Goal: Task Accomplishment & Management: Manage account settings

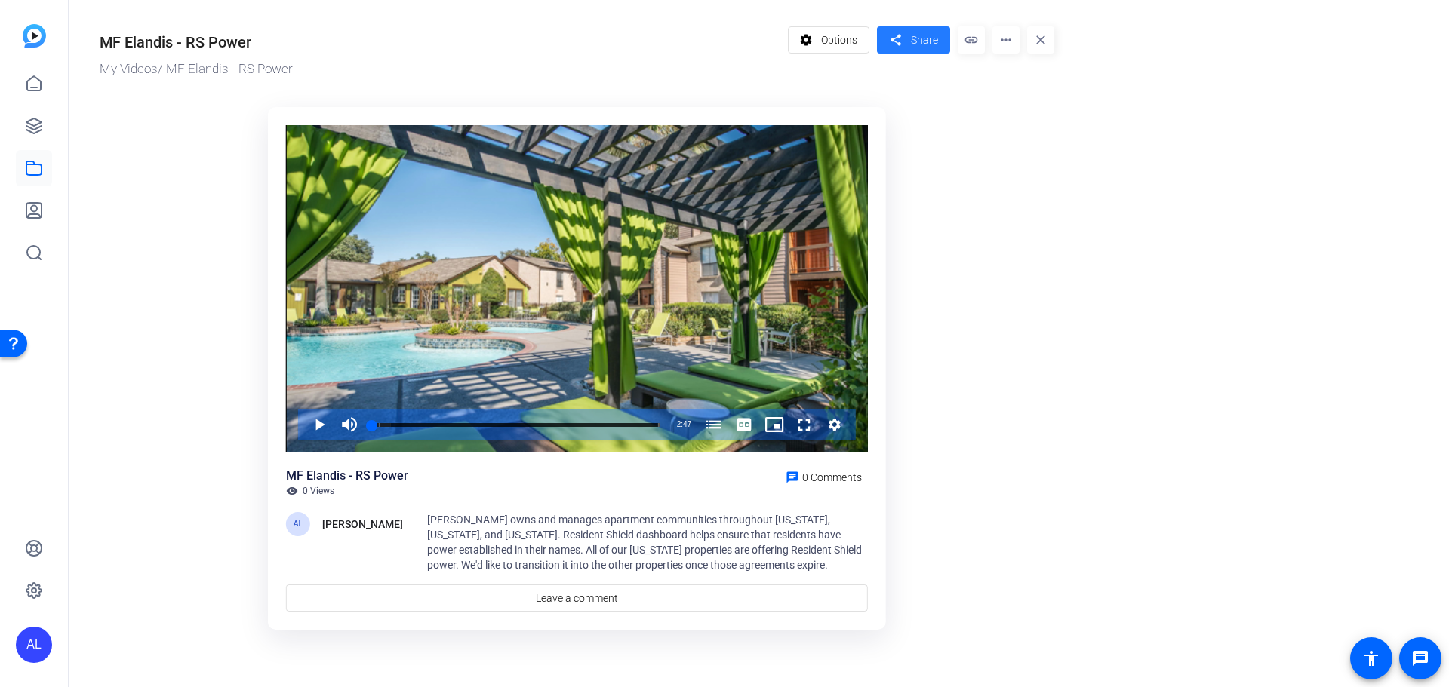
click at [940, 40] on span at bounding box center [913, 40] width 73 height 36
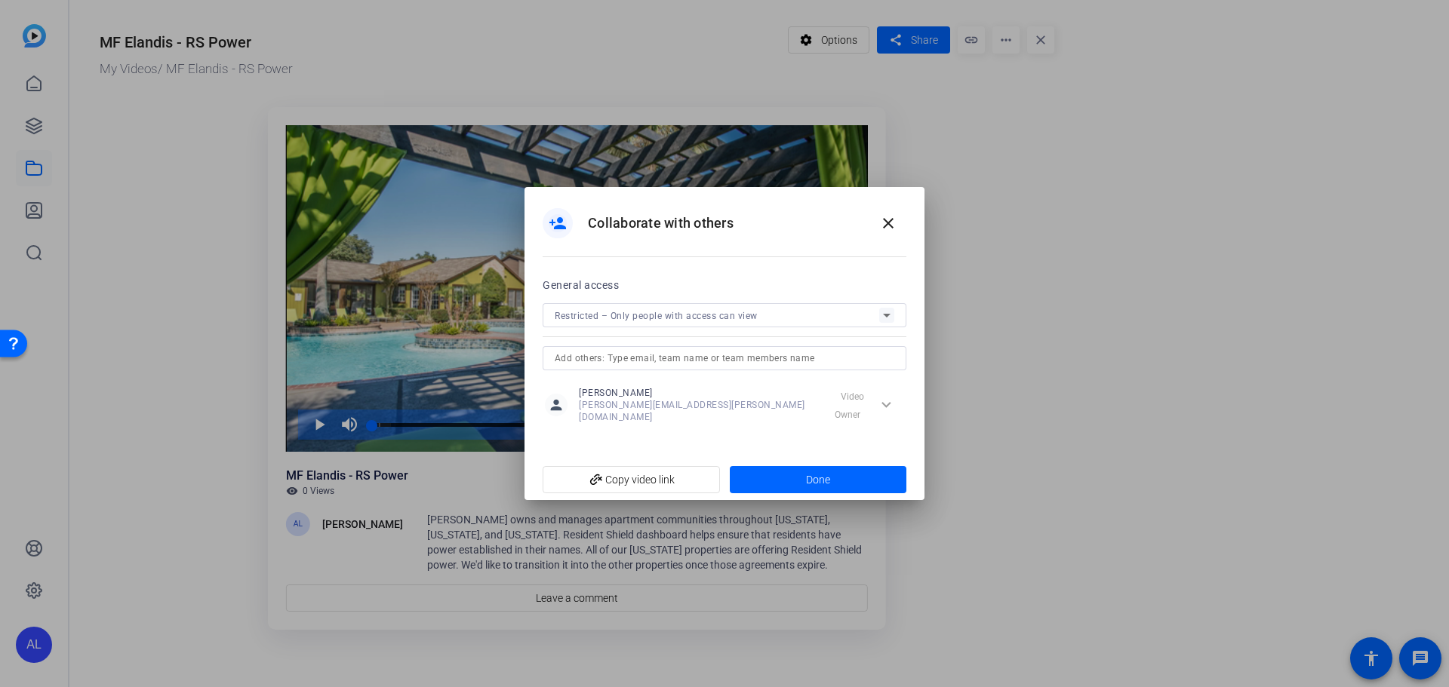
click at [891, 321] on icon at bounding box center [887, 315] width 18 height 18
click at [848, 380] on mat-option "Public – Anyone with the link can view" at bounding box center [725, 383] width 364 height 30
click at [691, 484] on span "add_link Copy video link" at bounding box center [631, 480] width 153 height 29
click at [1331, 58] on div at bounding box center [724, 343] width 1449 height 687
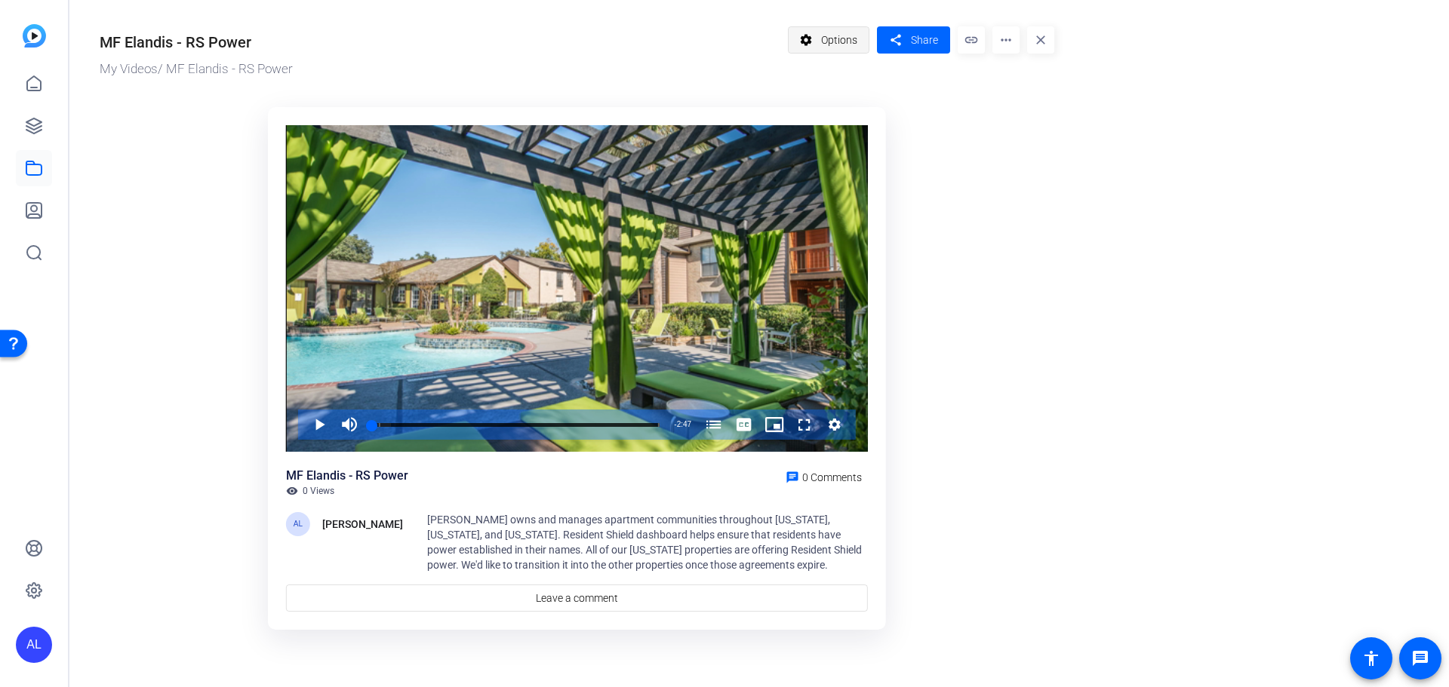
click at [854, 41] on span "Options" at bounding box center [839, 40] width 36 height 29
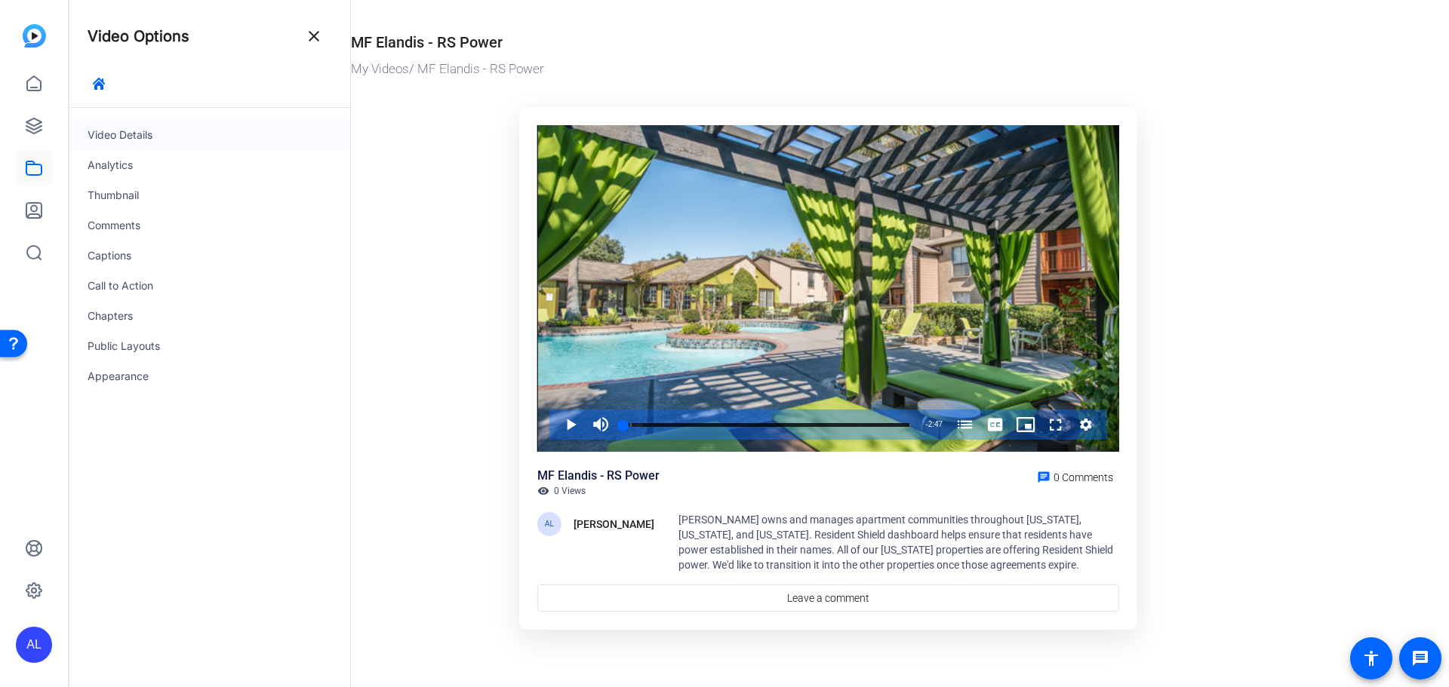
click at [174, 137] on div "Video Details" at bounding box center [209, 135] width 281 height 30
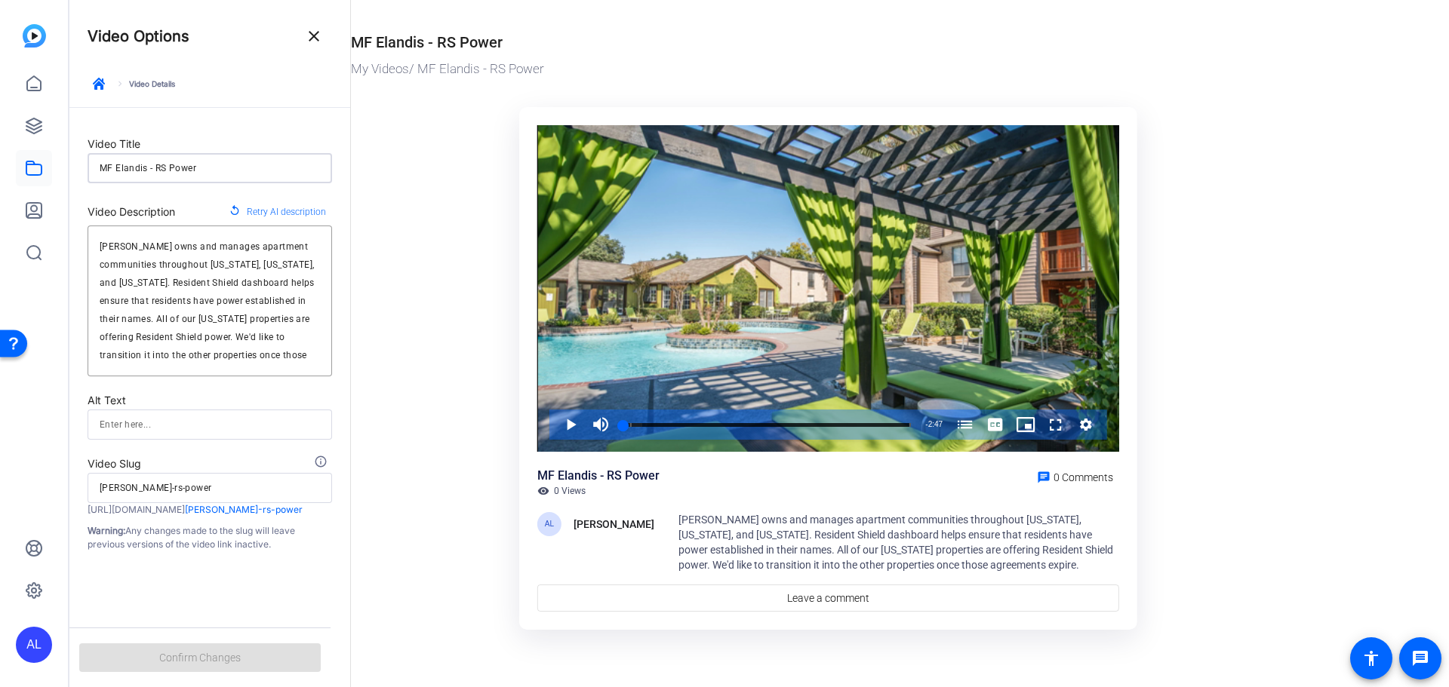
drag, startPoint x: 112, startPoint y: 169, endPoint x: 93, endPoint y: 174, distance: 19.4
click at [93, 174] on div "MF Elandis - RS Power" at bounding box center [210, 168] width 245 height 30
type input "Elandis - RS Power"
type input "elandis-rs-power"
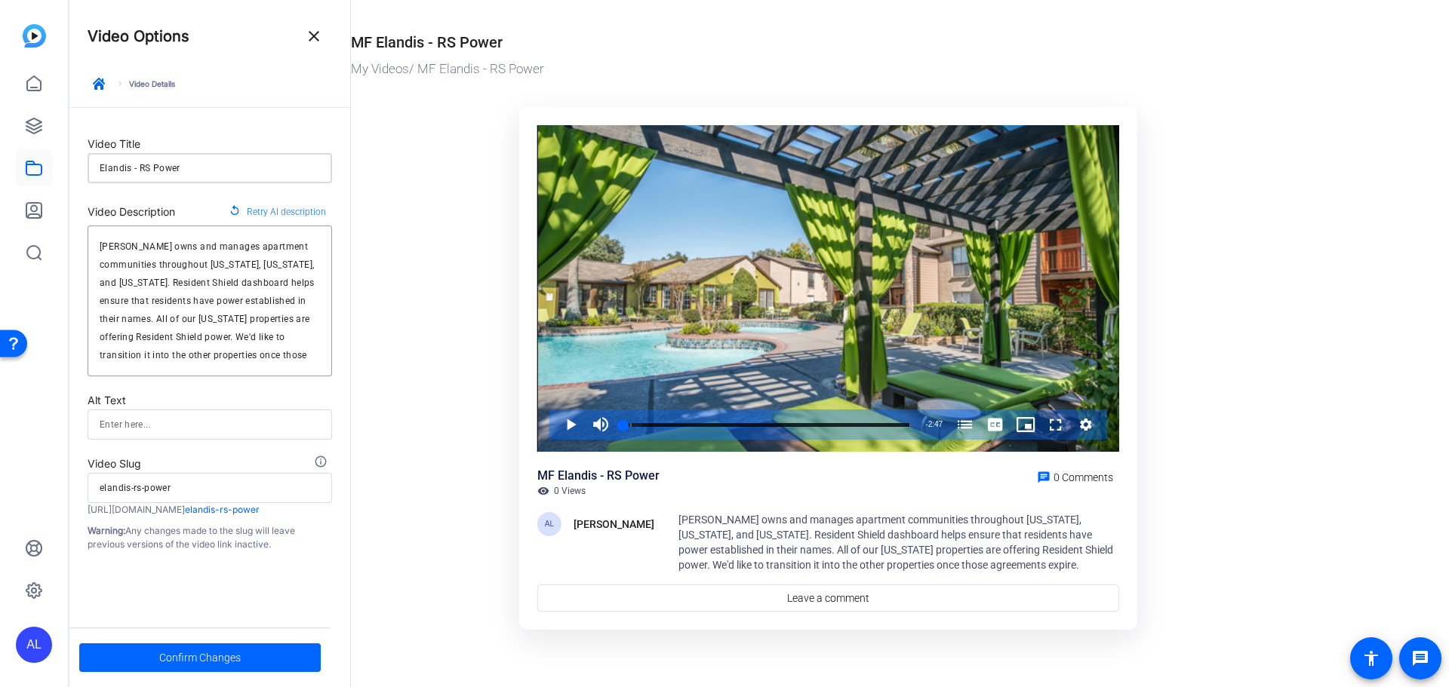
type input "Elandis - RS Power"
type input "elandis-rs-power"
type input "Elandis- RS Power"
type input "elandis-rs-power"
type input "Elandis RS Power"
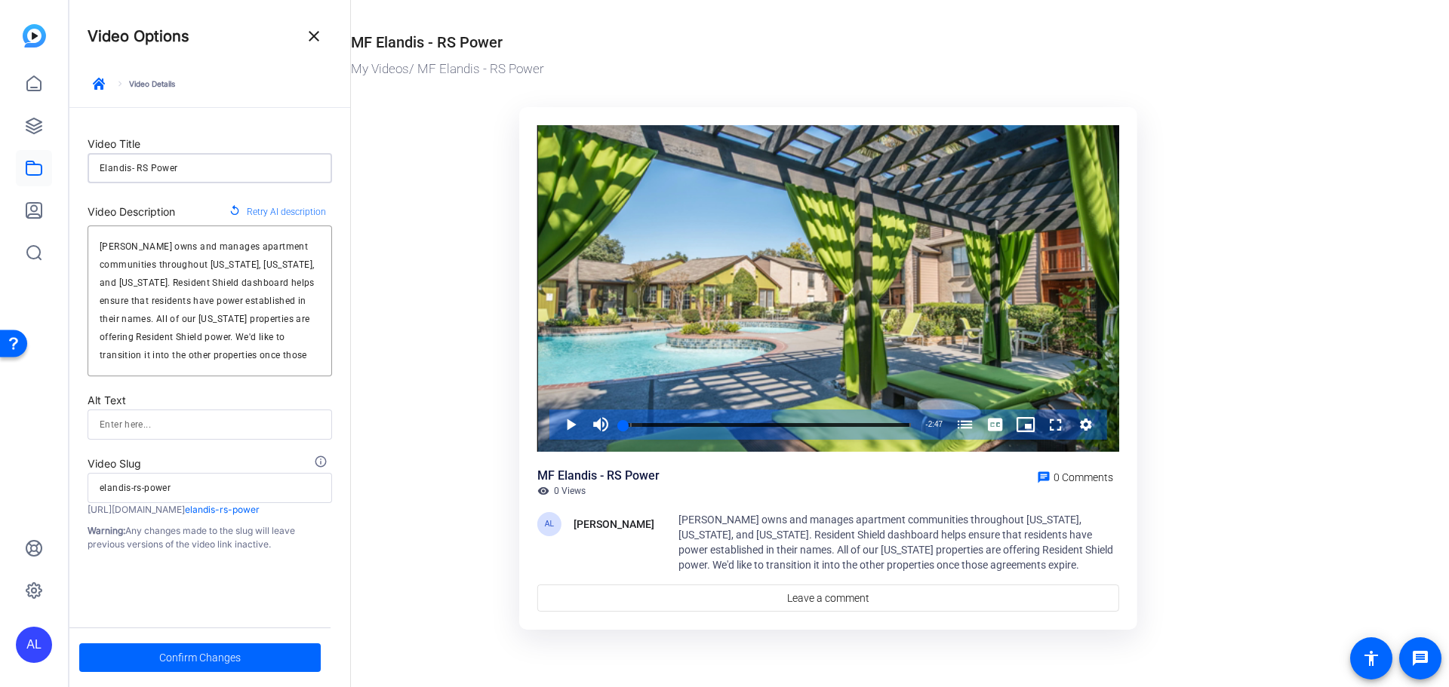
type input "elandis-rs-power"
type input "Elandis RS Power"
type input "elandis-rs-power"
type input "Elandis RS Power"
type input "elandis-rs-power"
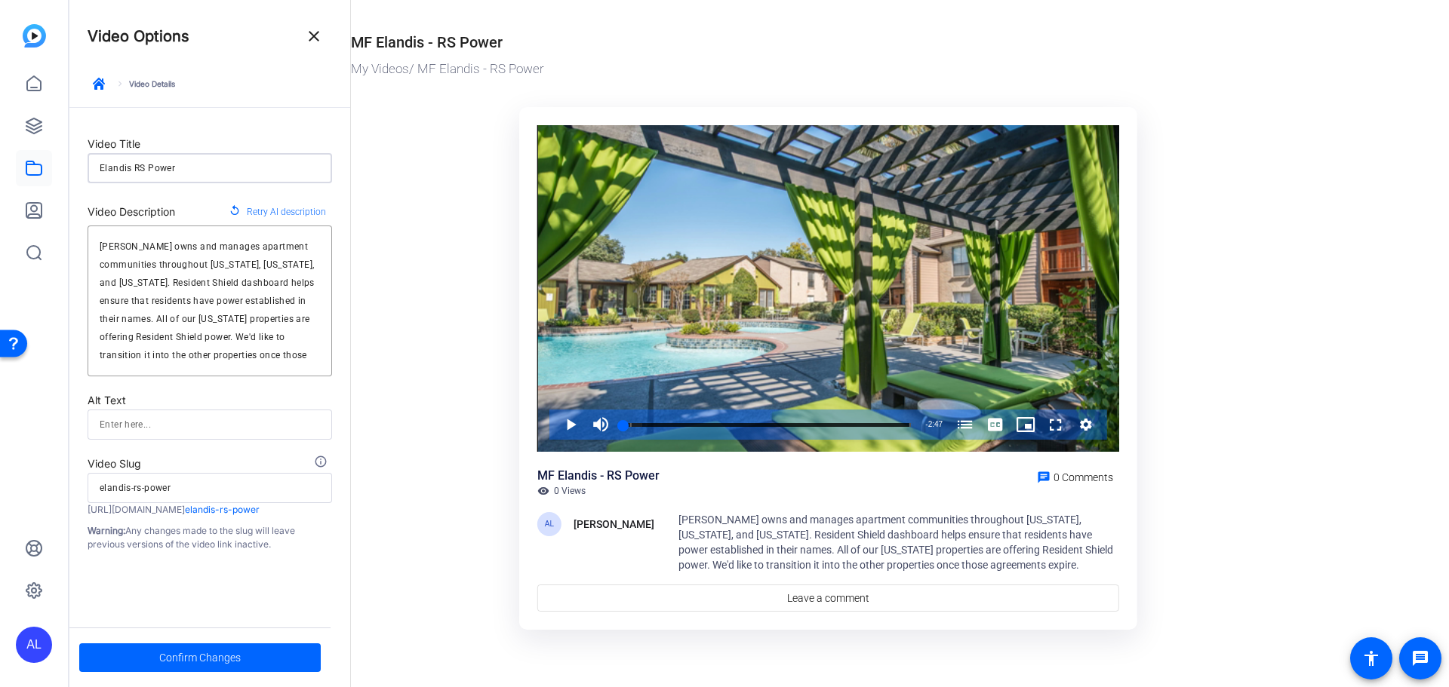
type input "Elandis' RS Power"
type input "elandis-rs-power"
type input "Elandis' RS Power"
type input "elandis-rs-power"
type input "Elandis' S RS Power"
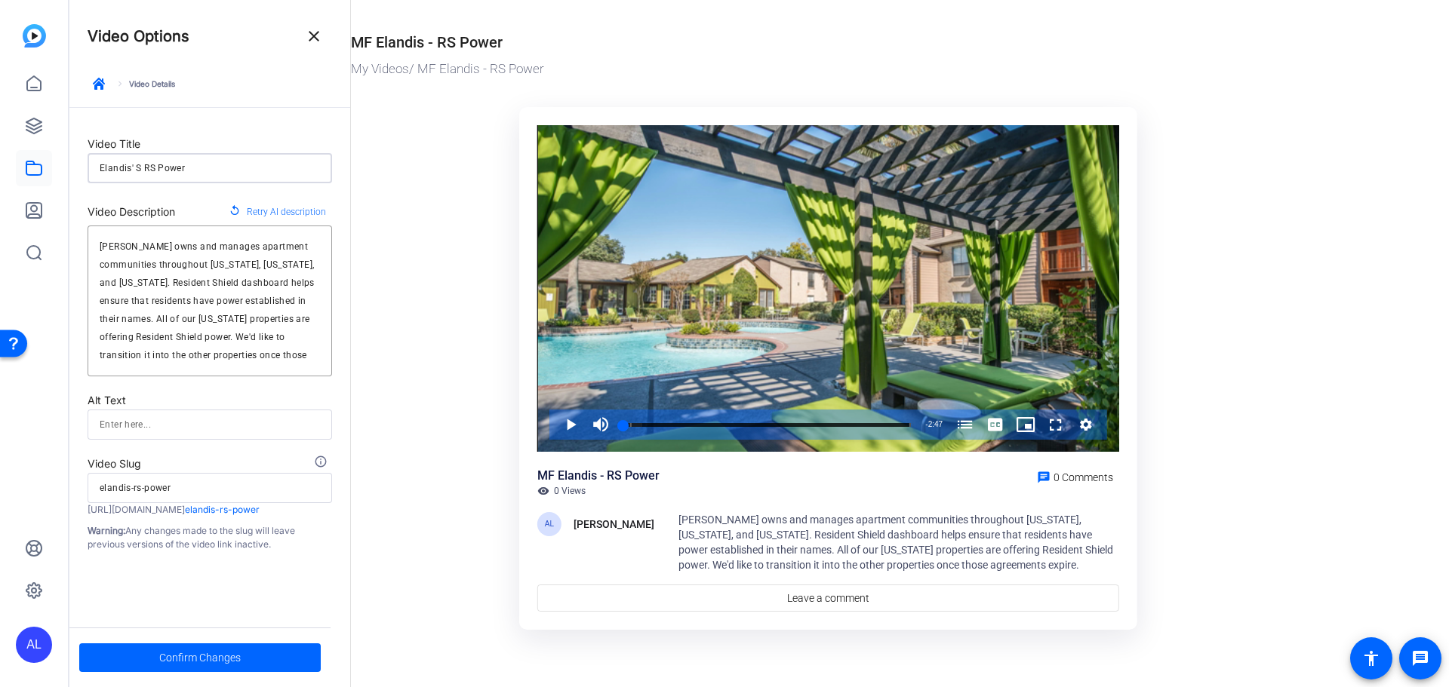
type input "elandis-s-rs-power"
type input "Elandis' Si RS Power"
type input "elandis-si-rs-power"
type input "Elandis' Sic RS Power"
type input "elandis-sic-rs-power"
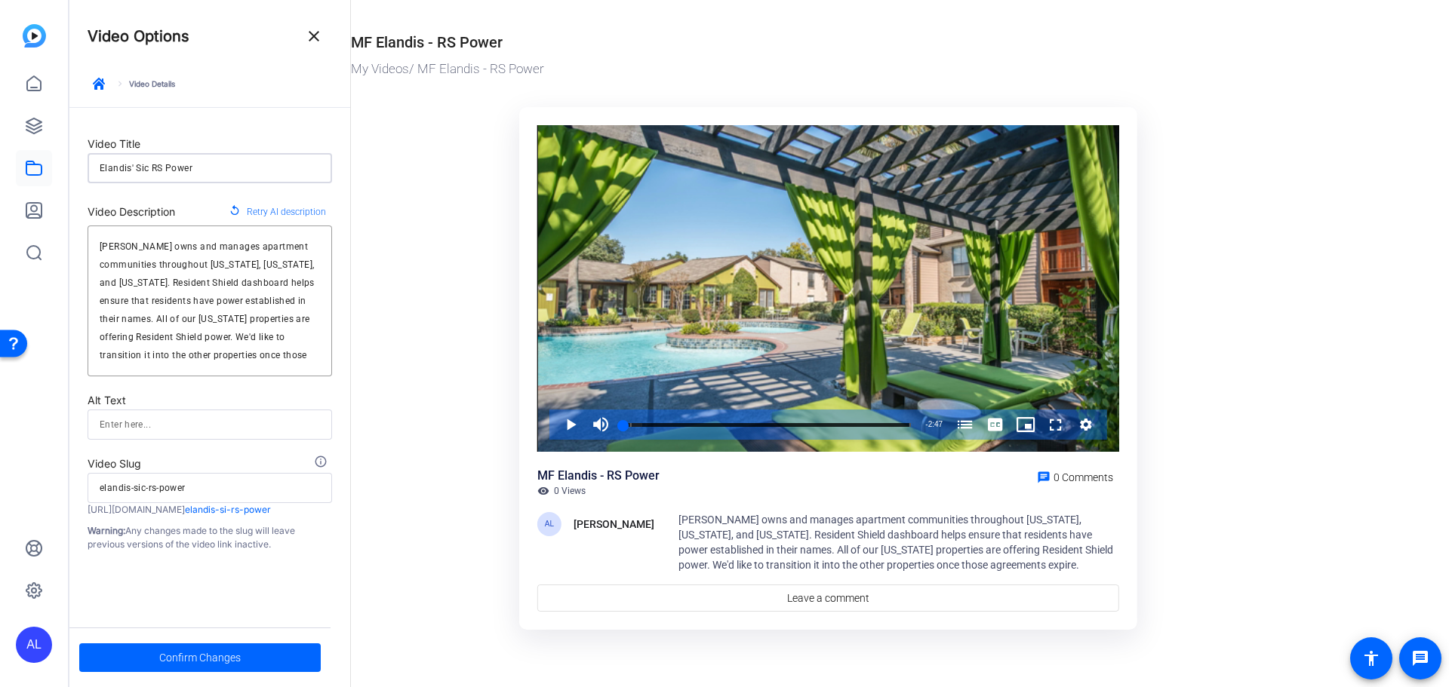
type input "Elandis' Sicc RS Power"
type input "elandis-sicc-rs-power"
type input "Elandis' Sic RS Power"
type input "elandis-sic-rs-power"
type input "Elandis' Si RS Power"
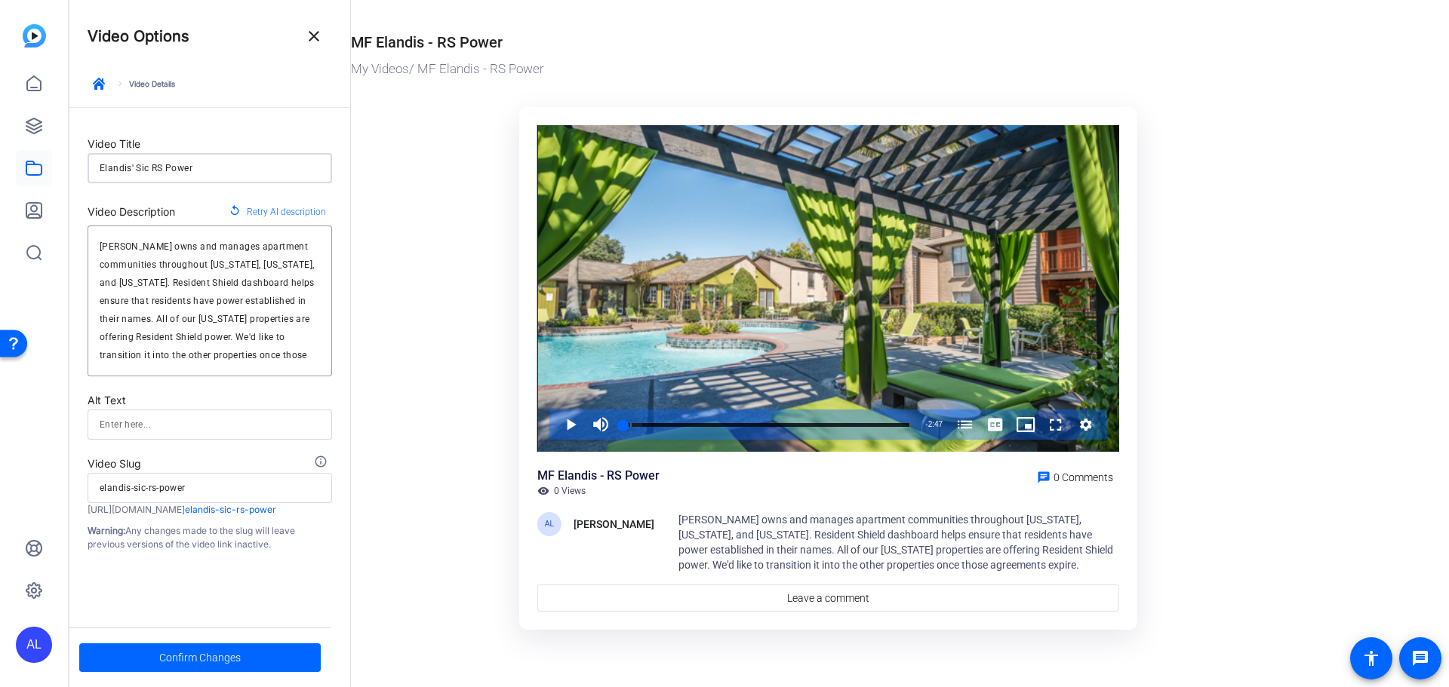
type input "elandis-si-rs-power"
type input "Elandis' S RS Power"
type input "elandis-s-rs-power"
type input "Elandis' Su RS Power"
type input "elandis-su-rs-power"
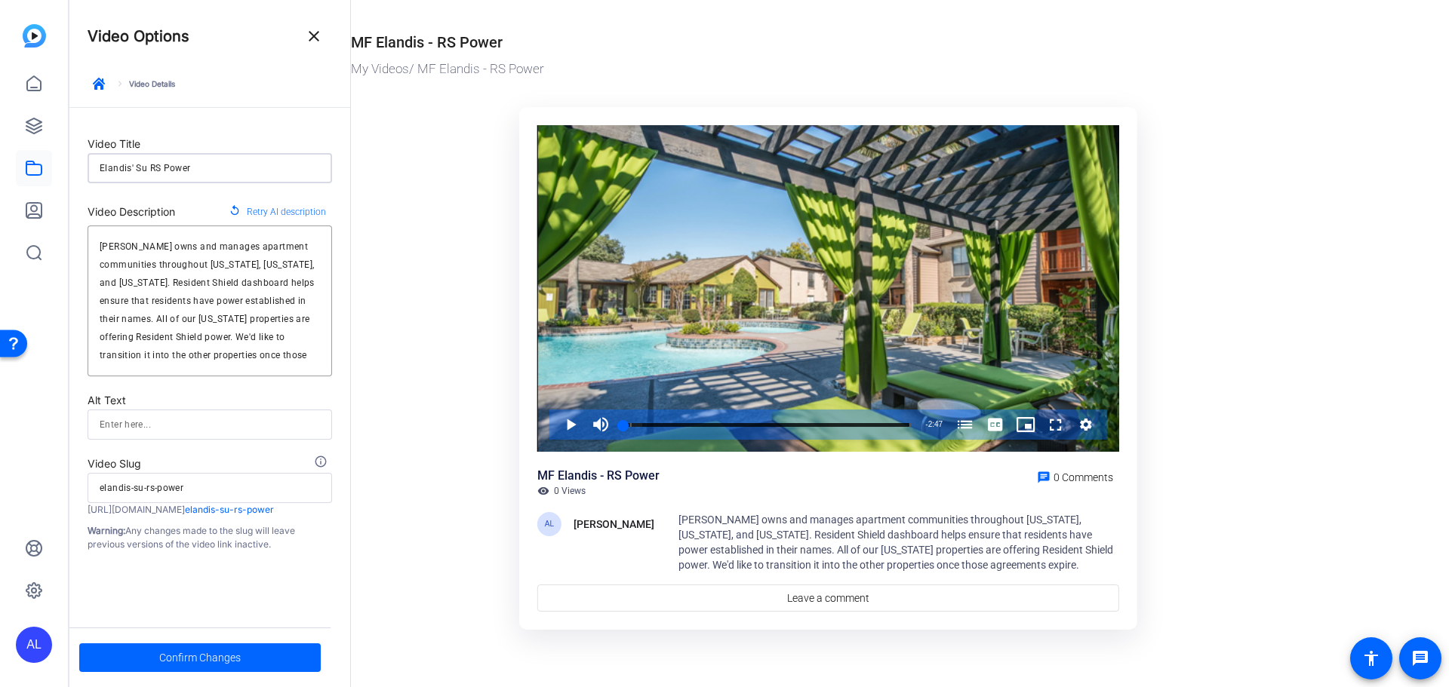
type input "Elandis' Suc RS Power"
type input "elandis-suc-rs-power"
type input "Elandis' Succ RS Power"
type input "elandis-succ-rs-power"
type input "Elandis' Succe RS Power"
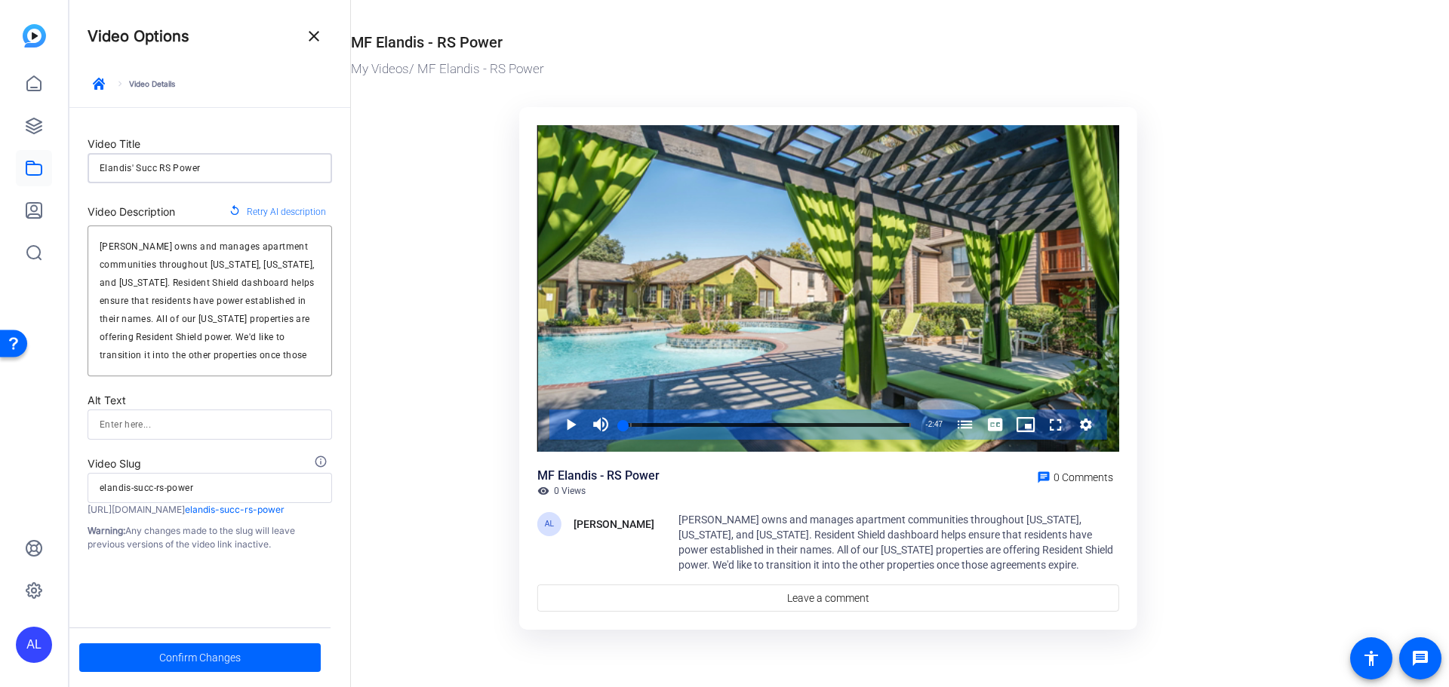
type input "elandis-succe-rs-power"
type input "Elandis' Succes RS Power"
type input "elandis-succes-rs-power"
type input "Elandis' Success RS Power"
type input "elandis-success-rs-power"
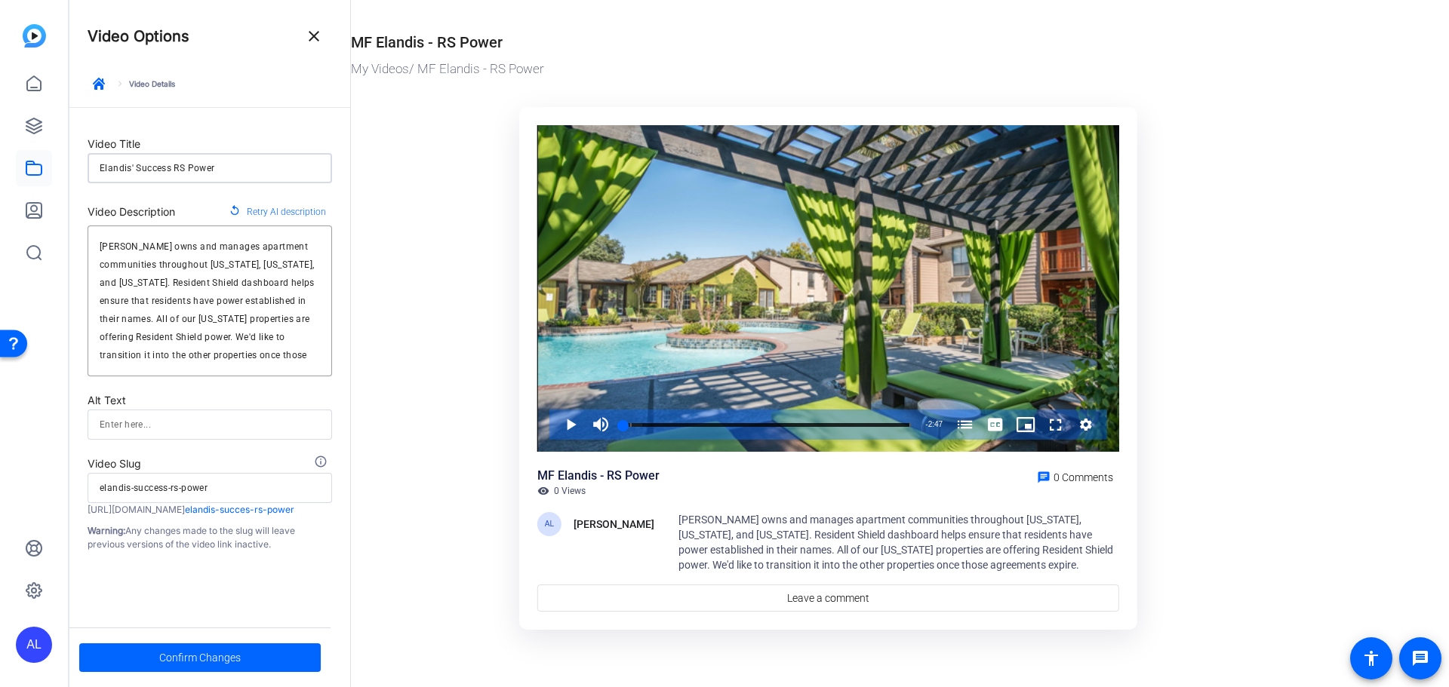
type input "Elandis' Success RS Power"
type input "elandis-success-rs-power"
type input "Elandis' Success o RS Power"
type input "elandis-success-o-rs-power"
type input "Elandis' Success on RS Power"
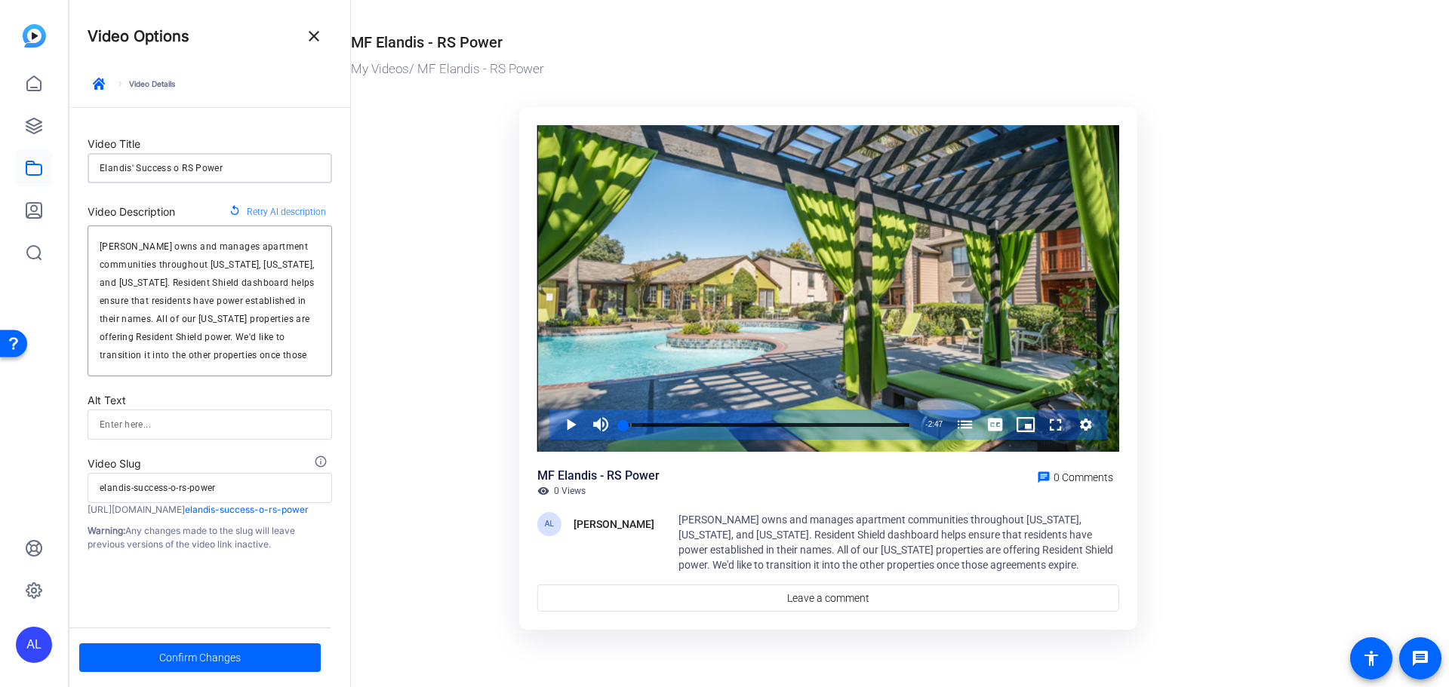
type input "elandis-success-on-rs-power"
type input "Elandis' Success on ReS Power"
type input "elandis-success-on-res-power"
type input "Elandis' Success on RedS Power"
type input "elandis-success-on-reds-power"
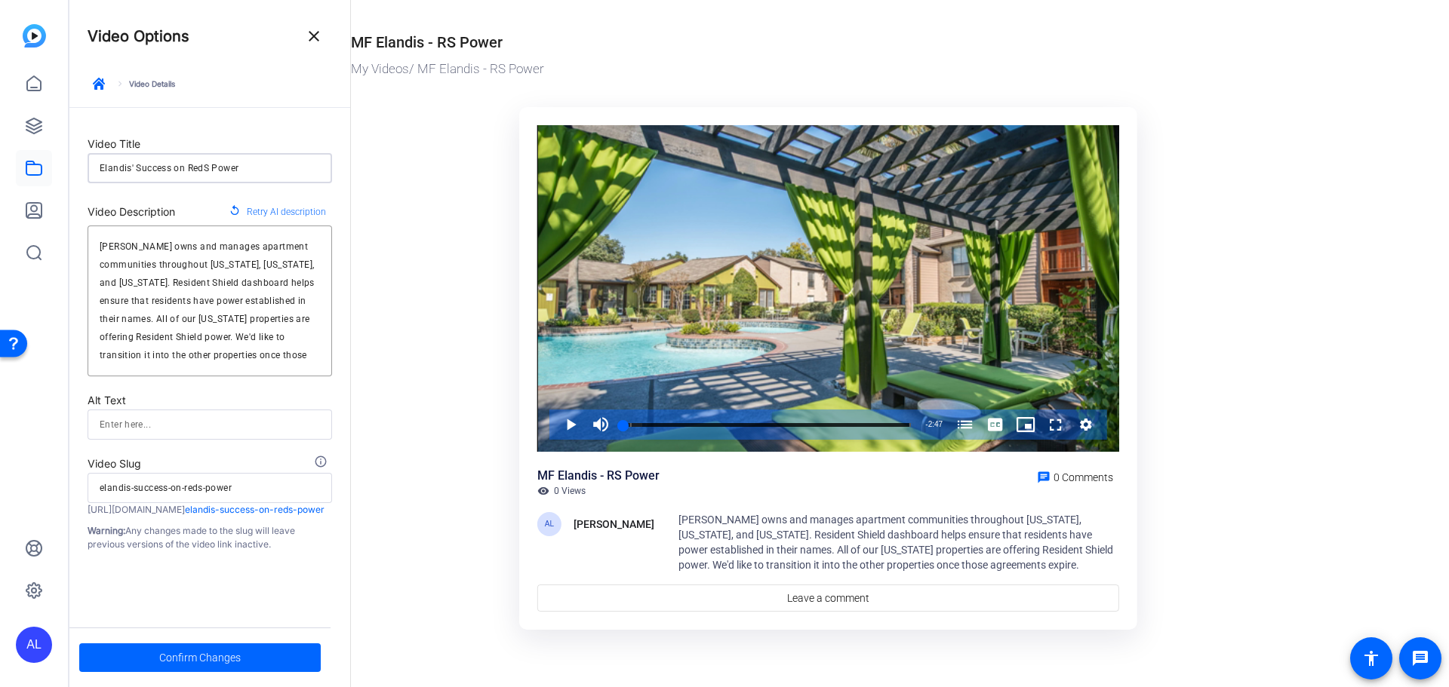
type input "Elandis' Success on RediS Power"
type input "elandis-success-on-redis-power"
type input "Elandis' Success on RedisS Power"
type input "elandis-success-on-rediss-power"
type input "Elandis' Success on RedisdS Power"
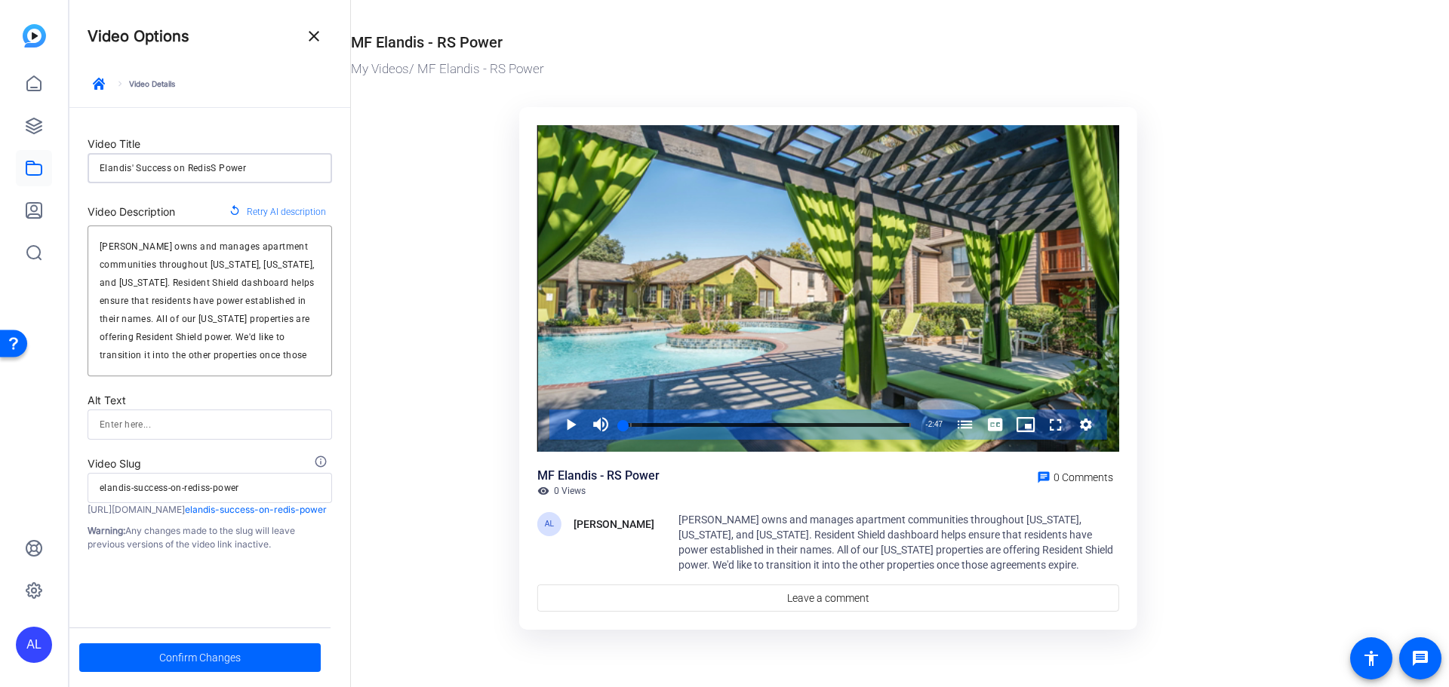
type input "elandis-success-on-redisds-power"
type input "Elandis' Success on RedisS Power"
type input "elandis-success-on-rediss-power"
type input "Elandis' Success on RediS Power"
type input "elandis-success-on-redis-power"
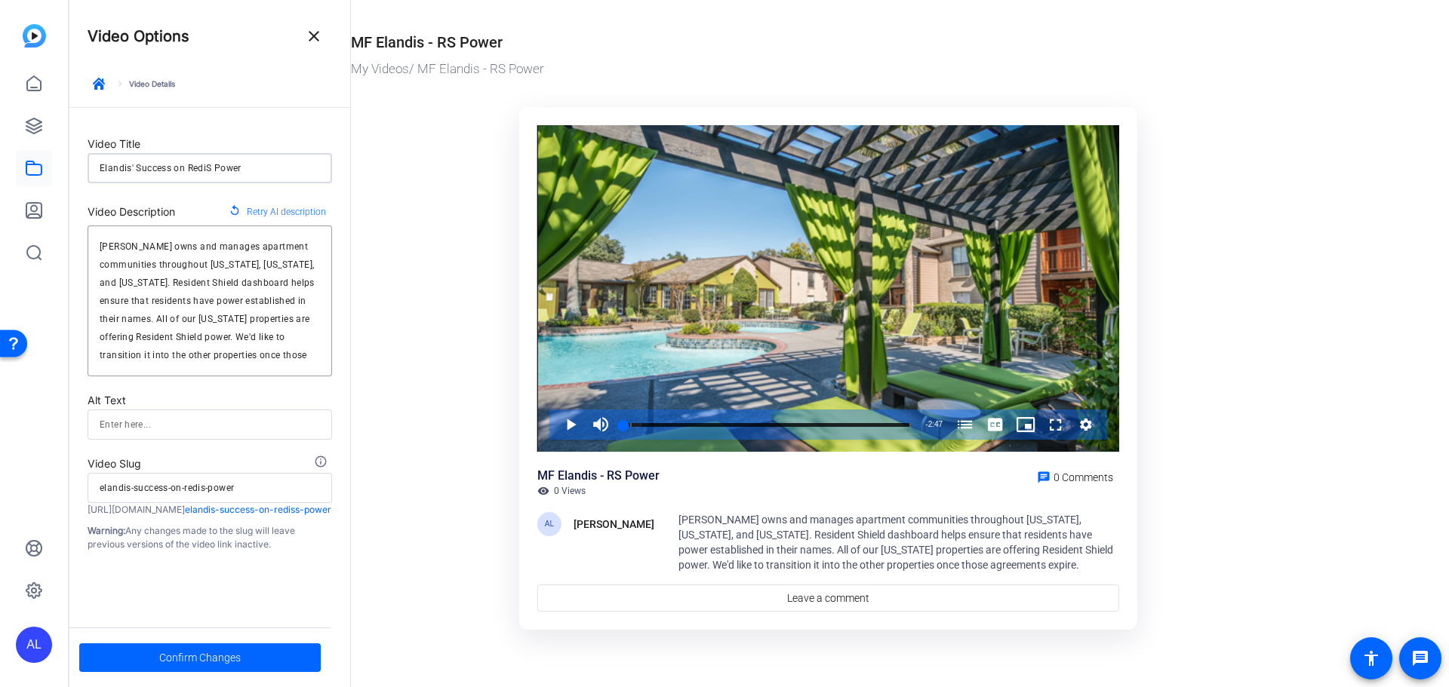
type input "Elandis' Success on RedS Power"
type input "elandis-success-on-reds-power"
type input "Elandis' Success on ReS Power"
type input "elandis-success-on-res-power"
type input "Elandis' Success on ResS Power"
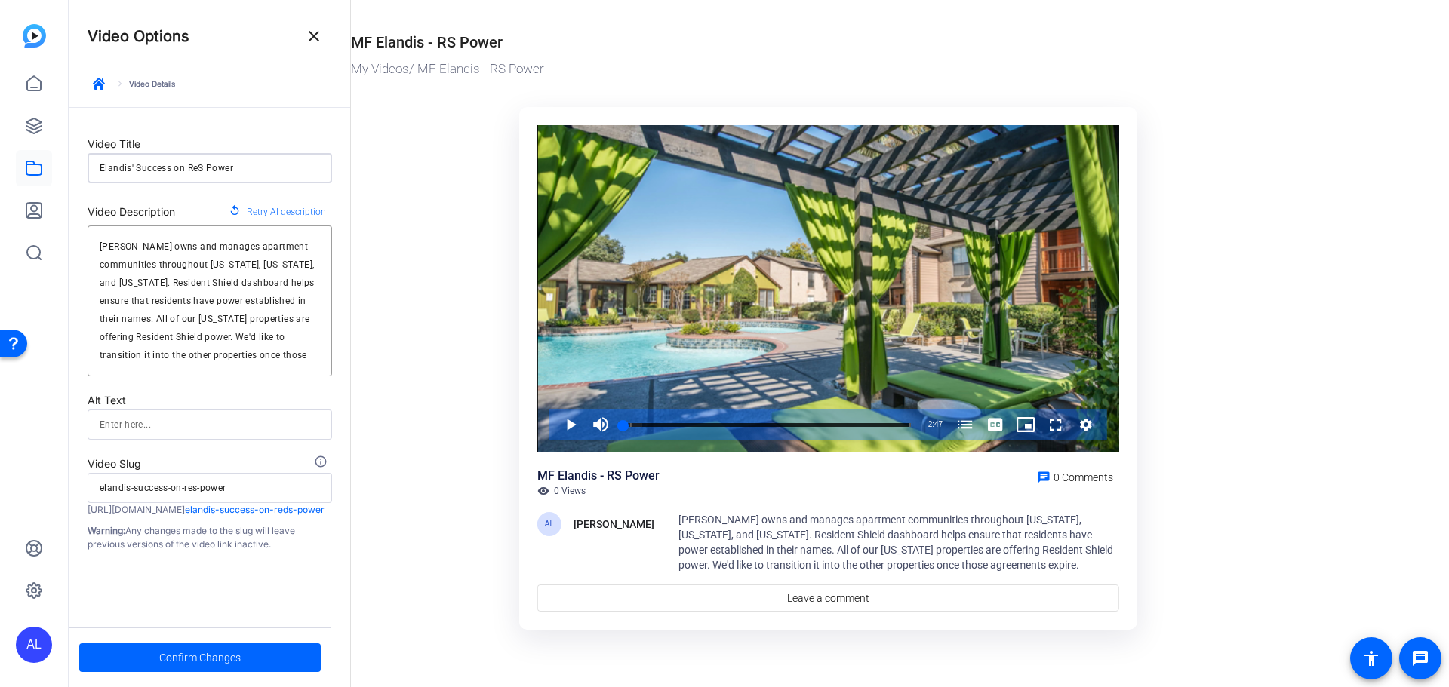
type input "elandis-success-on-ress-power"
type input "Elandis' Success on ResiS Power"
type input "elandis-success-on-resis-power"
type input "Elandis' Success on ResidS Power"
type input "elandis-success-on-resids-power"
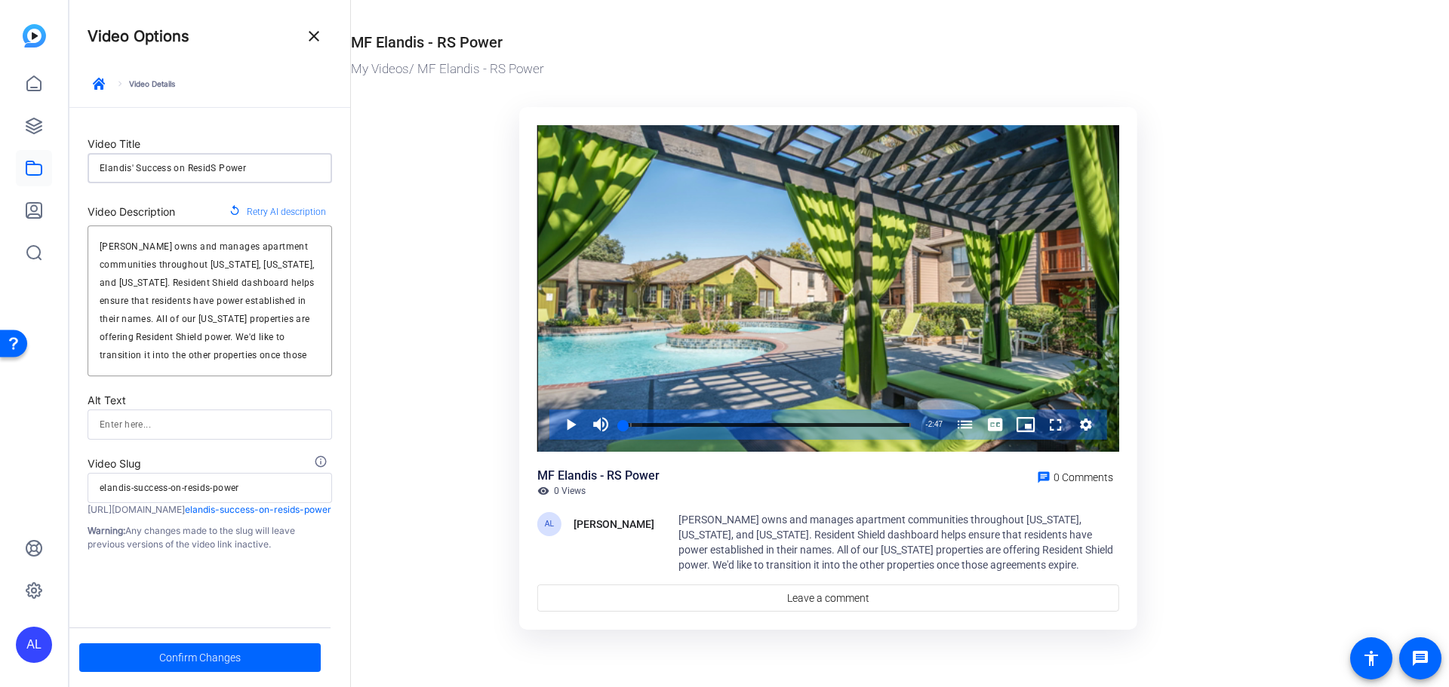
type input "Elandis' Success on ResideS Power"
type input "elandis-success-on-resides-power"
type input "Elandis' Success on ResidenS Power"
type input "elandis-success-on-residens-power"
type input "Elandis' Success on ResidentS Power"
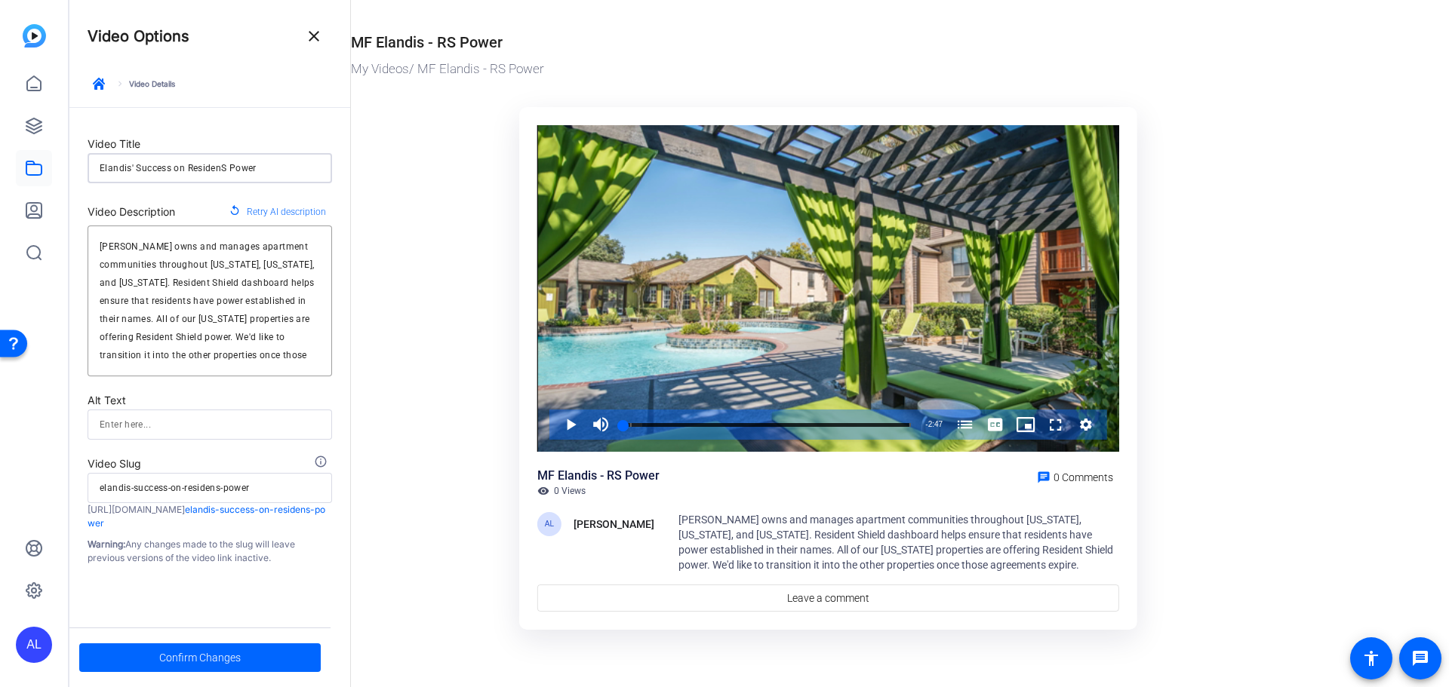
type input "elandis-success-on-residents-power"
type input "Elandis' Success on ResidentzS Power"
type input "elandis-success-on-residentzs-power"
type input "Elandis' Success on ResidentS Power"
type input "elandis-success-on-residents-power"
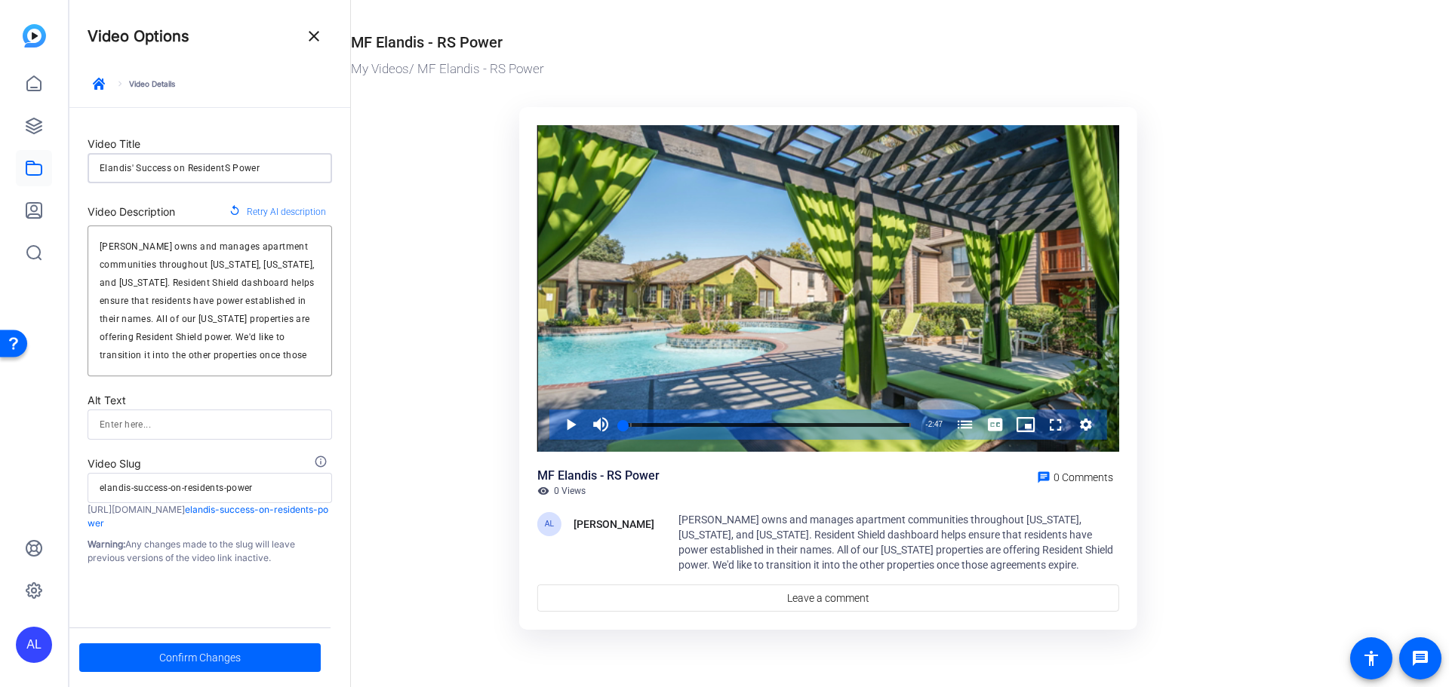
type input "Elandis' Success on ResidentSS Power"
type input "elandis-success-on-residentss-power"
type input "Elandis' Success on ResidentShS Power"
type input "elandis-success-on-residentshs-power"
type input "Elandis' Success on ResidentShiS Power"
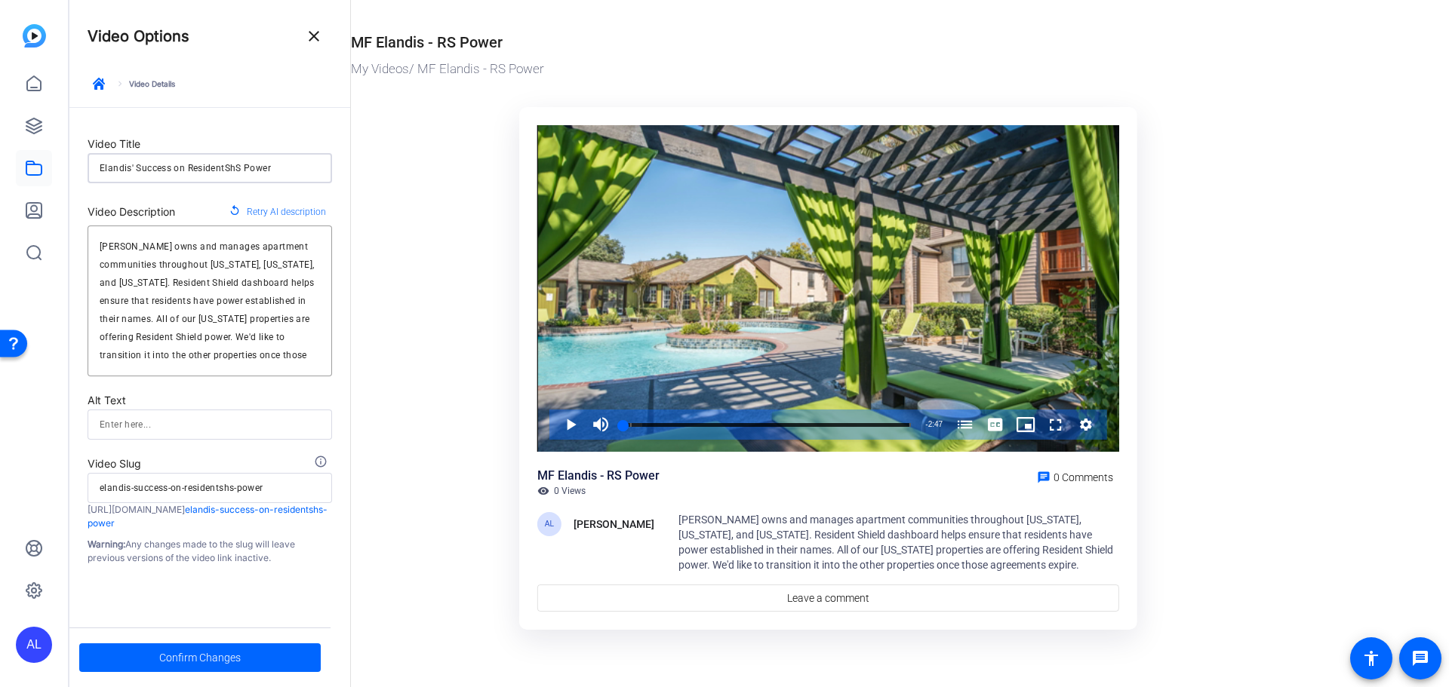
type input "elandis-success-on-residentshis-power"
type input "Elandis' Success on ResidentShieS Power"
type input "elandis-success-on-residentshies-power"
type input "Elandis' Success on ResidentShielS Power"
type input "elandis-success-on-residentshiels-power"
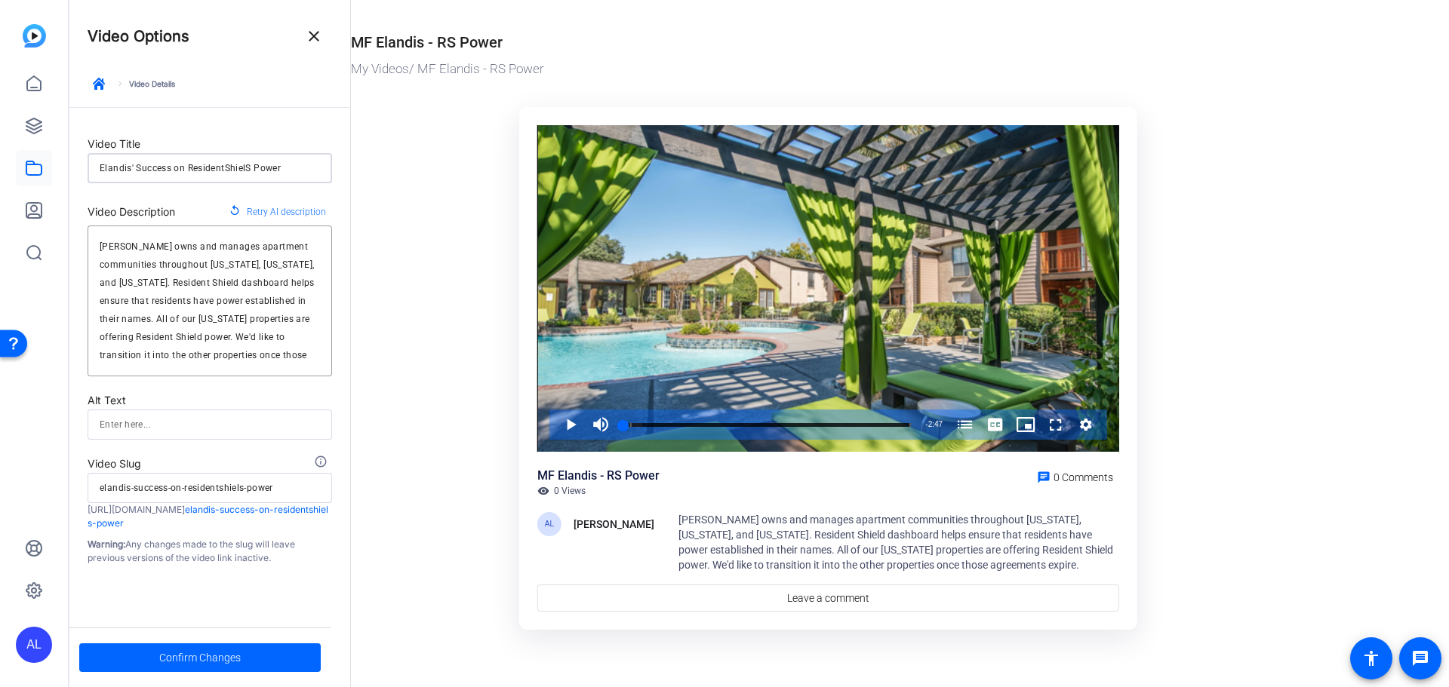
type input "Elandis' Success on ResidentShieldS Power"
type input "elandis-success-on-residentshields-power"
type input "Elandis' Success on ResidentShield Power"
type input "elandis-success-on-residentshield-power"
type input "Elandis' Success on ResidentShieldPower"
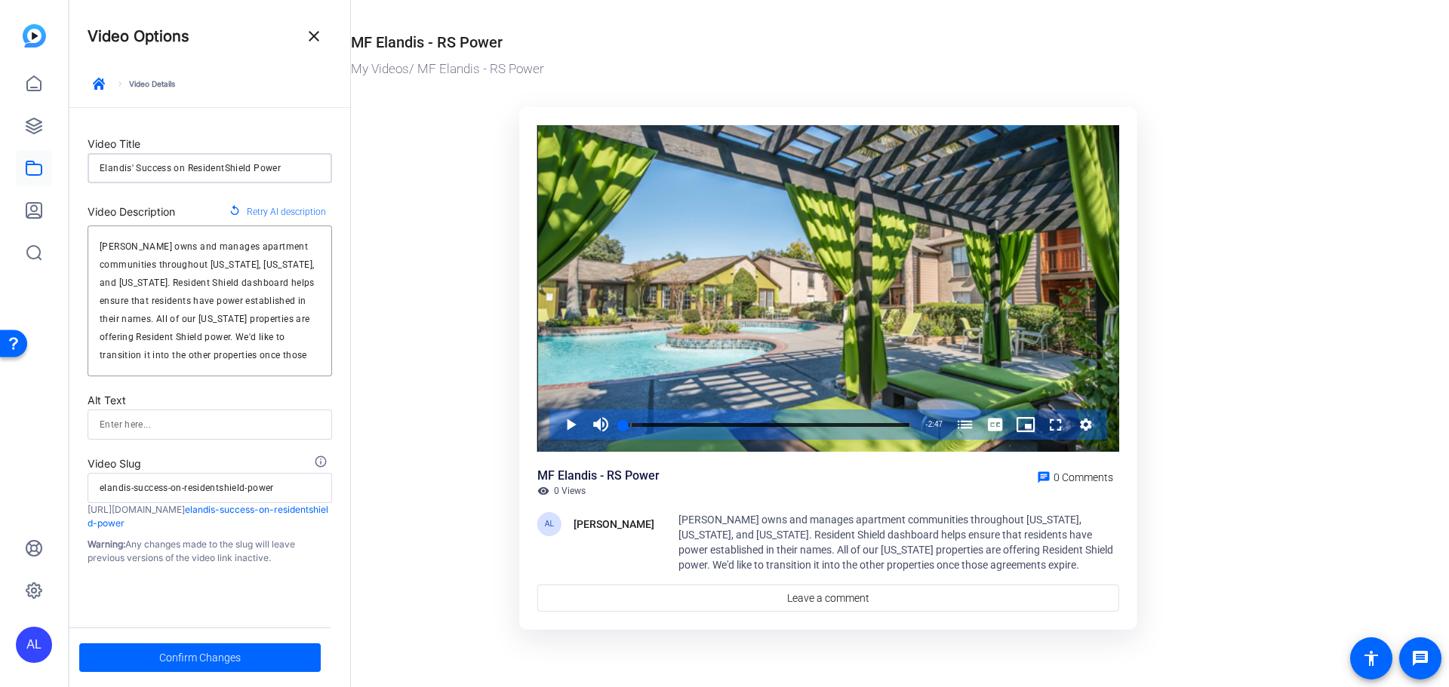
type input "elandis-success-on-residentshieldpower"
type input "Elandis' Success on ResidentShieldPower"
click at [459, 271] on ktd-grid "Video Player is loading. Play Video Play Mute Current Time 0:00 / Duration 2:47…" at bounding box center [828, 369] width 955 height 543
click at [103, 248] on textarea "[PERSON_NAME] owns and manages apartment communities throughout [US_STATE], [US…" at bounding box center [210, 301] width 220 height 127
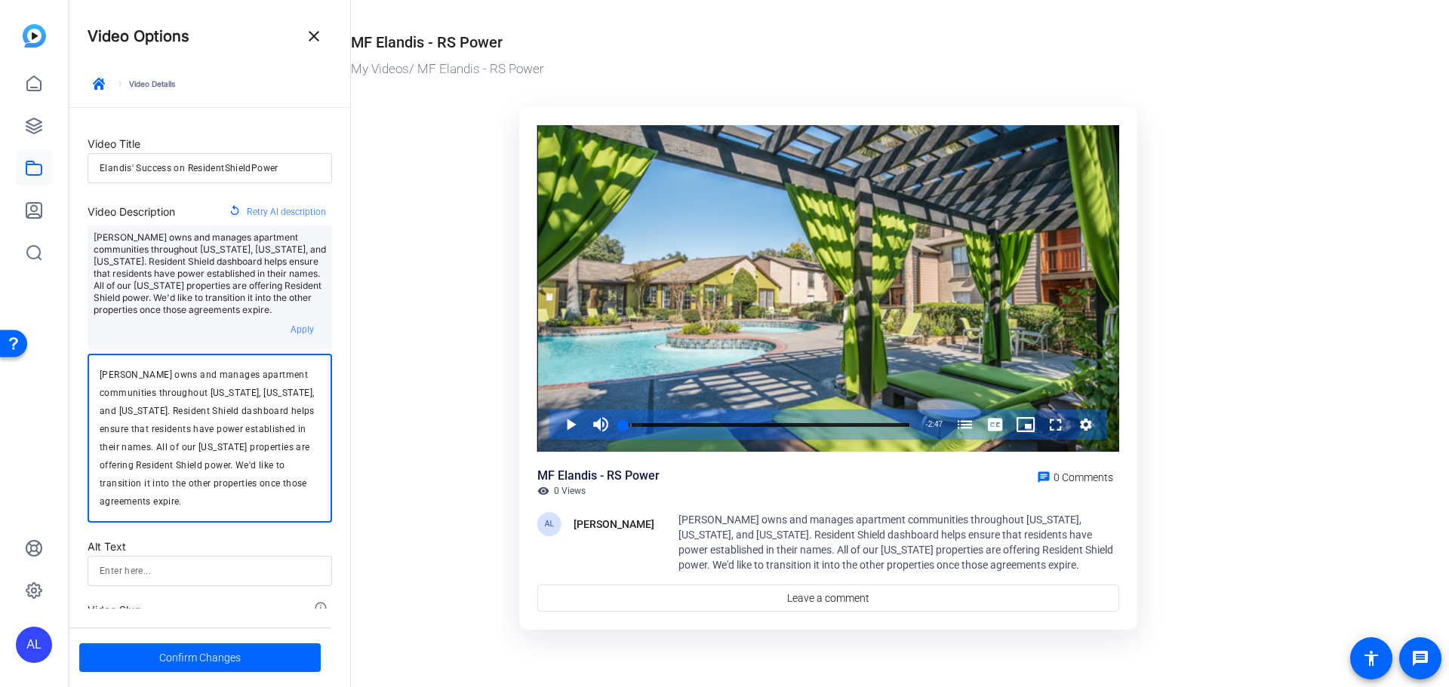
click at [175, 413] on textarea "[PERSON_NAME] owns and manages apartment communities throughout [US_STATE], [US…" at bounding box center [210, 438] width 220 height 145
click at [231, 413] on textarea "[PERSON_NAME] owns and manages apartment communities throughout [US_STATE], [US…" at bounding box center [210, 438] width 220 height 145
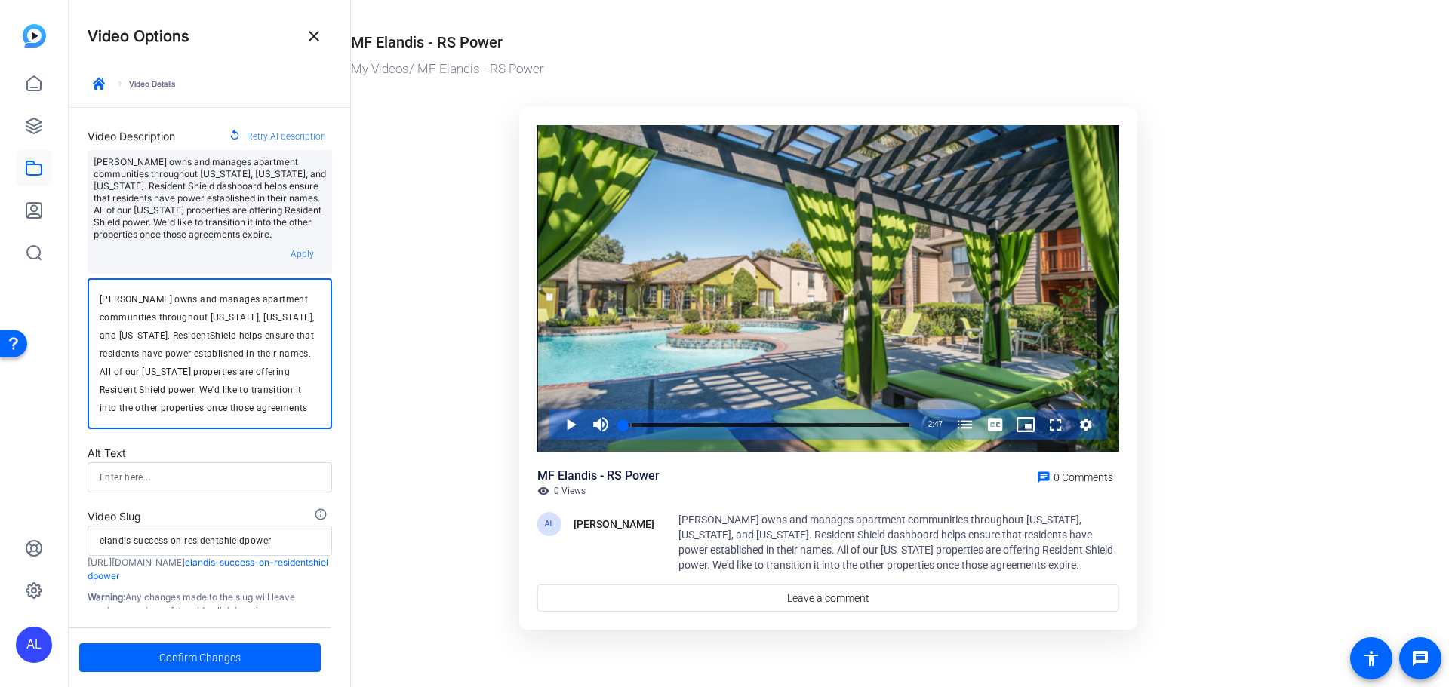
drag, startPoint x: 100, startPoint y: 374, endPoint x: 150, endPoint y: 393, distance: 54.0
click at [150, 393] on textarea "[PERSON_NAME] owns and manages apartment communities throughout [US_STATE], [US…" at bounding box center [210, 354] width 220 height 127
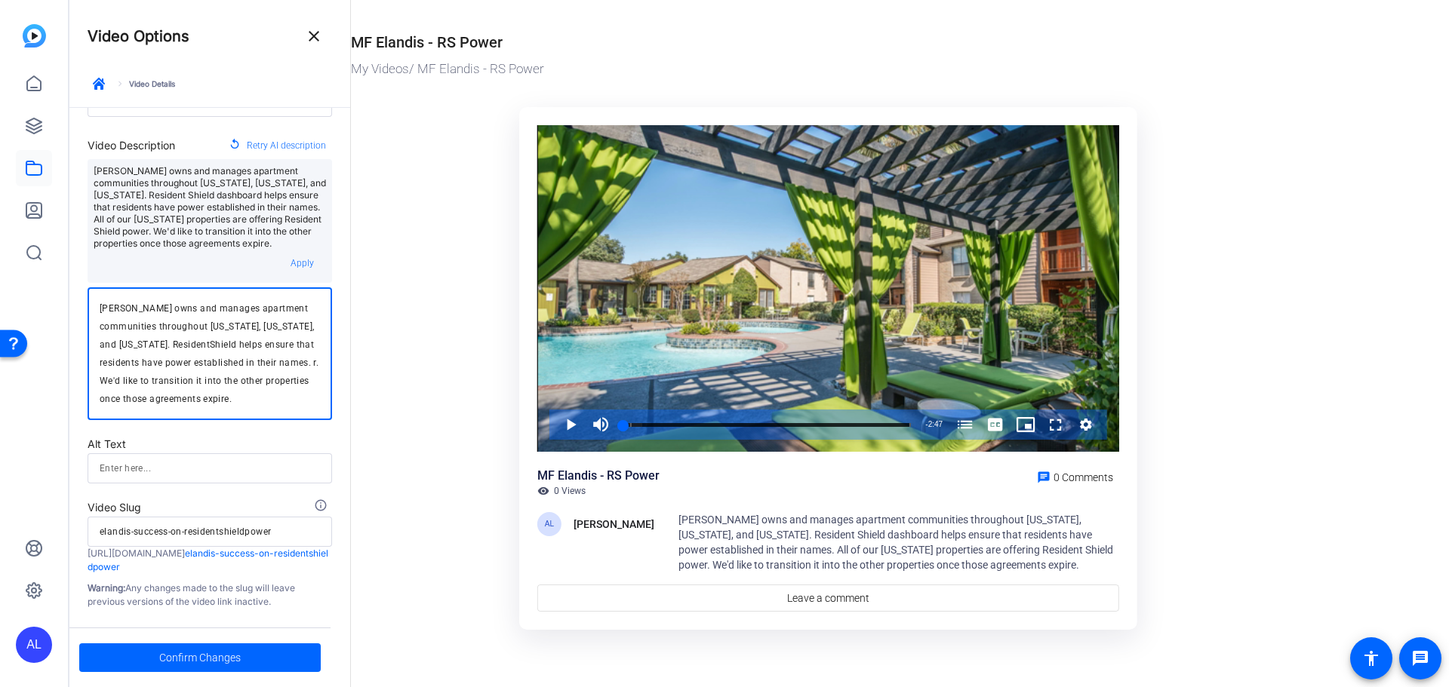
scroll to position [66, 0]
type textarea "[PERSON_NAME] owns and manages apartment communities throughout [US_STATE], [US…"
drag, startPoint x: 257, startPoint y: 396, endPoint x: 78, endPoint y: 290, distance: 207.5
click at [78, 290] on form "Video Title Elandis' Success on ResidentShieldPower Video Description replay Re…" at bounding box center [209, 326] width 281 height 568
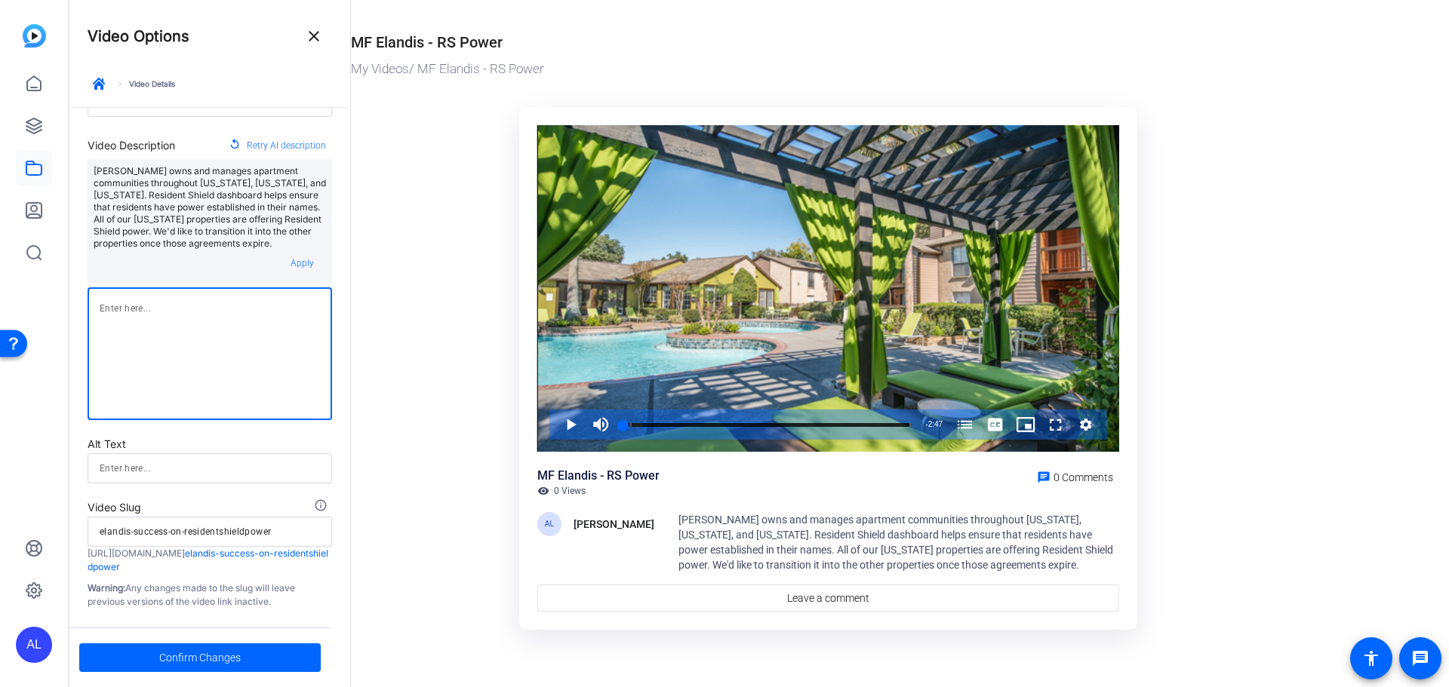
scroll to position [12, 0]
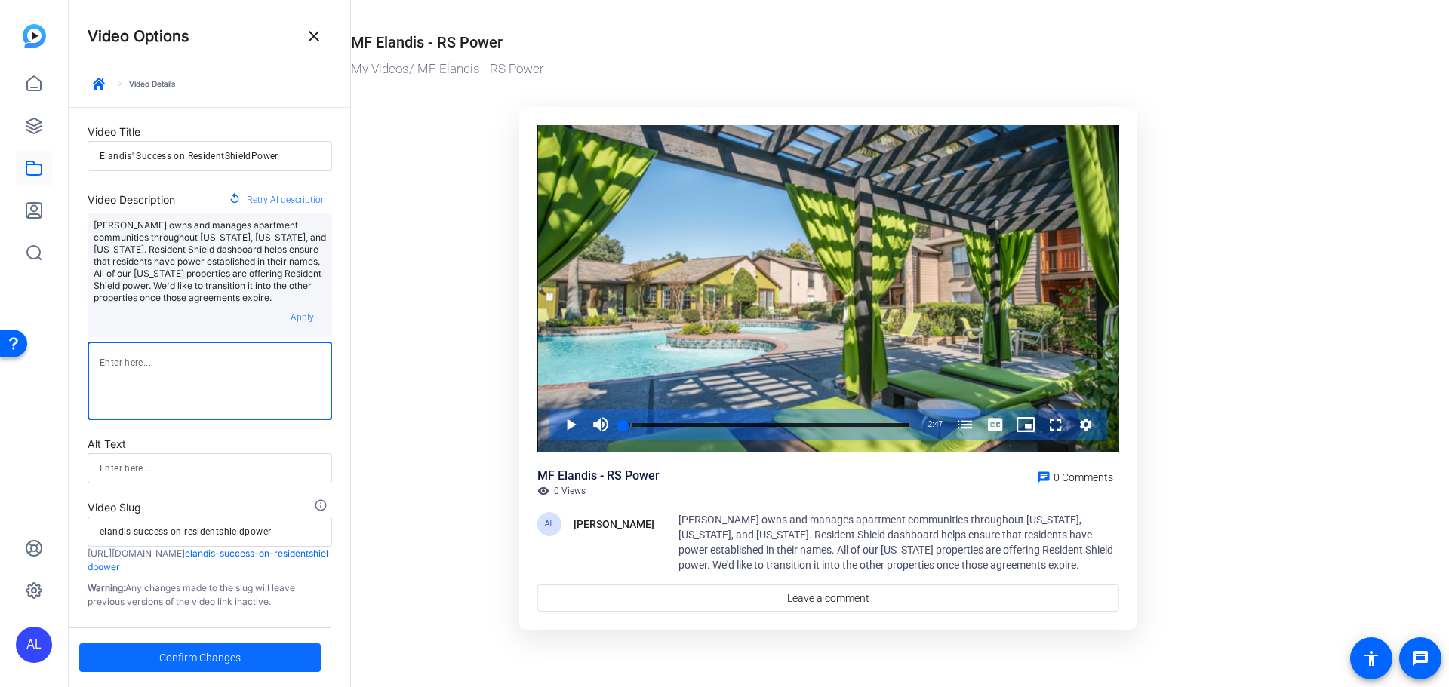
click at [198, 649] on span "Confirm Changes" at bounding box center [200, 658] width 82 height 29
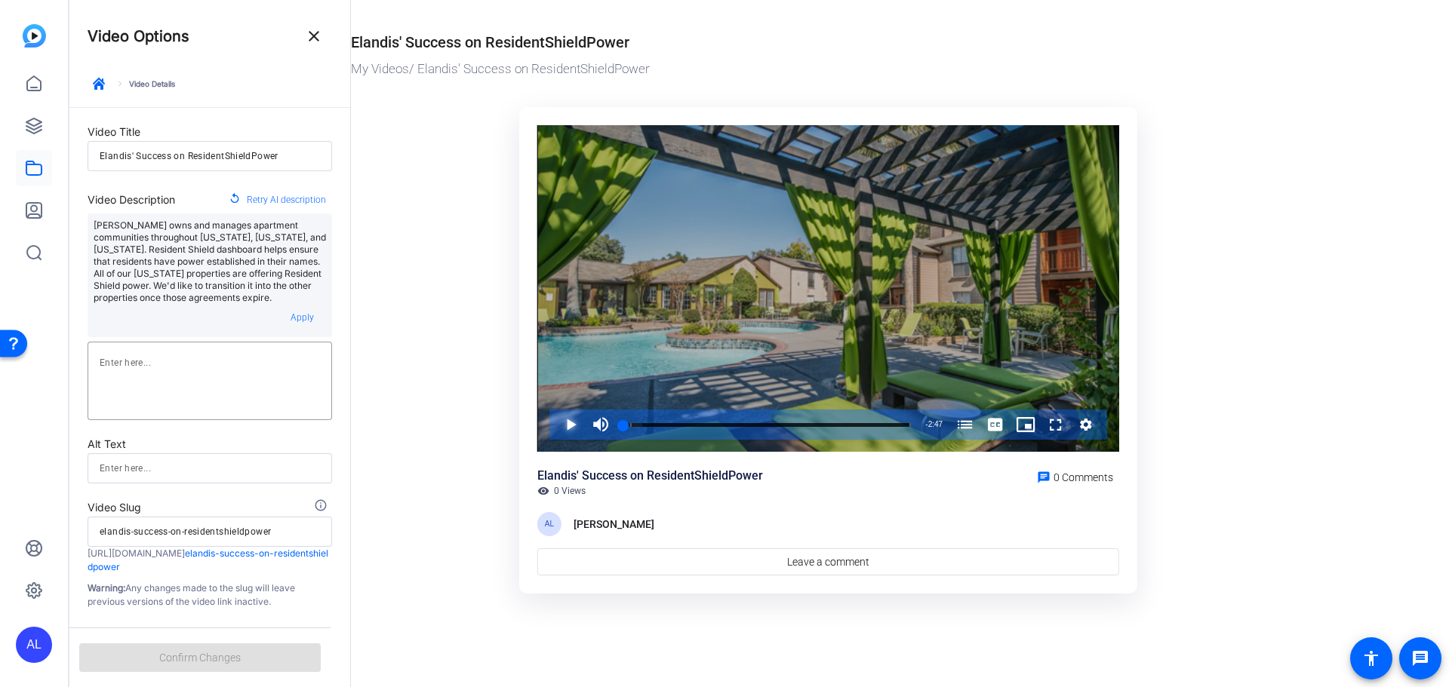
click at [555, 424] on span "Video Player" at bounding box center [555, 425] width 0 height 30
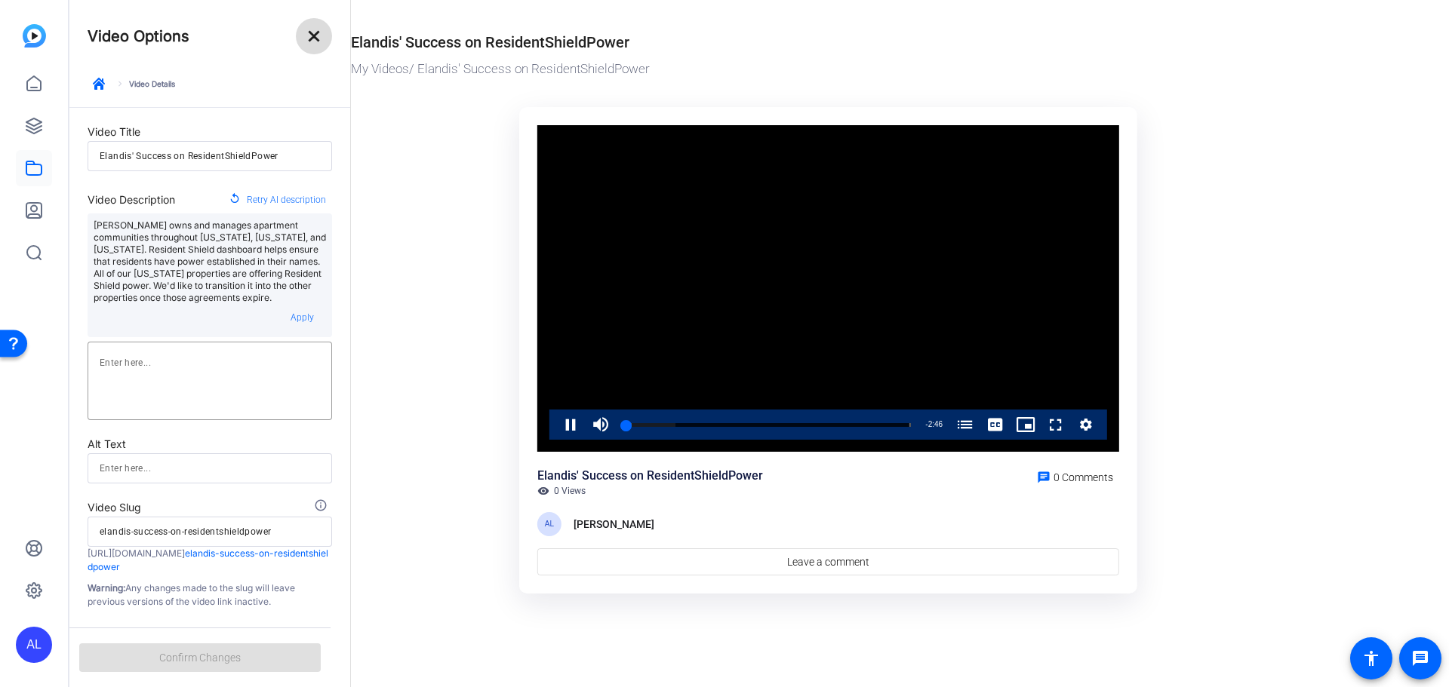
click at [316, 32] on mat-icon "close" at bounding box center [314, 36] width 18 height 18
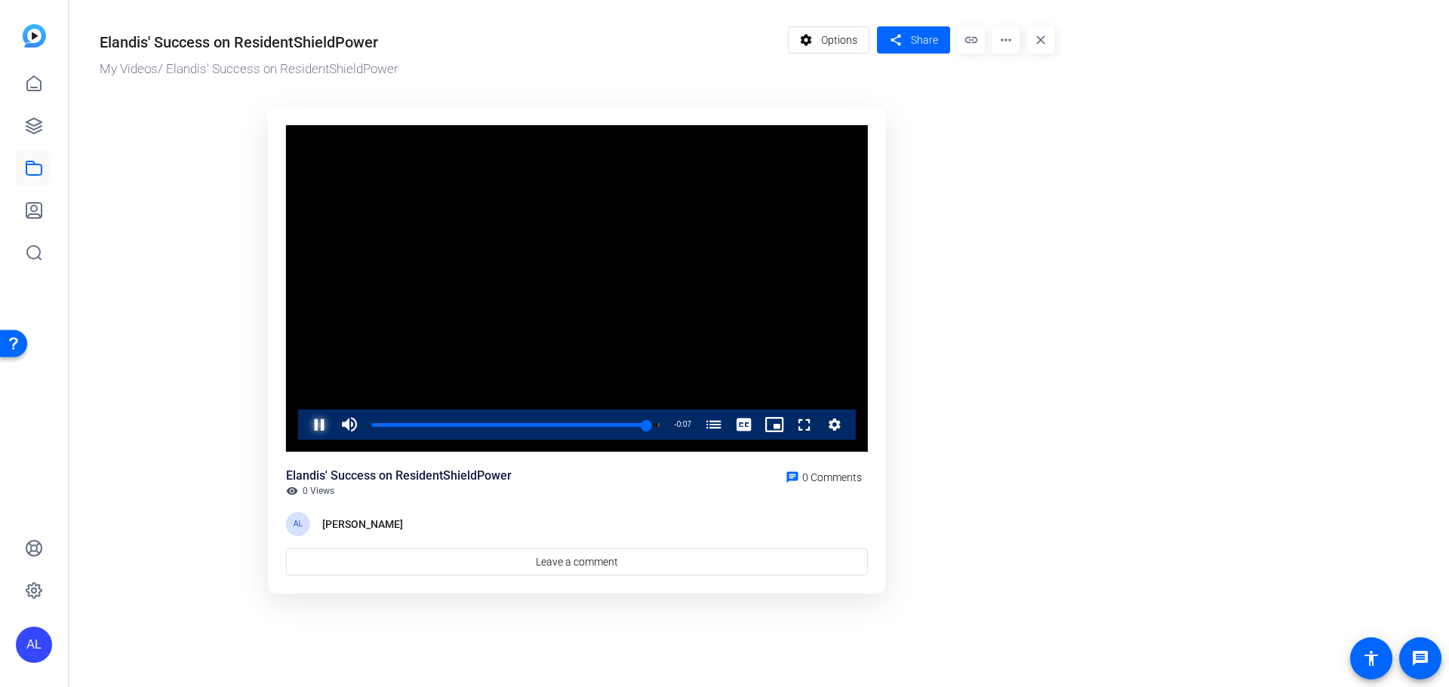
click at [304, 431] on span "Video Player" at bounding box center [304, 425] width 0 height 30
click at [179, 272] on ktd-grid "Video Player is loading. Play Video Play Mute Current Time 2:40 / Duration 2:47…" at bounding box center [577, 351] width 955 height 506
click at [304, 421] on span "Video Player" at bounding box center [304, 425] width 0 height 30
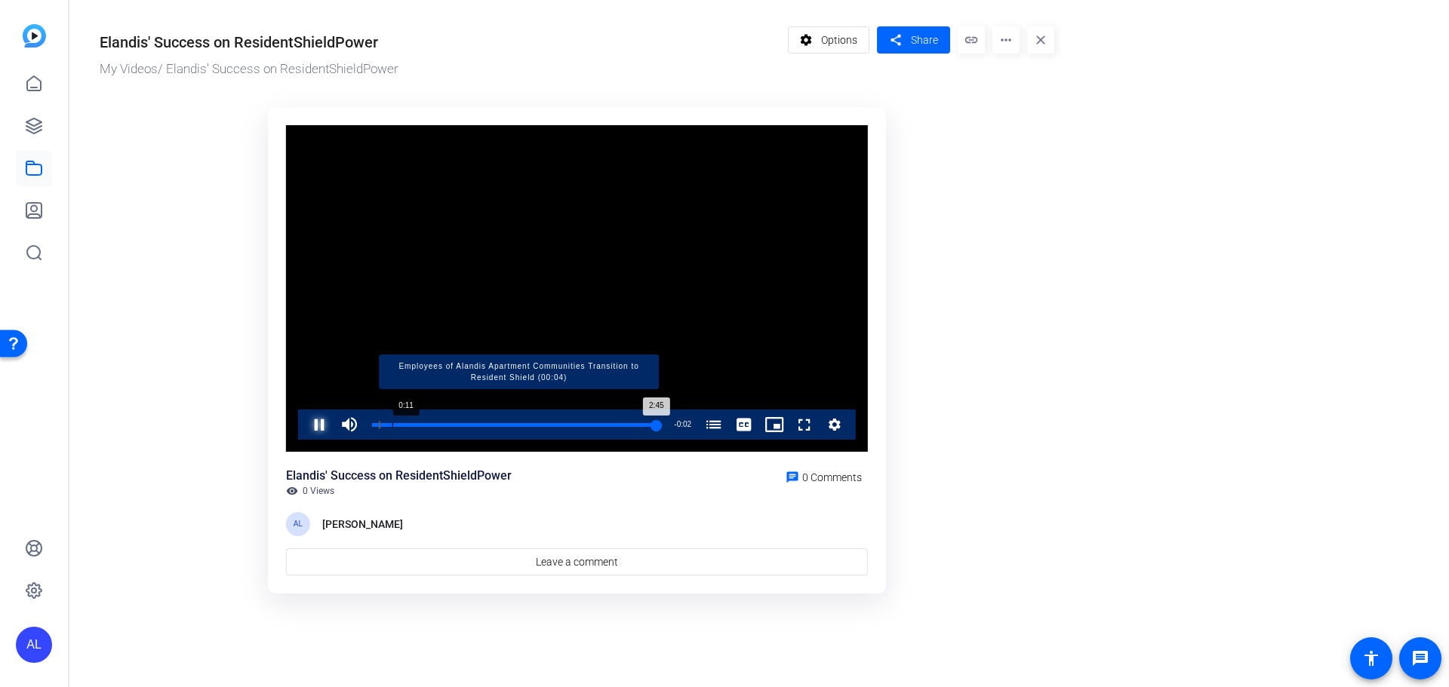
click at [392, 424] on div "Progress Bar" at bounding box center [519, 425] width 280 height 8
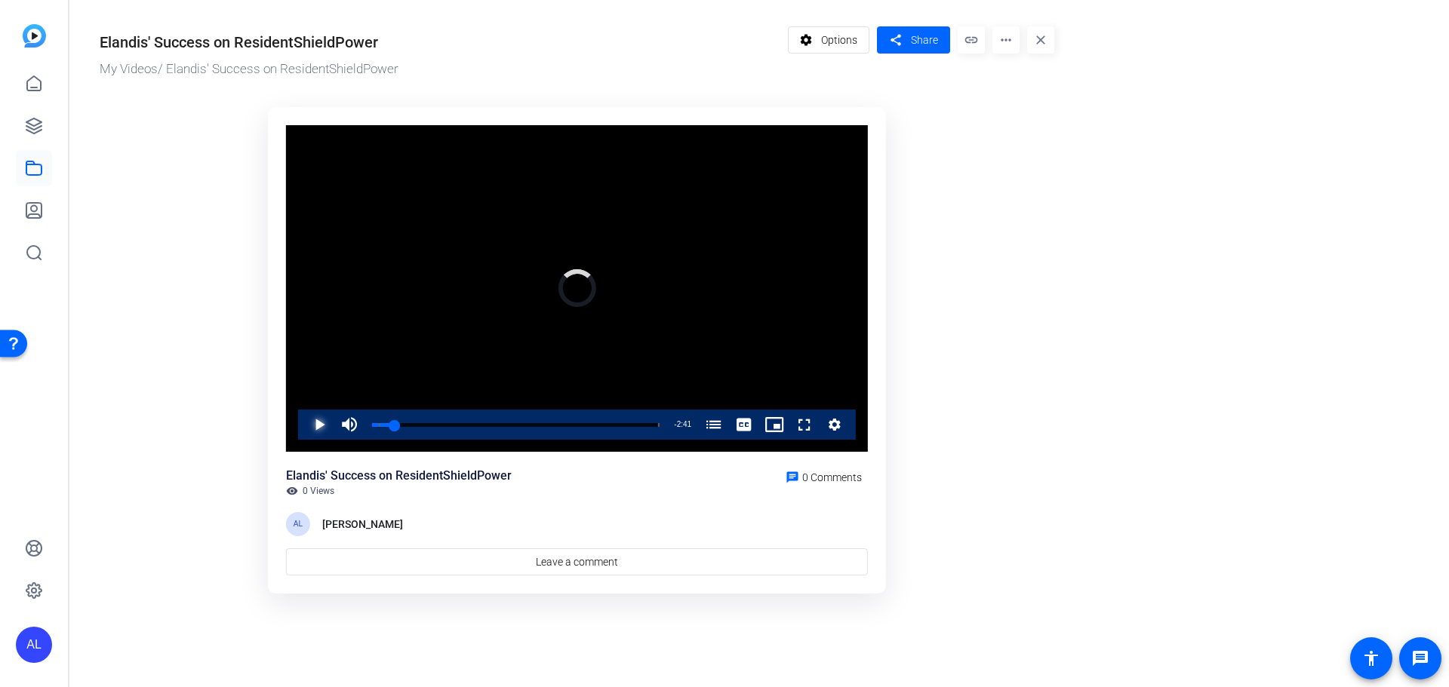
drag, startPoint x: 383, startPoint y: 426, endPoint x: 361, endPoint y: 431, distance: 22.5
click at [361, 431] on div "Play Mute 100% Current Time 0:06 / Duration 2:47 Loaded : 0.00% 0:00 0:06 Emplo…" at bounding box center [577, 425] width 558 height 30
click at [304, 420] on span "Video Player" at bounding box center [304, 425] width 0 height 30
click at [927, 48] on span "Share" at bounding box center [924, 40] width 27 height 16
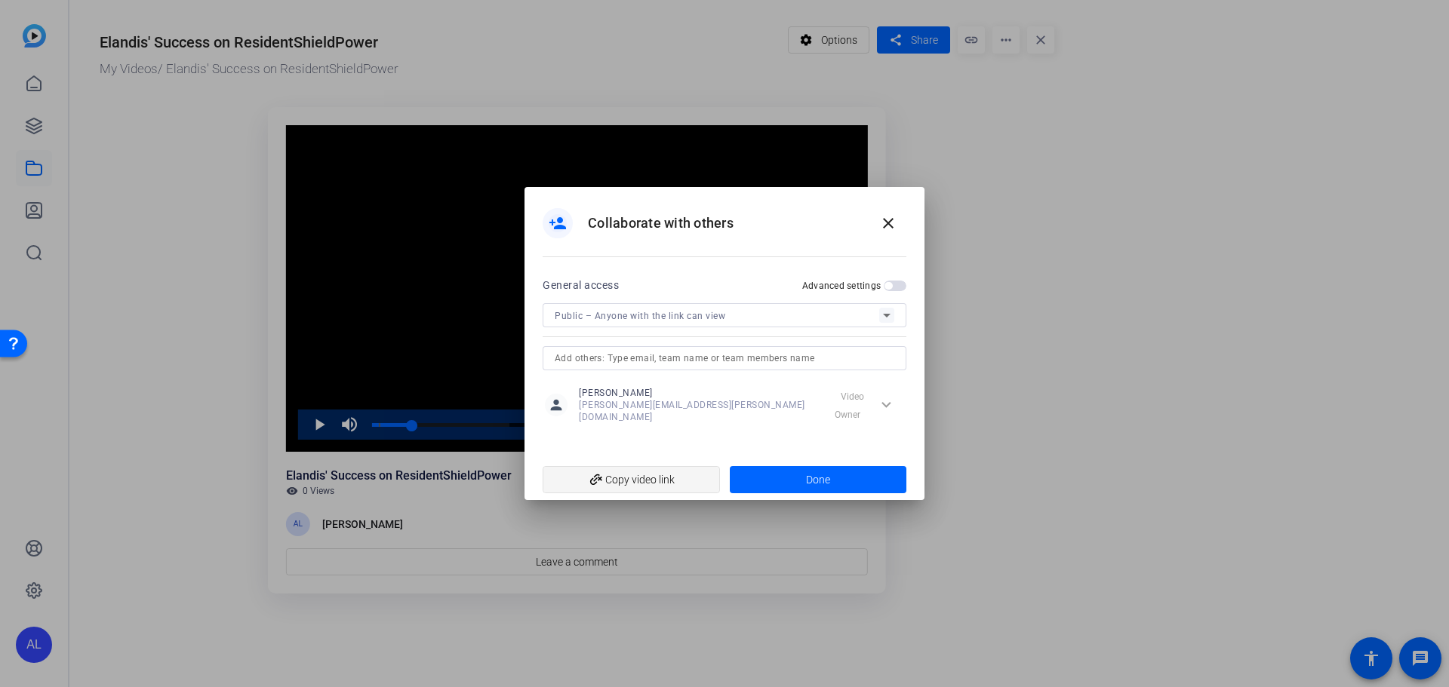
click at [627, 474] on span "add_link Copy video link" at bounding box center [631, 480] width 153 height 29
click at [887, 224] on mat-icon "close" at bounding box center [888, 223] width 18 height 18
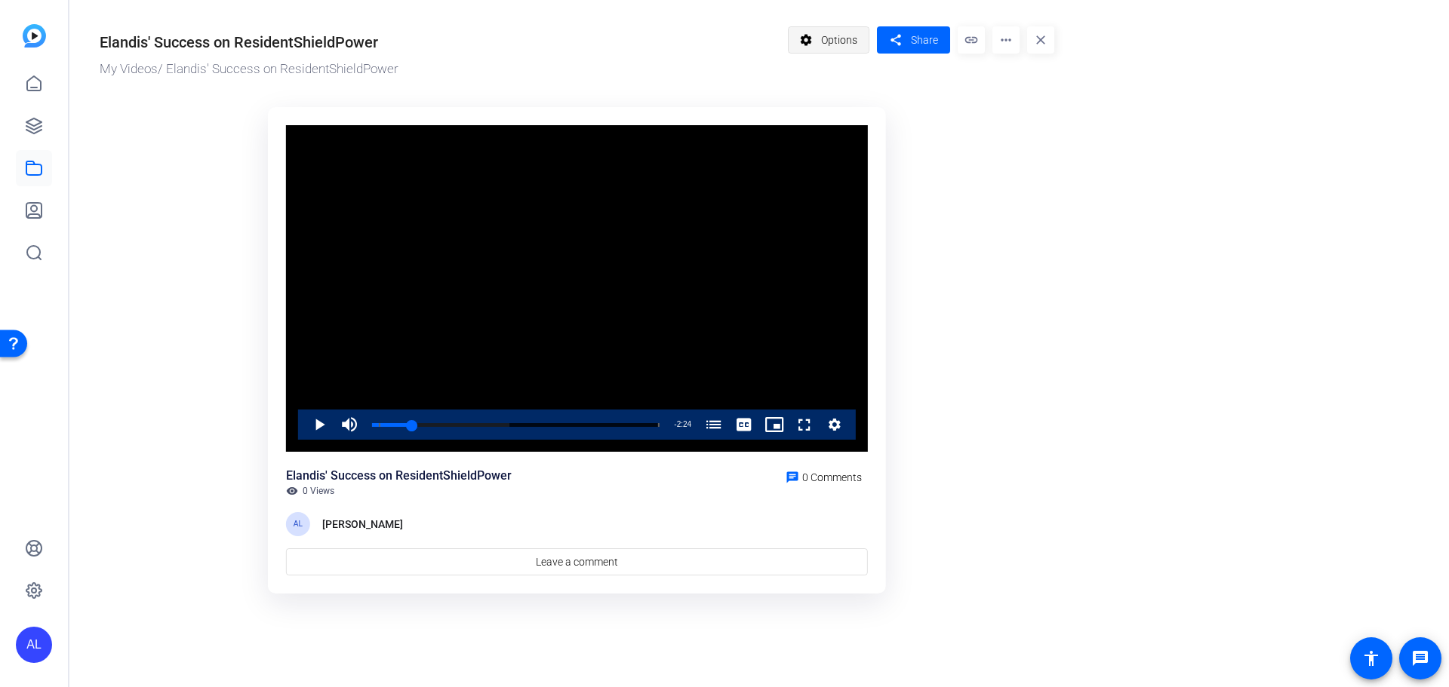
click at [835, 40] on span "Options" at bounding box center [839, 40] width 36 height 29
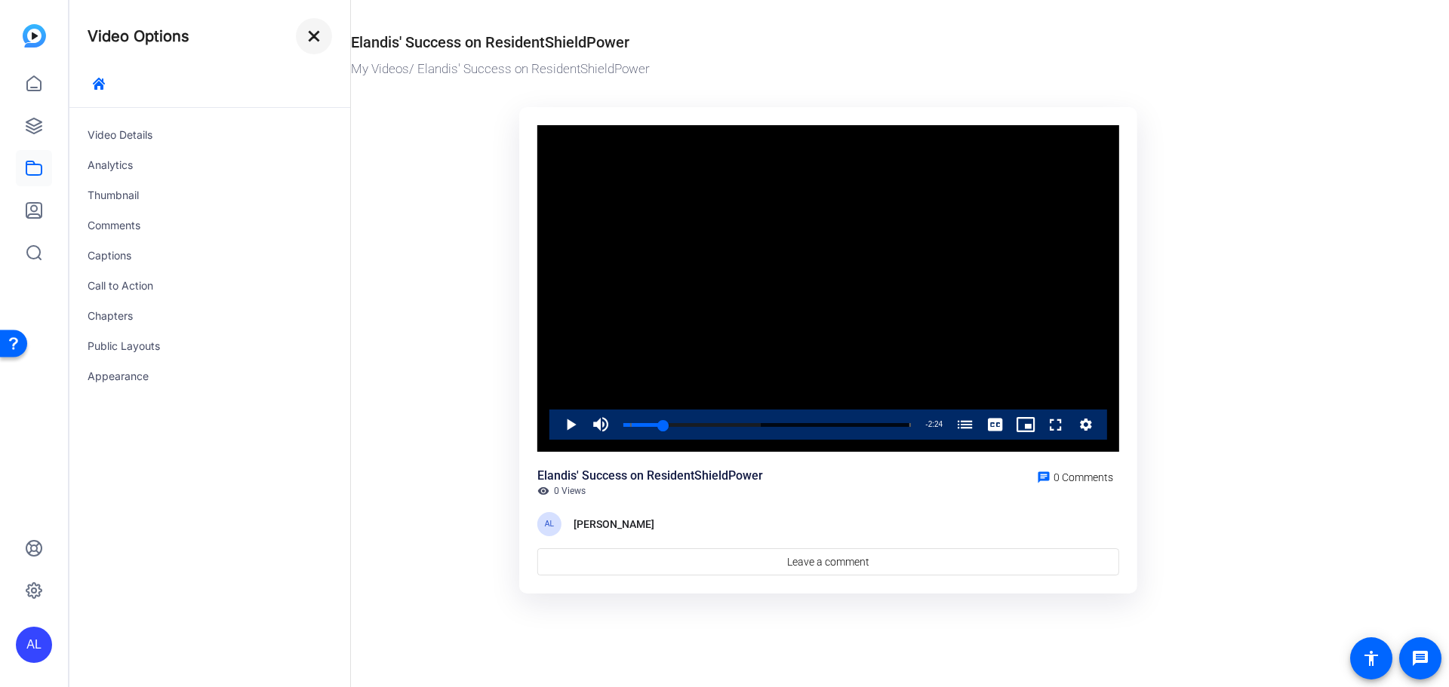
click at [315, 39] on mat-icon "close" at bounding box center [314, 36] width 18 height 18
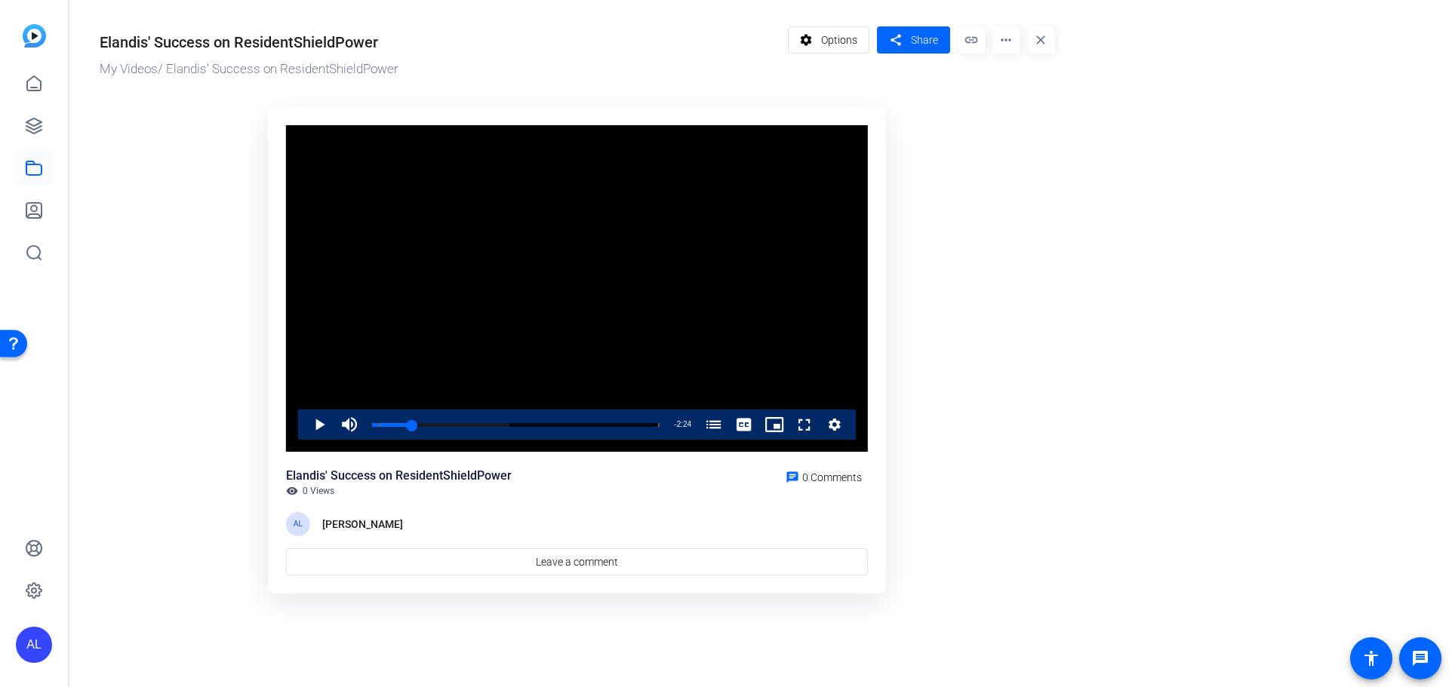
click at [325, 52] on div "Elandis' Success on ResidentShieldPower" at bounding box center [239, 42] width 278 height 23
click at [851, 48] on span "Options" at bounding box center [839, 40] width 36 height 29
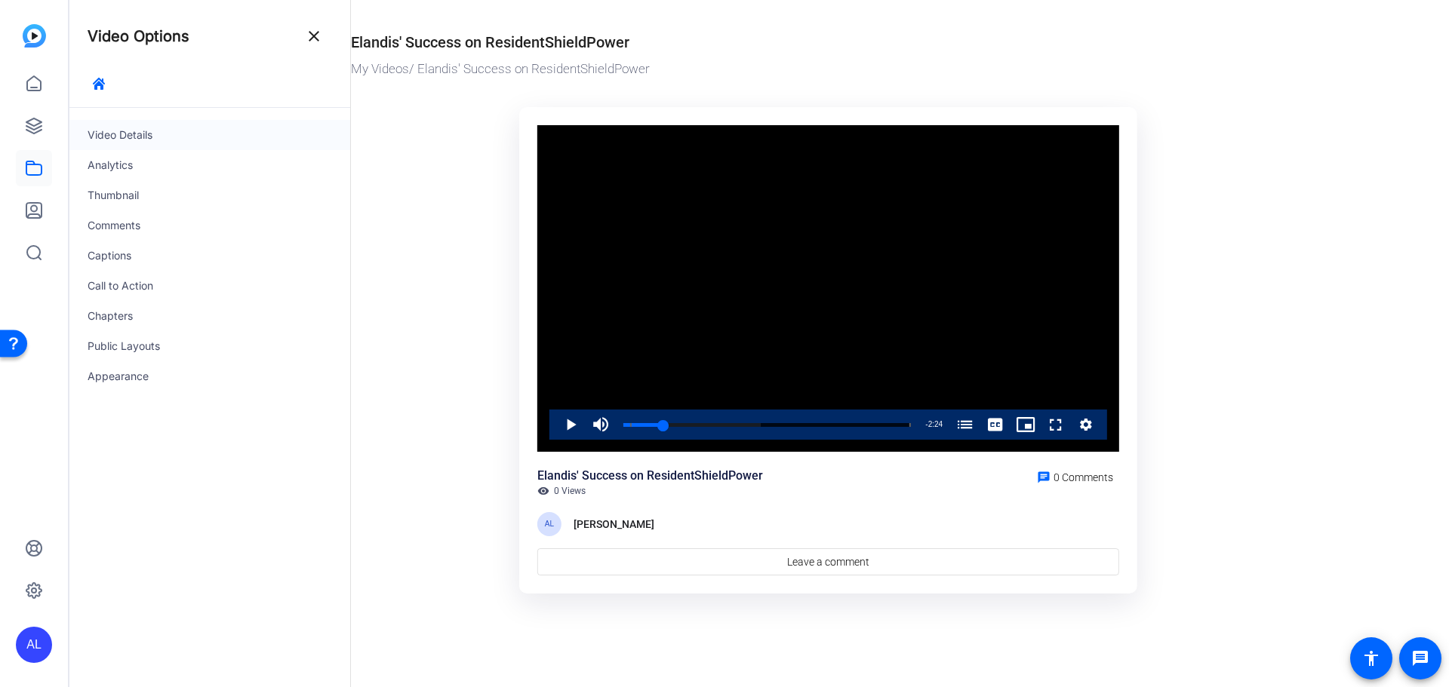
click at [141, 143] on div "Video Details" at bounding box center [209, 135] width 281 height 30
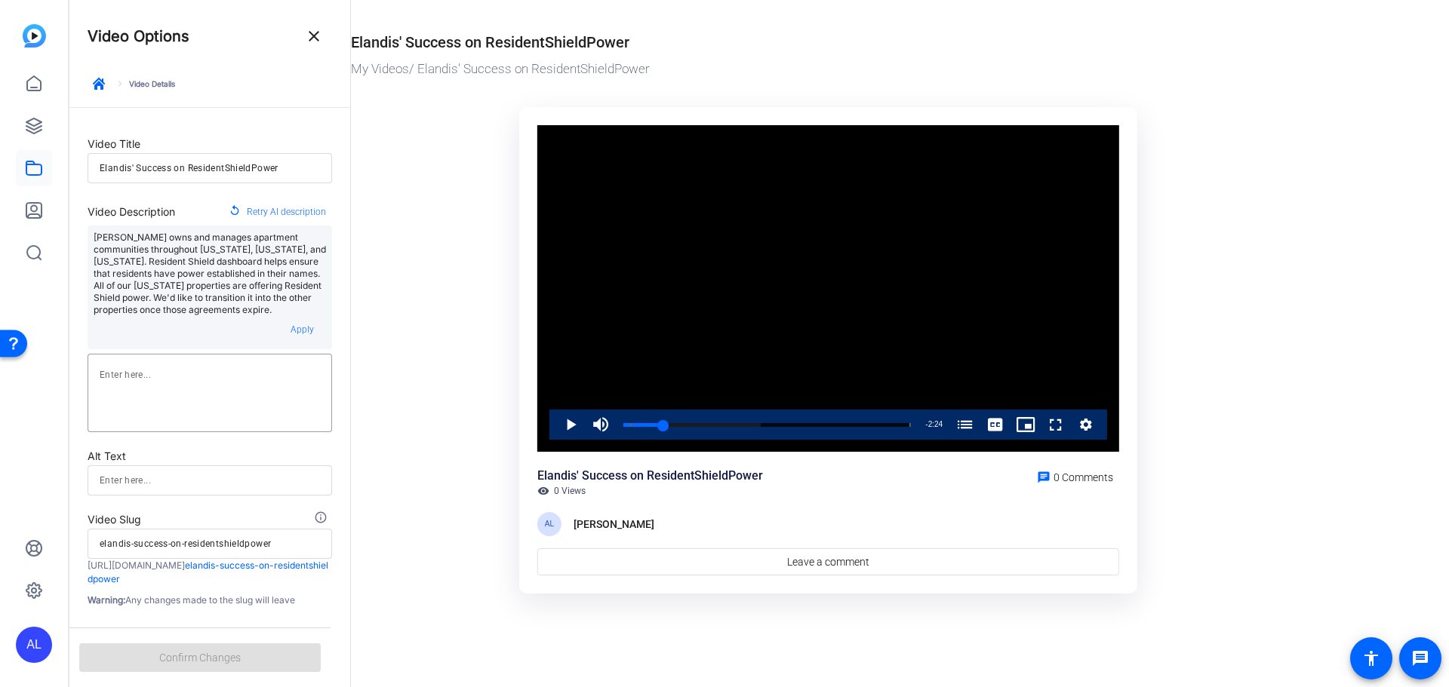
click at [249, 169] on input "Elandis' Success on ResidentShieldPower" at bounding box center [210, 168] width 220 height 18
type input "Elandis' Success on ResidentShield Power"
type input "elandis-success-on-residentshield-power"
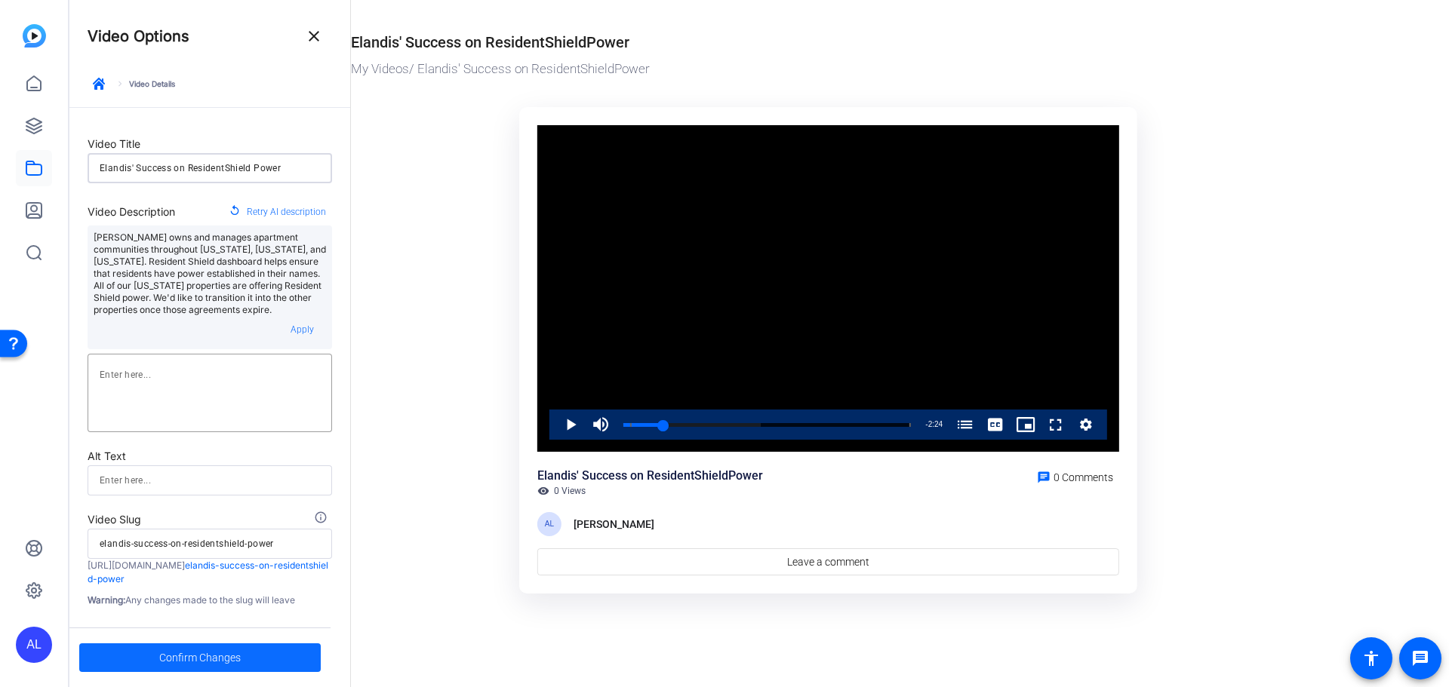
type input "Elandis' Success on ResidentShield Power"
click at [260, 651] on span at bounding box center [199, 658] width 241 height 36
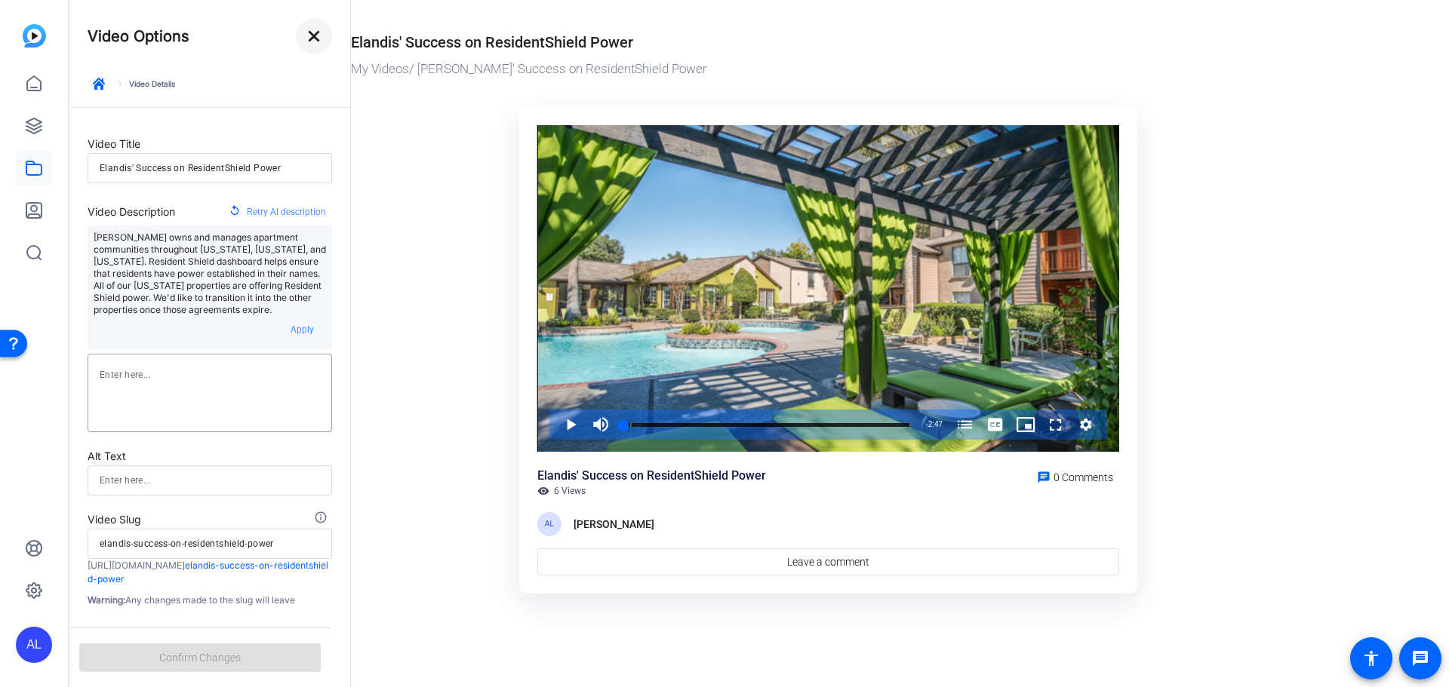
click at [313, 44] on mat-icon "close" at bounding box center [314, 36] width 18 height 18
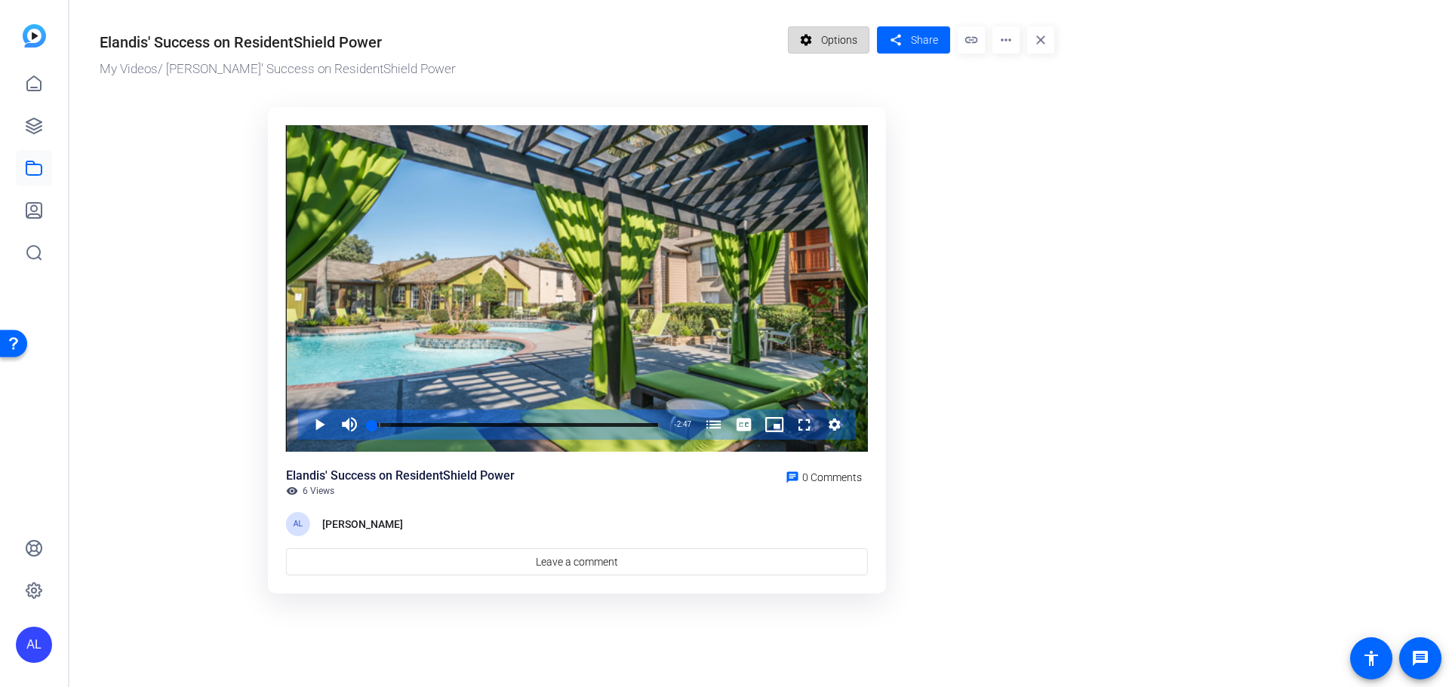
click at [823, 48] on span "Options" at bounding box center [839, 40] width 36 height 29
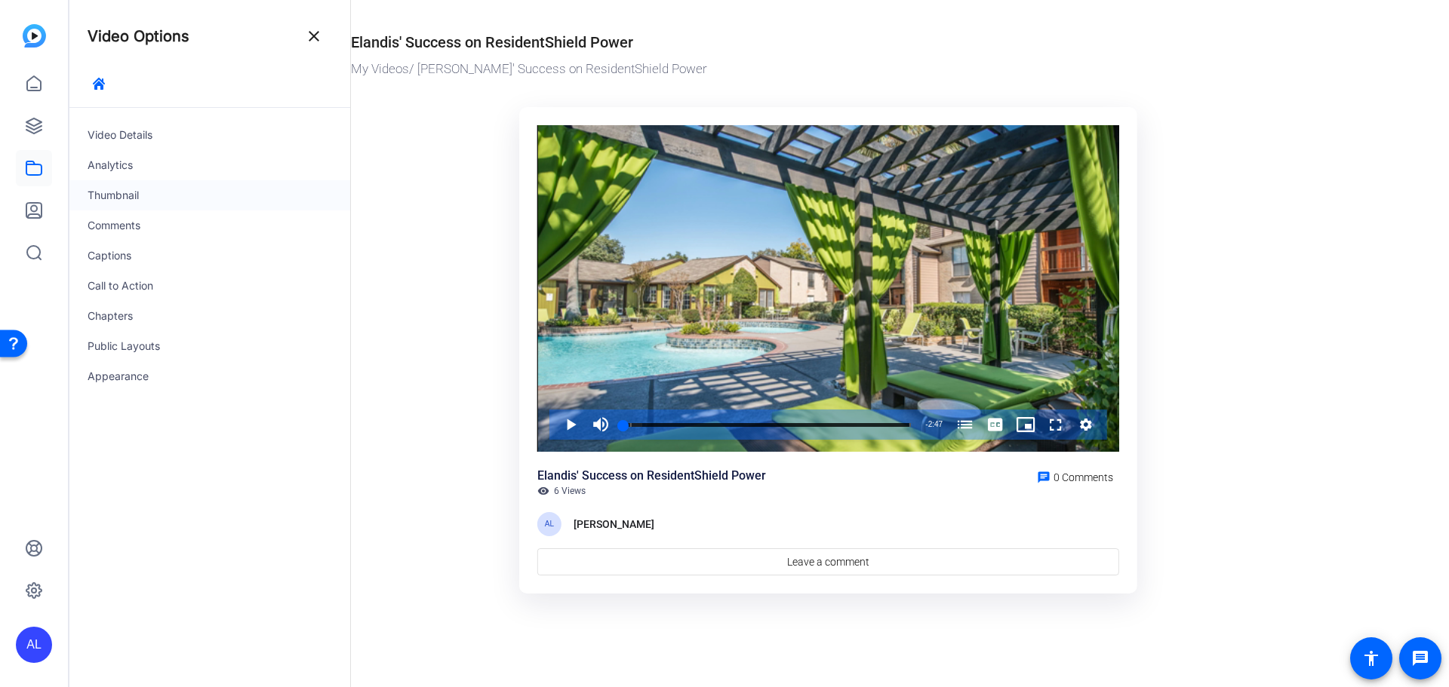
click at [140, 190] on div "Thumbnail" at bounding box center [209, 195] width 281 height 30
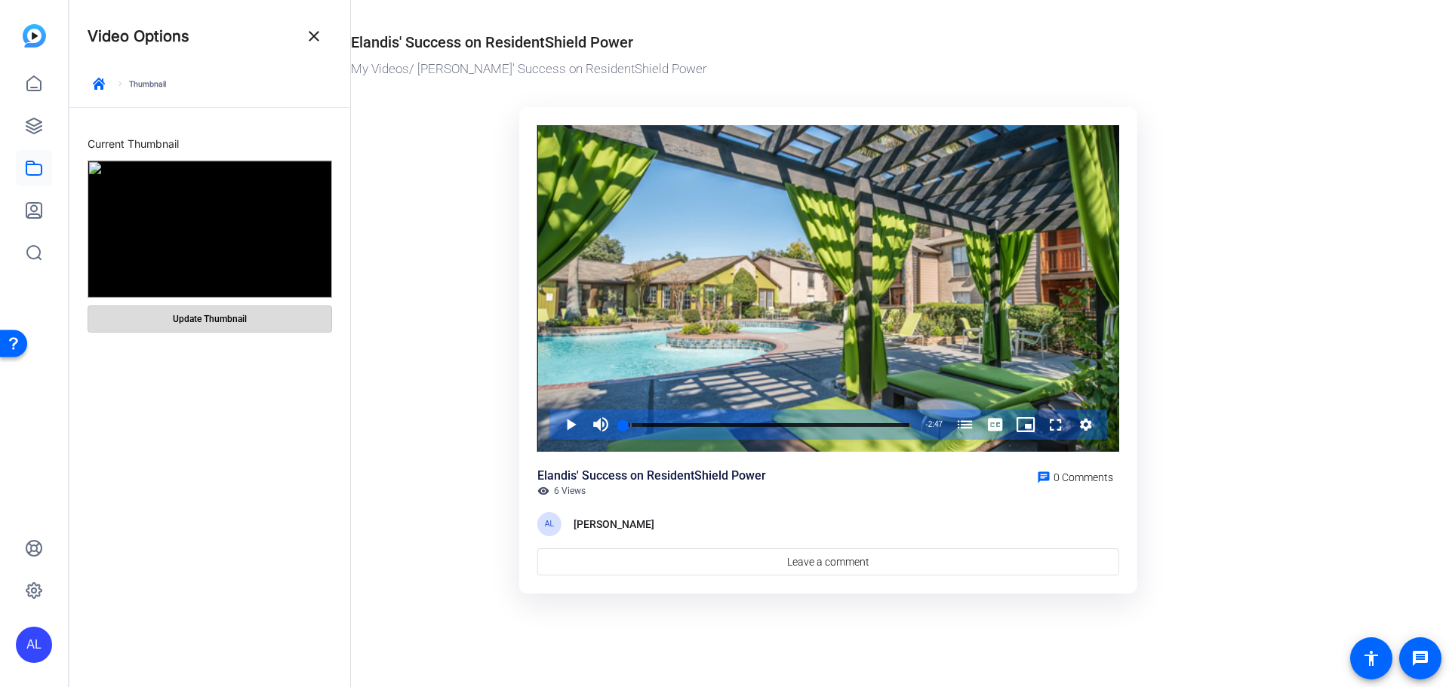
click at [227, 325] on span "Update Thumbnail" at bounding box center [210, 319] width 74 height 12
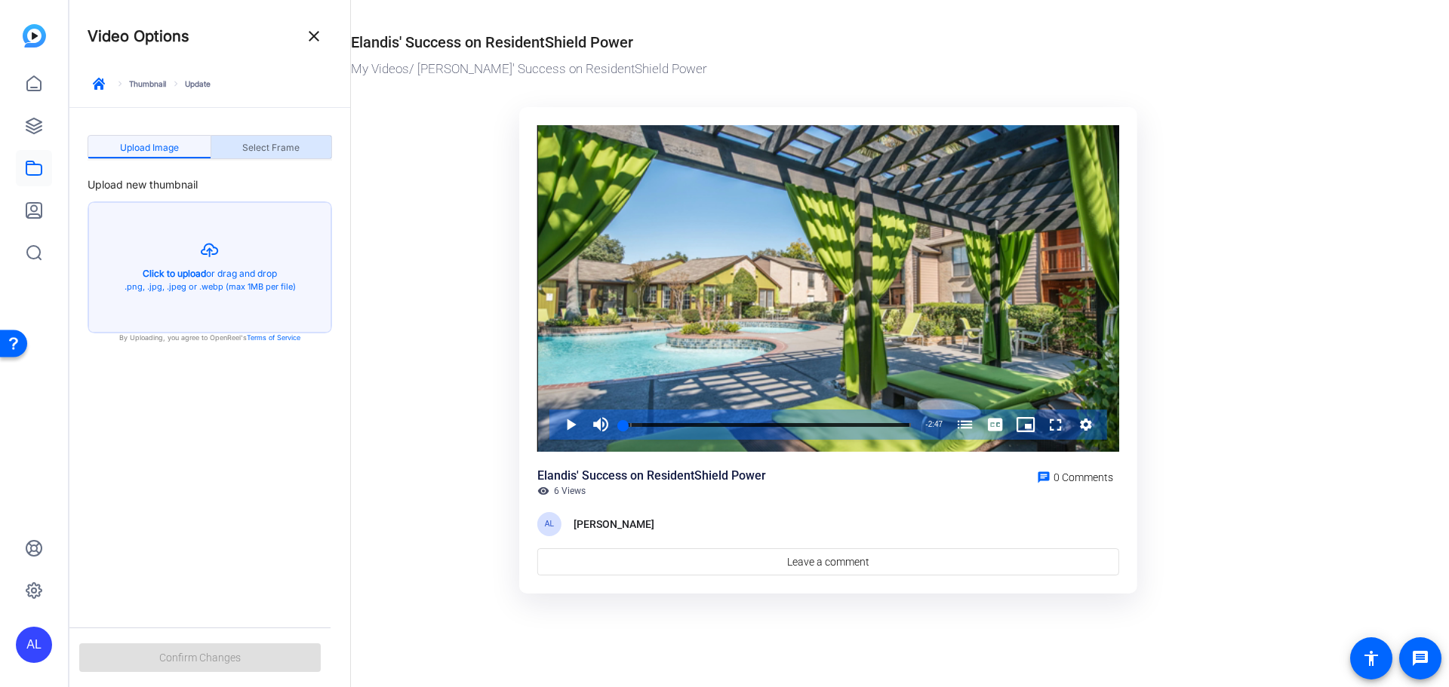
click at [287, 149] on span "Select Frame" at bounding box center [270, 147] width 57 height 9
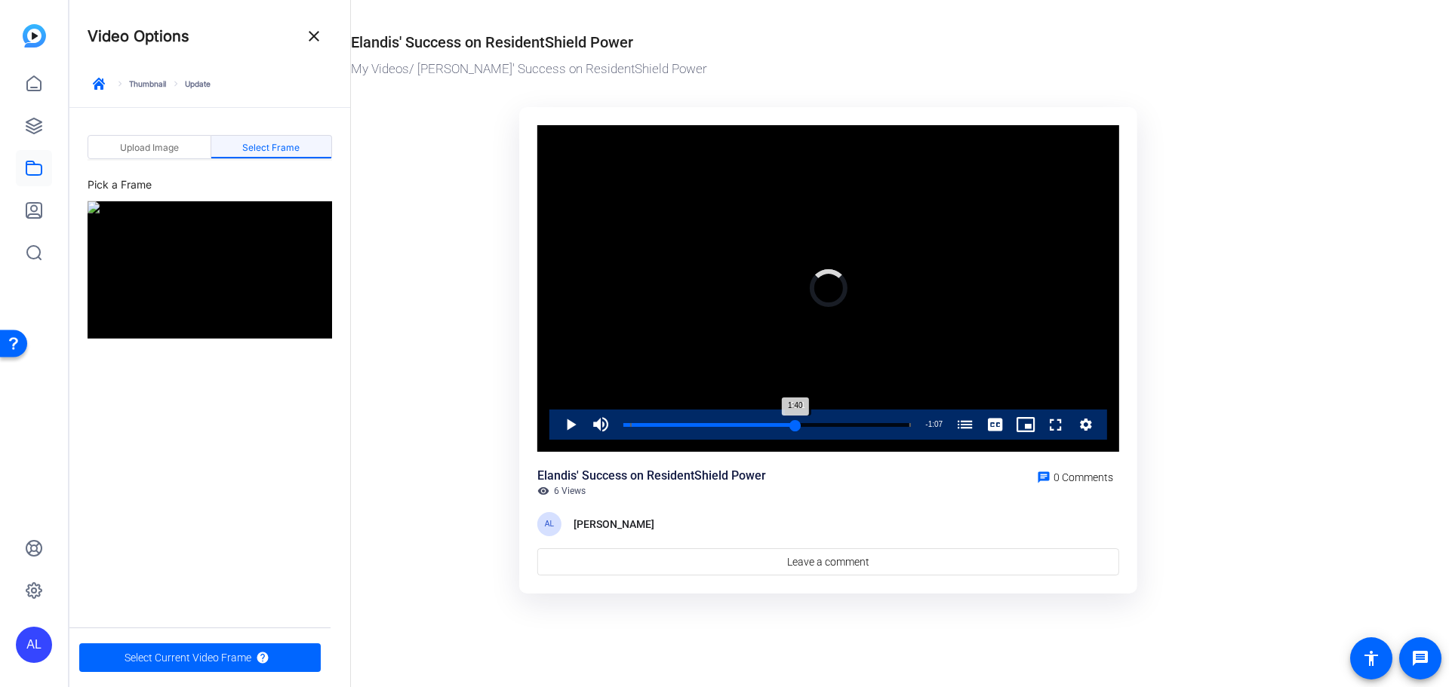
drag, startPoint x: 622, startPoint y: 427, endPoint x: 797, endPoint y: 426, distance: 175.1
click at [795, 426] on div "1:40" at bounding box center [709, 425] width 172 height 4
click at [178, 654] on span "Select Current Video Frame" at bounding box center [188, 658] width 127 height 29
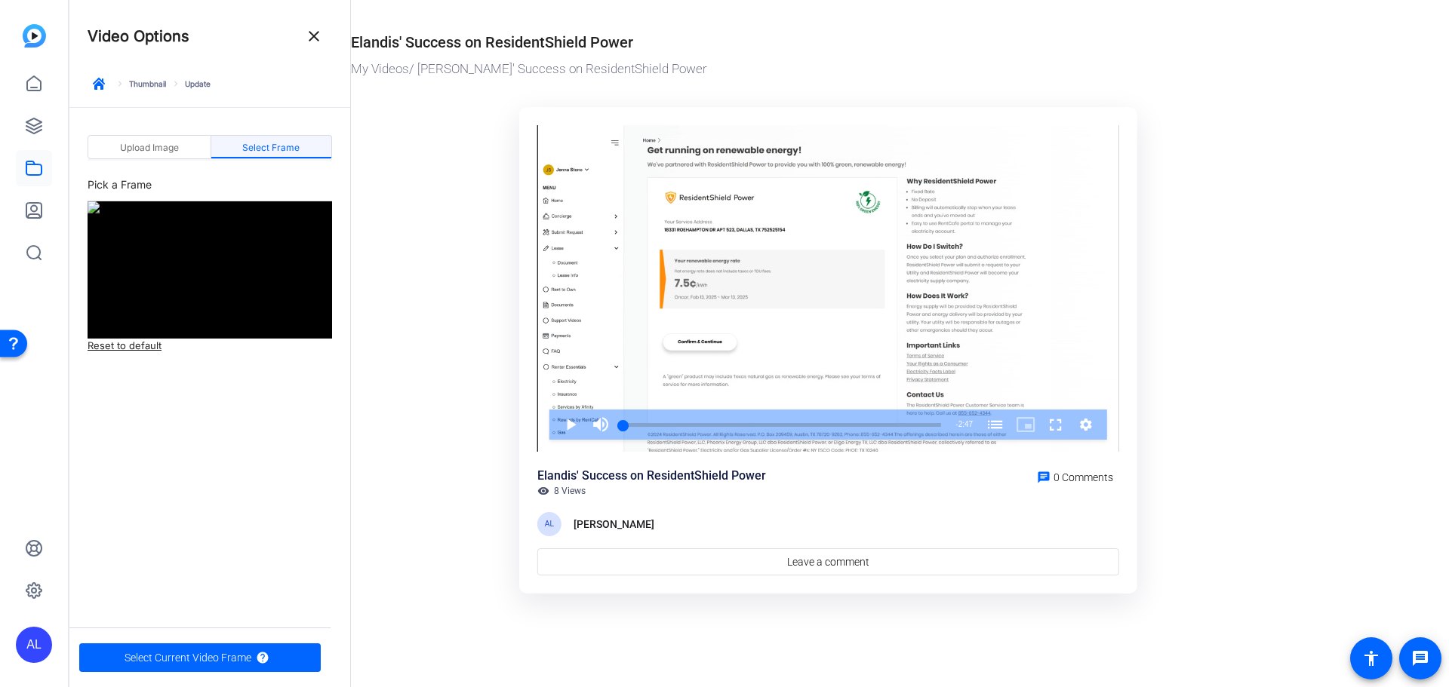
click at [447, 470] on ktd-grid "Video Player is loading. Play Video Play Mute Current Time 0:00 / Duration 2:47…" at bounding box center [828, 351] width 955 height 506
click at [724, 657] on mat-drawer-content "Elandis' Success on ResidentShield Power My Videos / [PERSON_NAME]' Success on …" at bounding box center [896, 343] width 1090 height 687
click at [316, 38] on mat-icon "close" at bounding box center [314, 36] width 18 height 18
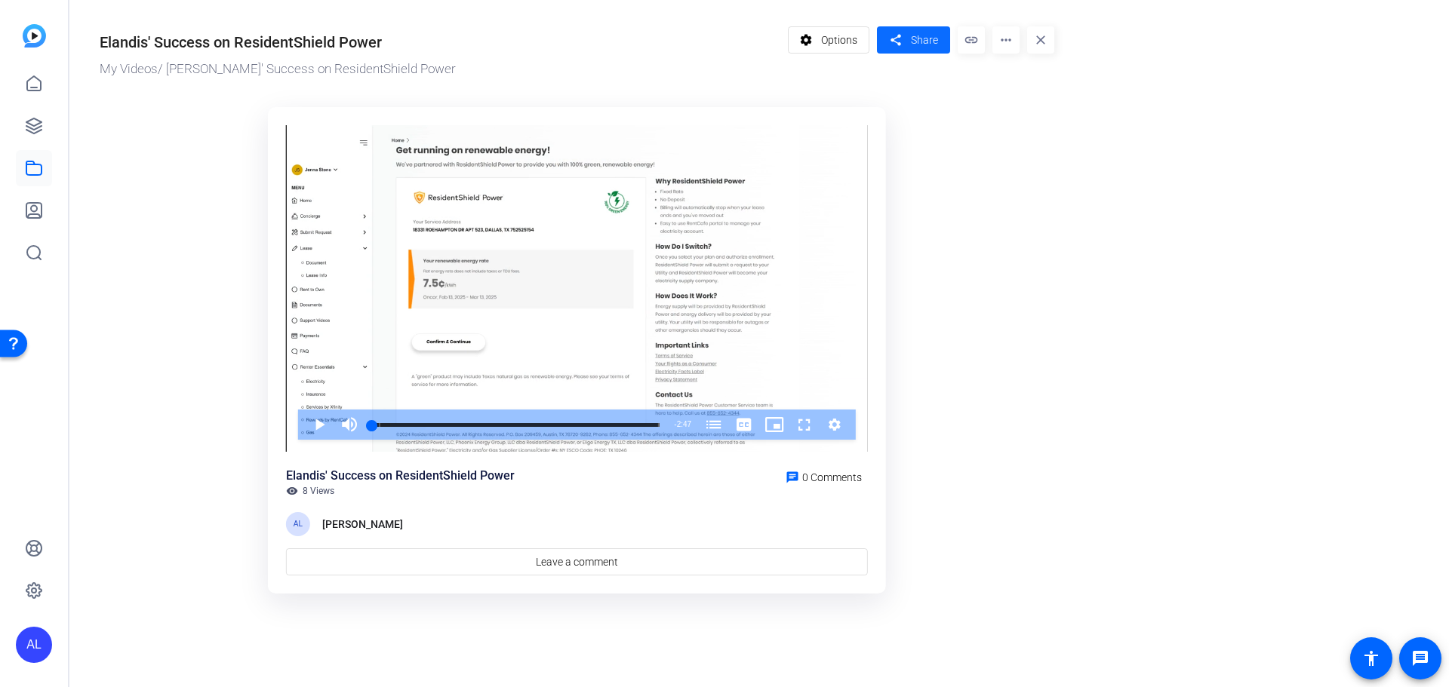
click at [924, 44] on span "Share" at bounding box center [924, 40] width 27 height 16
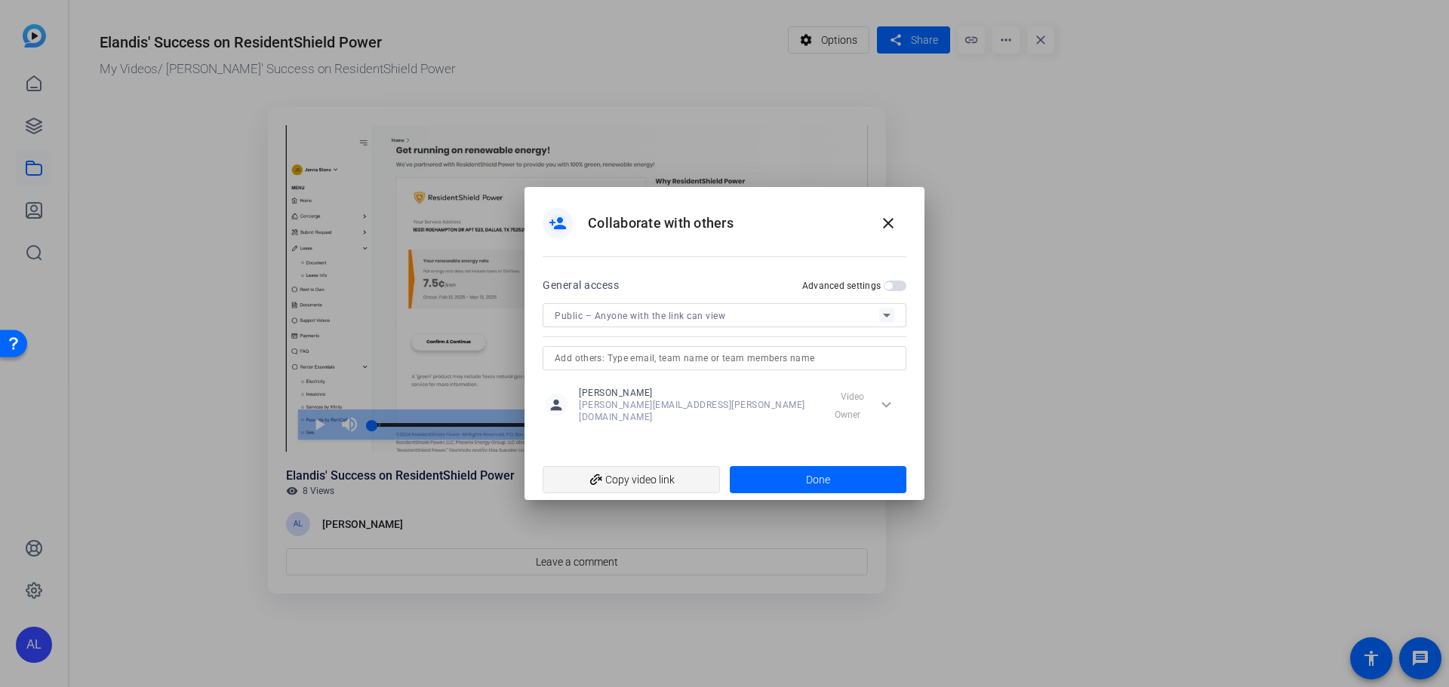
click at [652, 469] on span "add_link Copy video link" at bounding box center [631, 480] width 153 height 29
click at [891, 227] on mat-icon "close" at bounding box center [888, 223] width 18 height 18
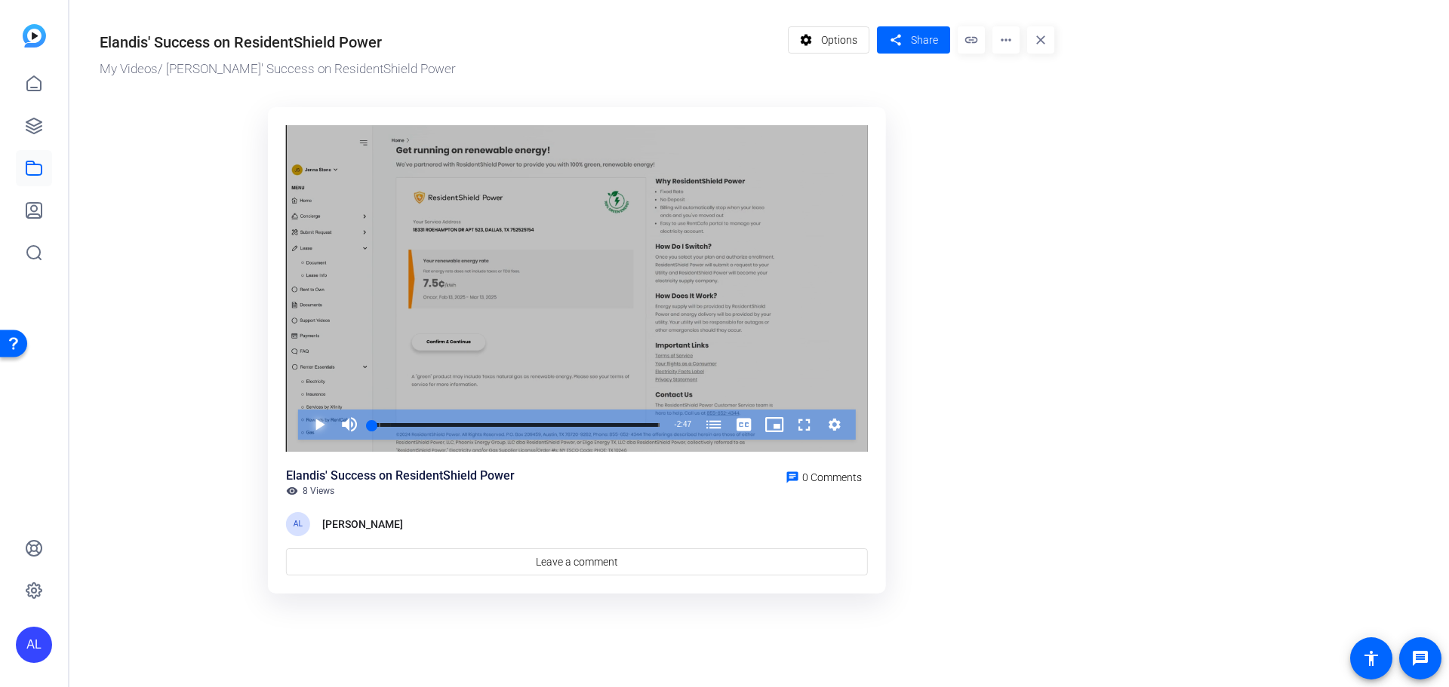
click at [304, 416] on span "Video Player" at bounding box center [304, 425] width 0 height 30
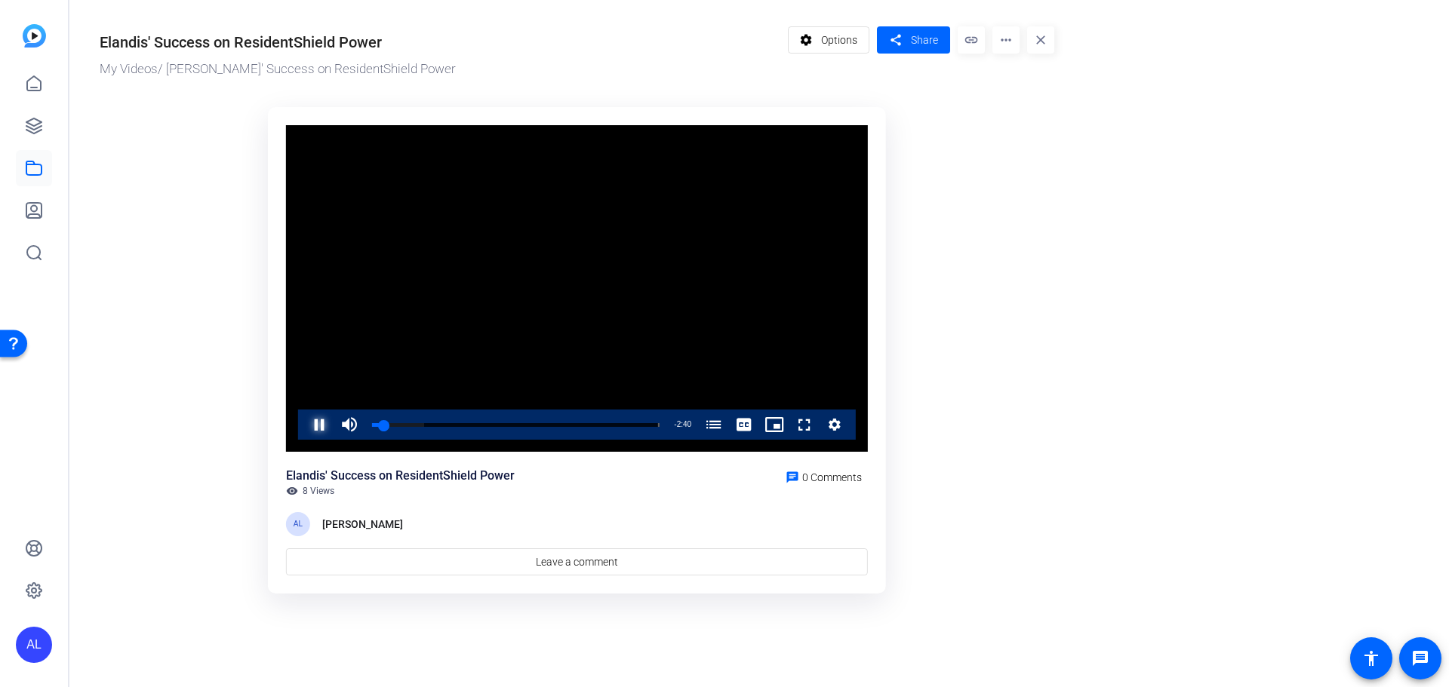
click at [304, 428] on span "Video Player" at bounding box center [304, 425] width 0 height 30
click at [304, 435] on span "Video Player" at bounding box center [304, 425] width 0 height 30
click at [304, 425] on span "Video Player" at bounding box center [304, 425] width 0 height 30
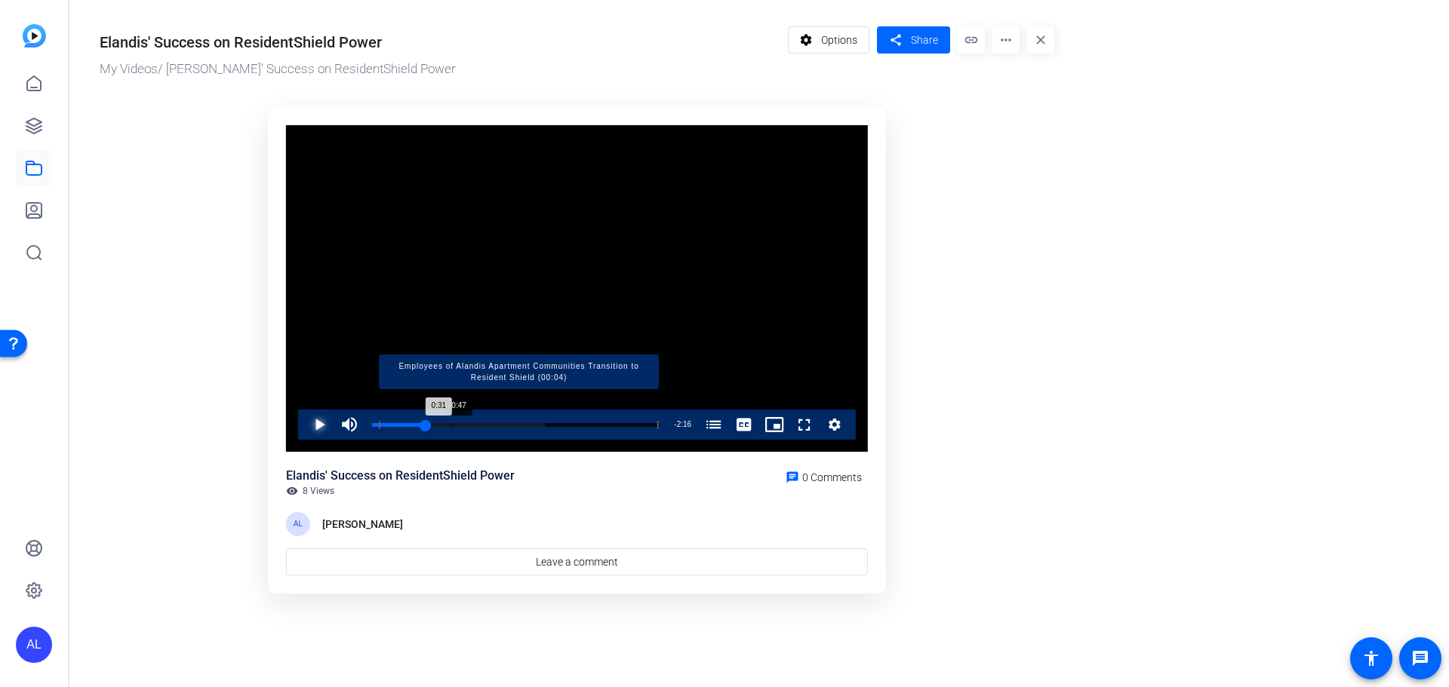
click at [453, 425] on div "Loaded : 60.13% 0:47 0:31 Employees of Alandis Apartment Communities Transition…" at bounding box center [516, 425] width 288 height 4
click at [461, 423] on div "Loaded : 60.13% 0:51 0:47 Employees of Alandis Apartment Communities Transition…" at bounding box center [516, 425] width 288 height 4
click at [483, 423] on div "Loaded : 71.59% 1:02 0:51 Employees of Alandis Apartment Communities Transition…" at bounding box center [516, 425] width 288 height 4
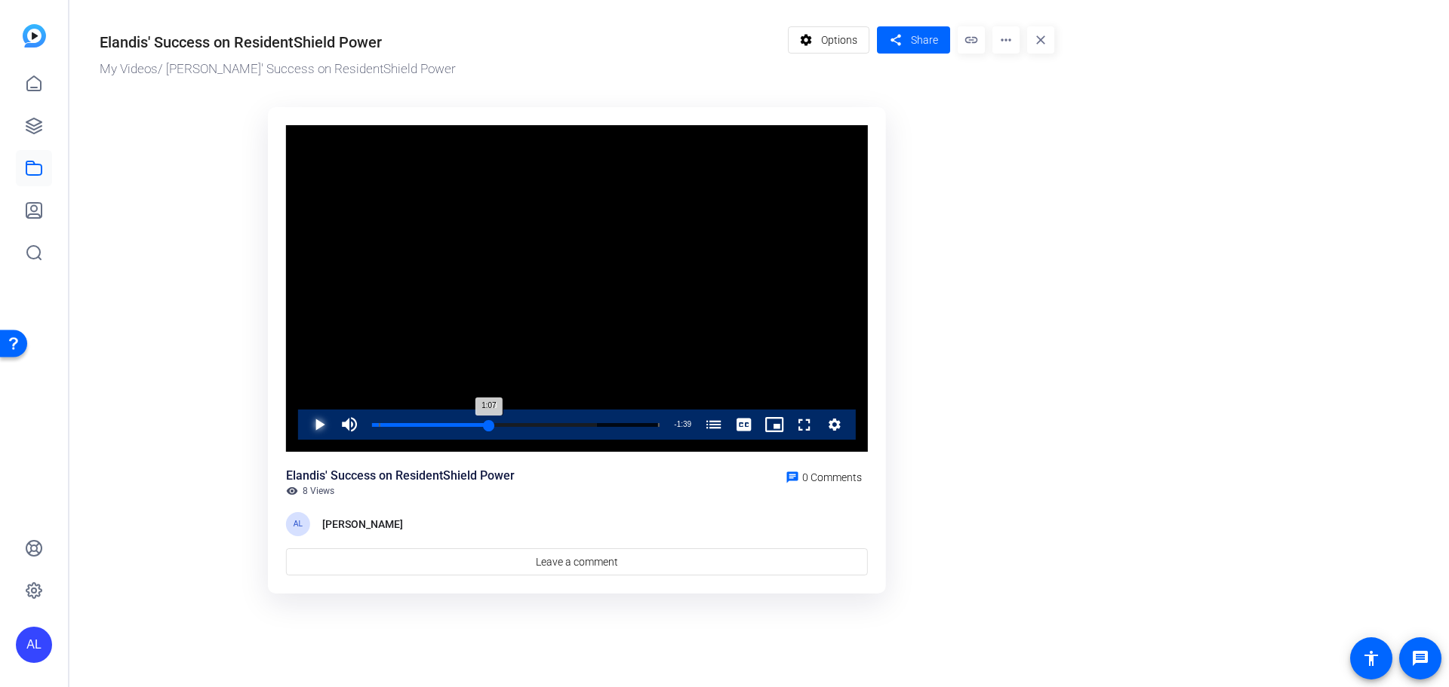
click at [489, 423] on div "1:07" at bounding box center [430, 425] width 117 height 4
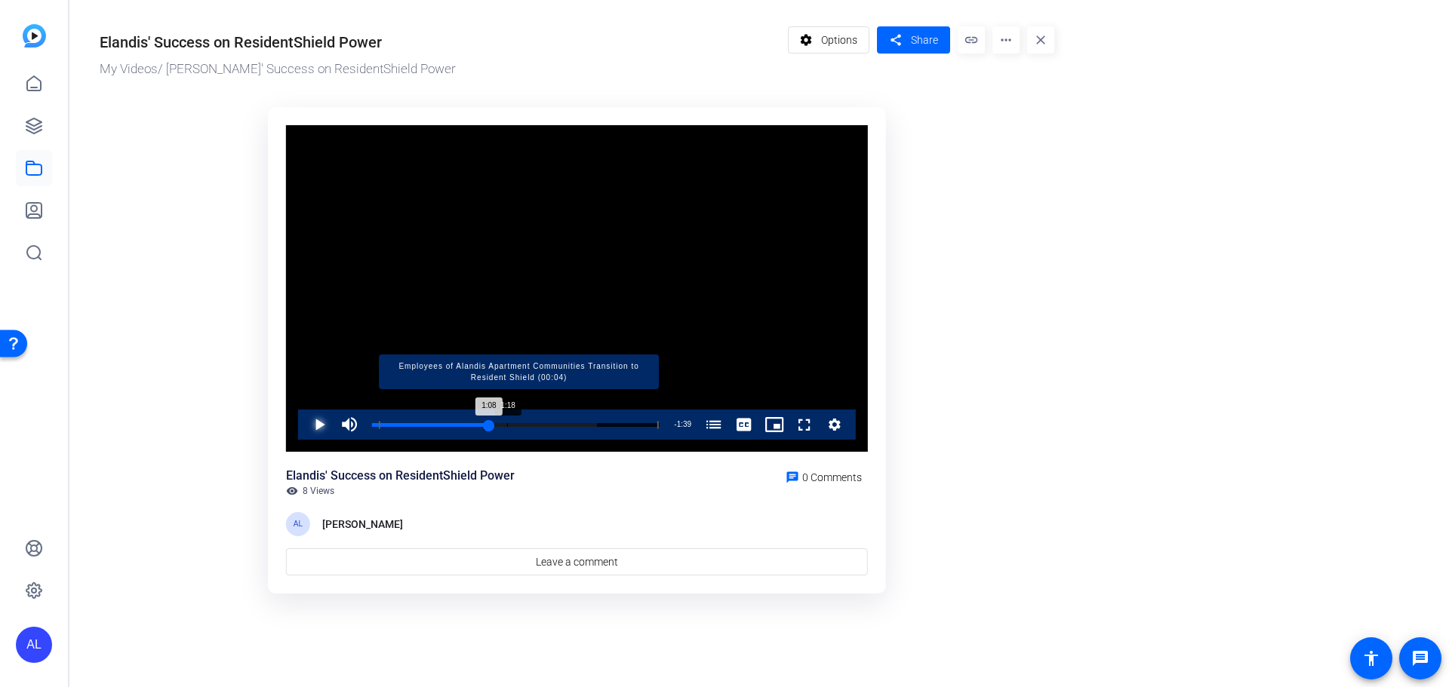
click at [507, 423] on div "Loaded : 78.27% 1:18 1:08 Employees of Alandis Apartment Communities Transition…" at bounding box center [516, 425] width 288 height 4
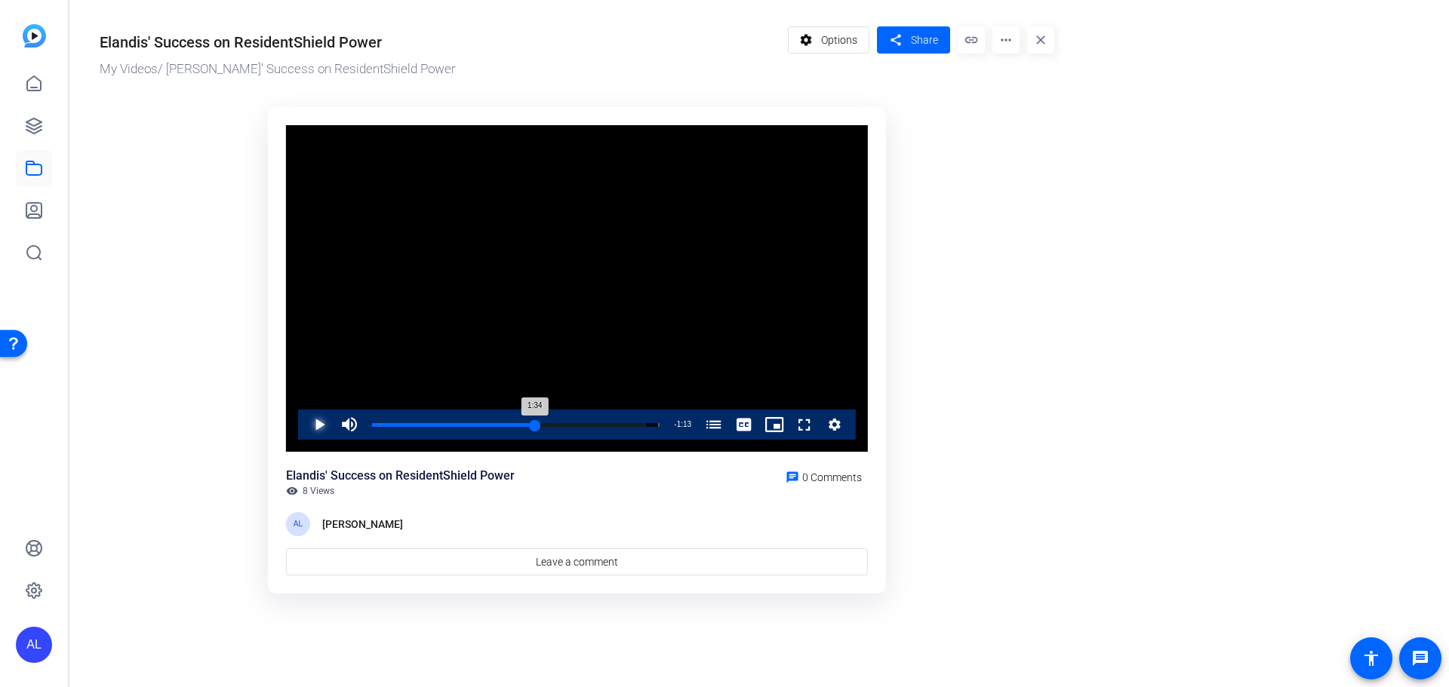
drag, startPoint x: 507, startPoint y: 423, endPoint x: 535, endPoint y: 426, distance: 28.0
click at [535, 426] on div "1:34" at bounding box center [453, 425] width 163 height 4
click at [304, 422] on span "Video Player" at bounding box center [304, 425] width 0 height 30
click at [304, 428] on span "Video Player" at bounding box center [304, 425] width 0 height 30
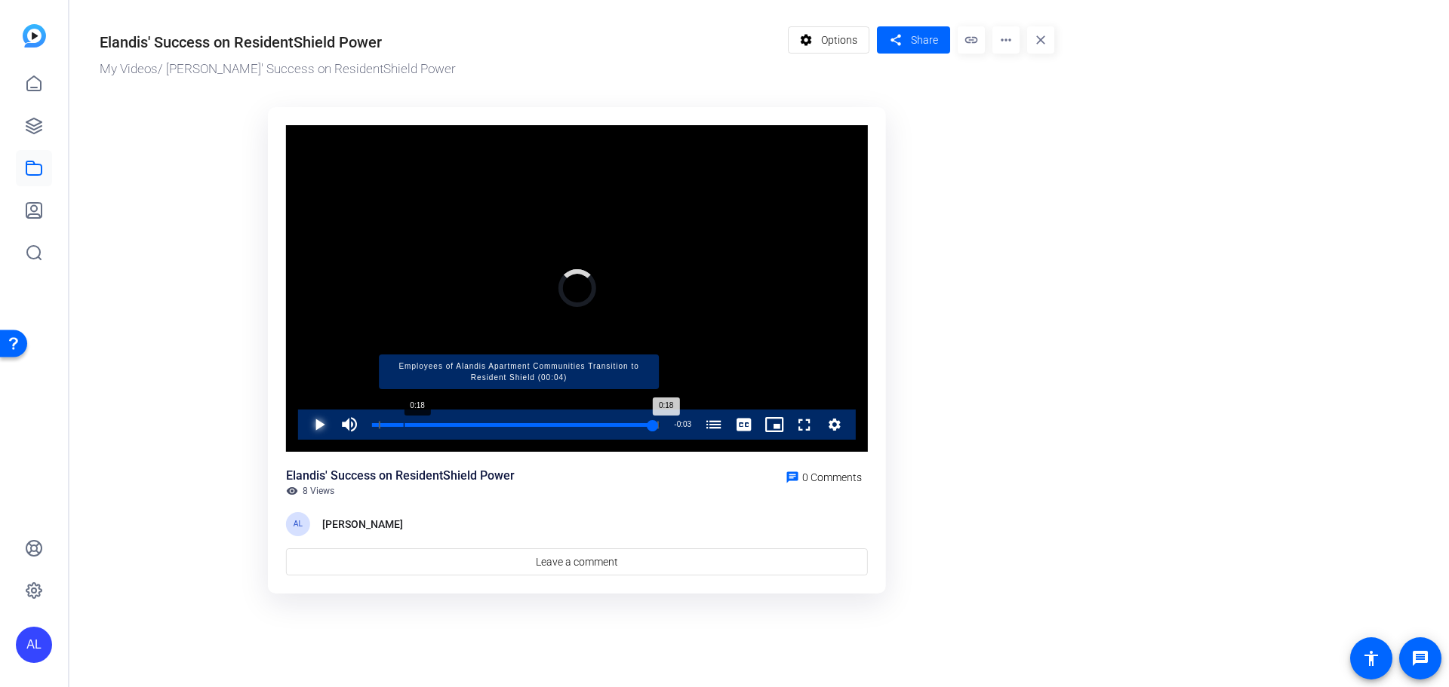
click at [404, 425] on div "Progress Bar" at bounding box center [516, 425] width 275 height 8
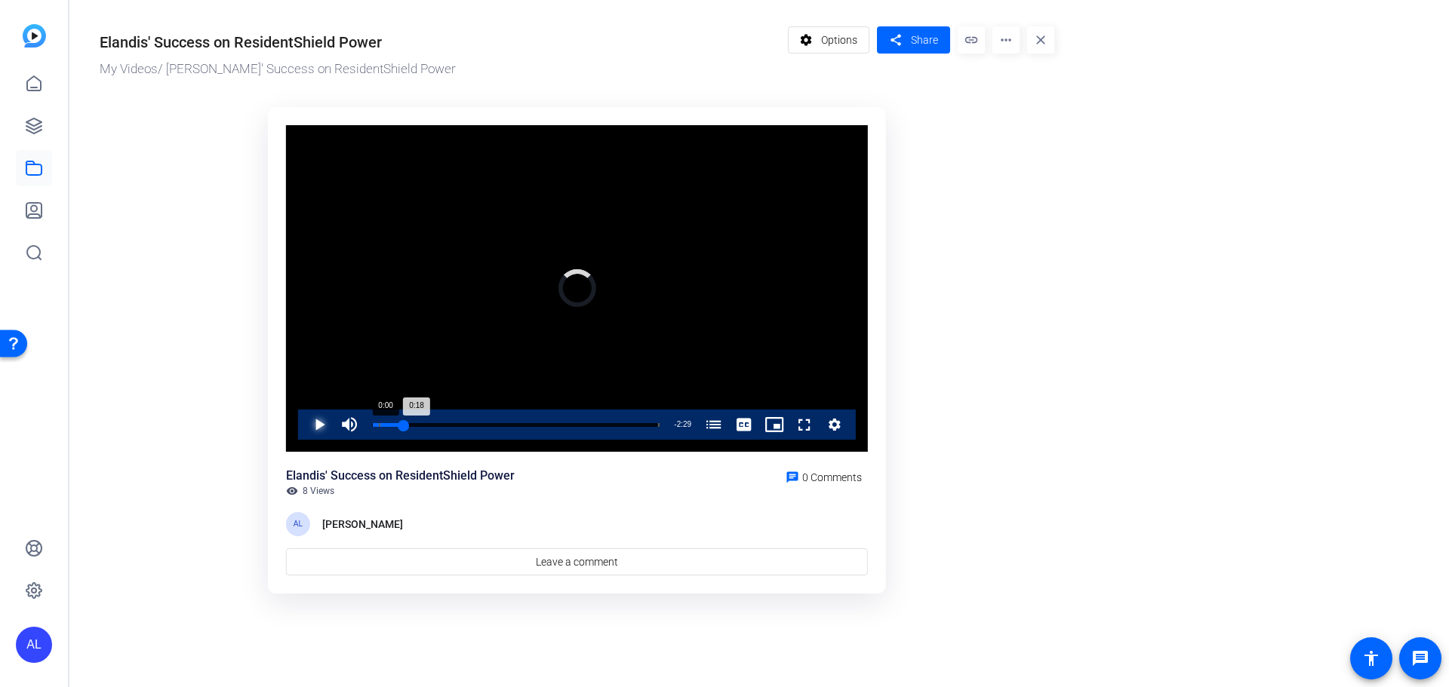
drag, startPoint x: 404, startPoint y: 425, endPoint x: 371, endPoint y: 432, distance: 33.9
click at [371, 432] on div "Loaded : 0.00% 0:00 0:18 Employees of Alandis Apartment Communities Transition …" at bounding box center [516, 425] width 303 height 30
click at [304, 423] on span "Video Player" at bounding box center [304, 425] width 0 height 30
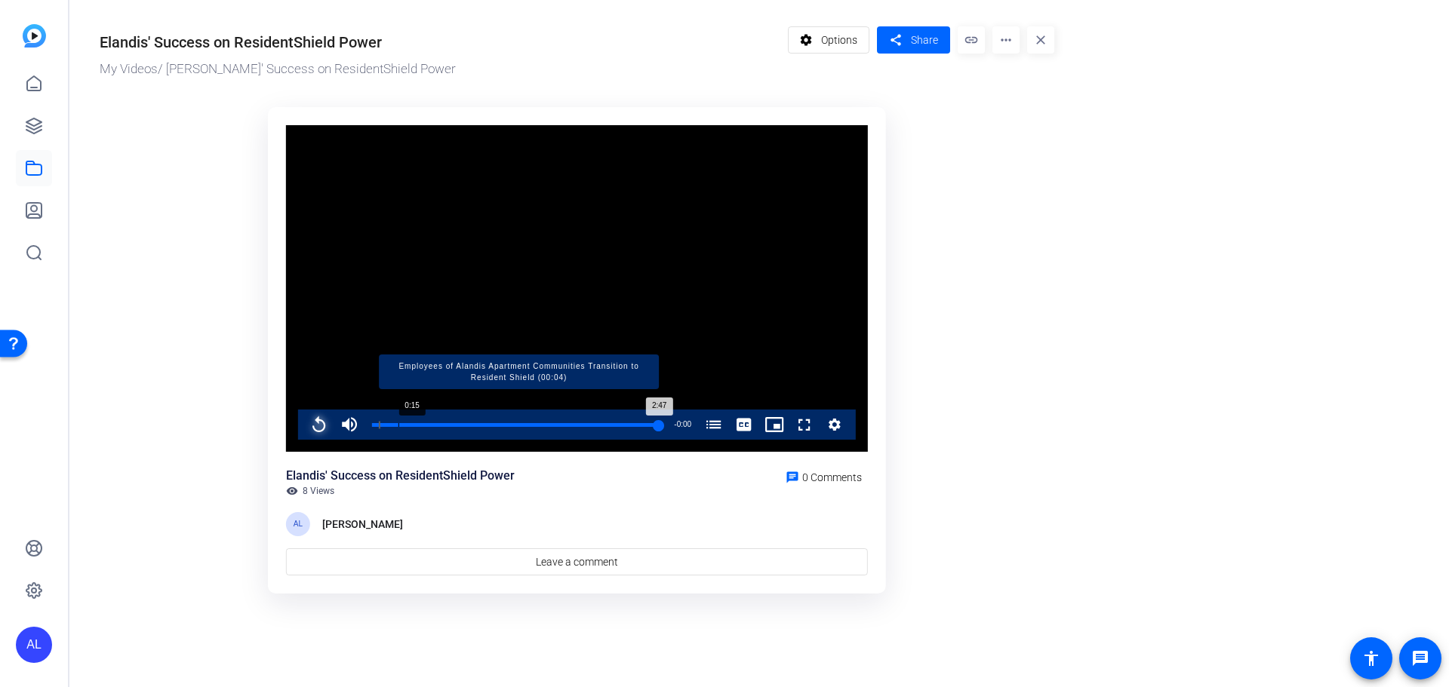
click at [398, 426] on div "Progress Bar" at bounding box center [519, 425] width 280 height 8
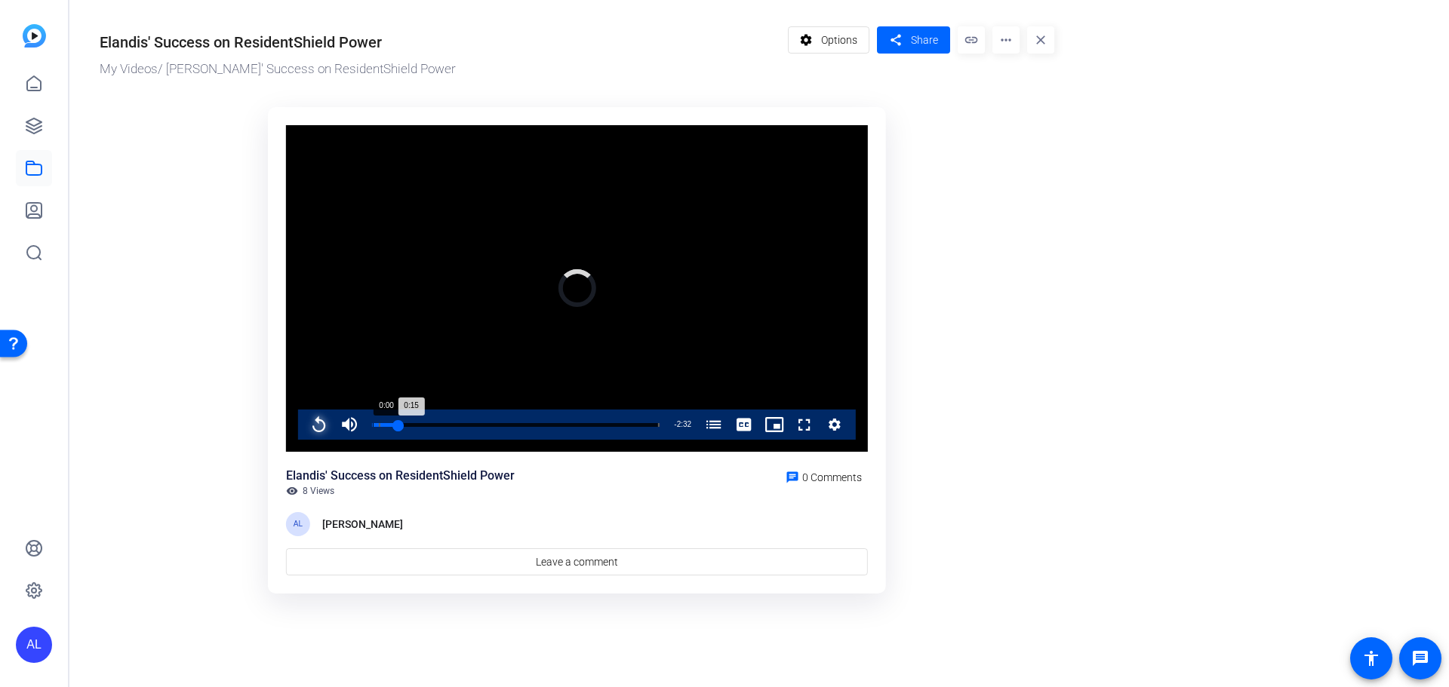
drag, startPoint x: 398, startPoint y: 426, endPoint x: 372, endPoint y: 433, distance: 27.5
click at [372, 427] on div "Loaded : 0.00% 0:00 0:15 Employees of Alandis Apartment Communities Transition …" at bounding box center [516, 425] width 288 height 4
click at [304, 422] on span "Video Player" at bounding box center [304, 425] width 0 height 30
click at [304, 424] on span "Video Player" at bounding box center [304, 425] width 0 height 30
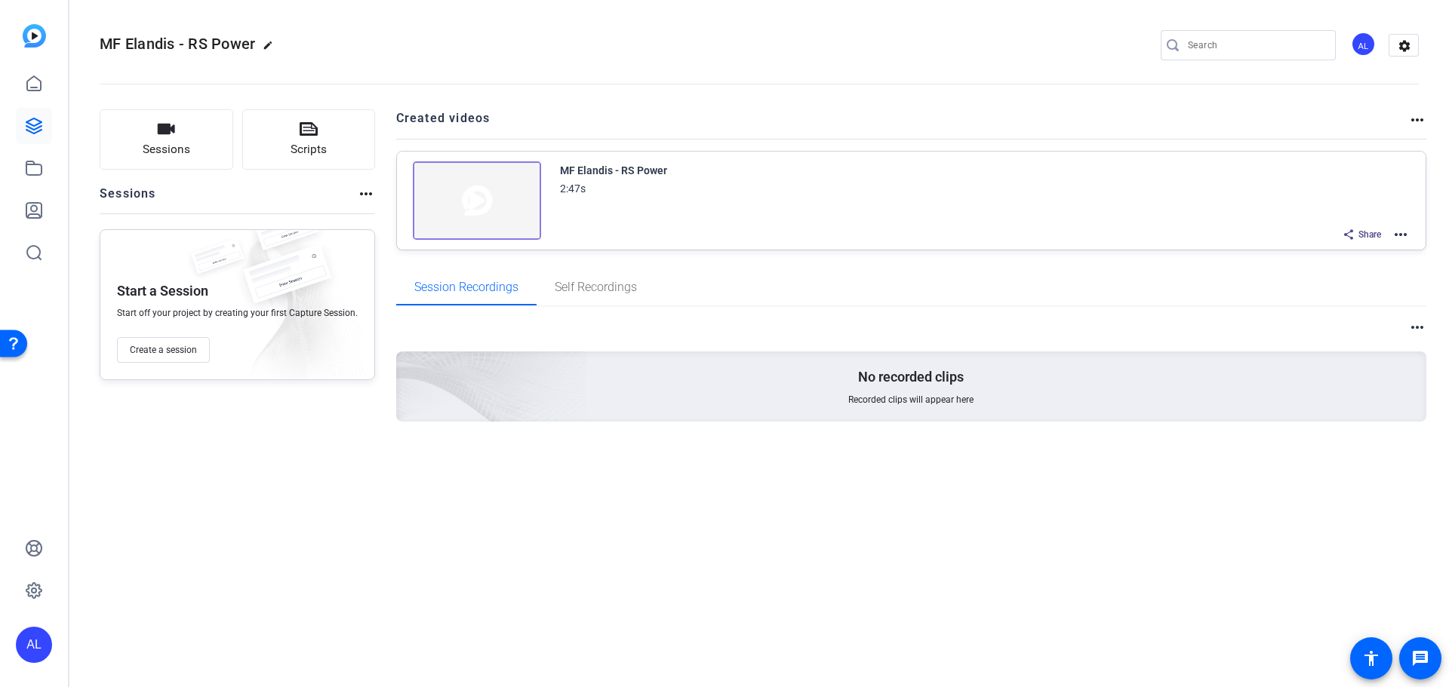
click at [1404, 235] on mat-icon "more_horiz" at bounding box center [1401, 235] width 18 height 18
click at [29, 128] on div at bounding box center [724, 343] width 1449 height 687
click at [29, 128] on icon at bounding box center [33, 125] width 15 height 15
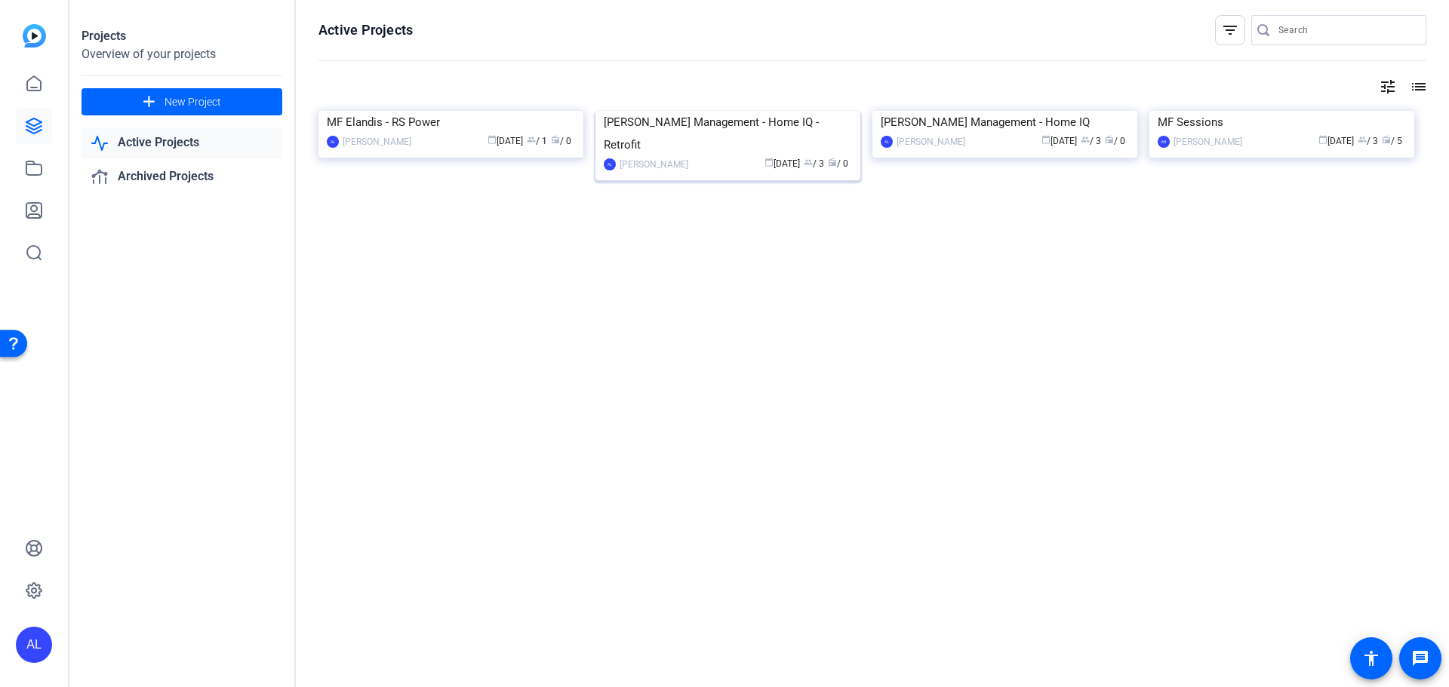
click at [735, 111] on img at bounding box center [727, 111] width 265 height 0
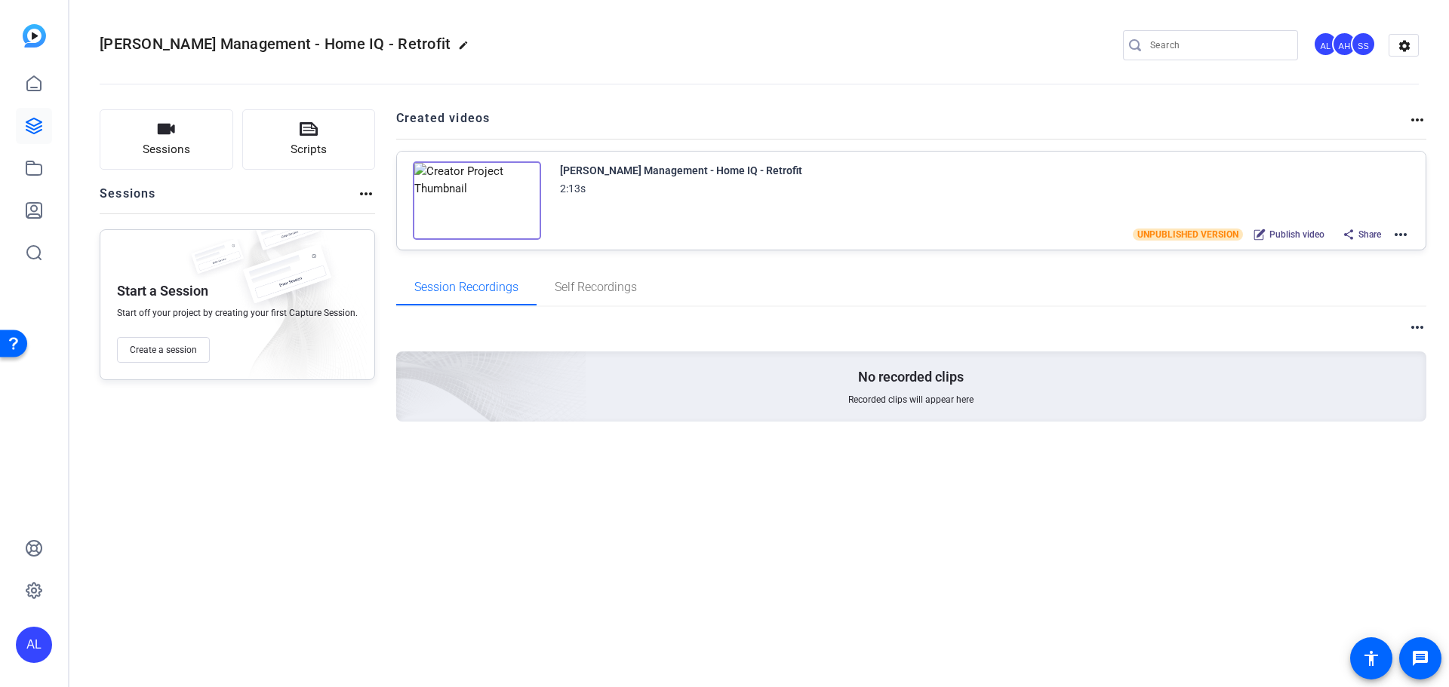
click at [45, 145] on div at bounding box center [34, 168] width 36 height 205
click at [23, 128] on link at bounding box center [34, 126] width 36 height 36
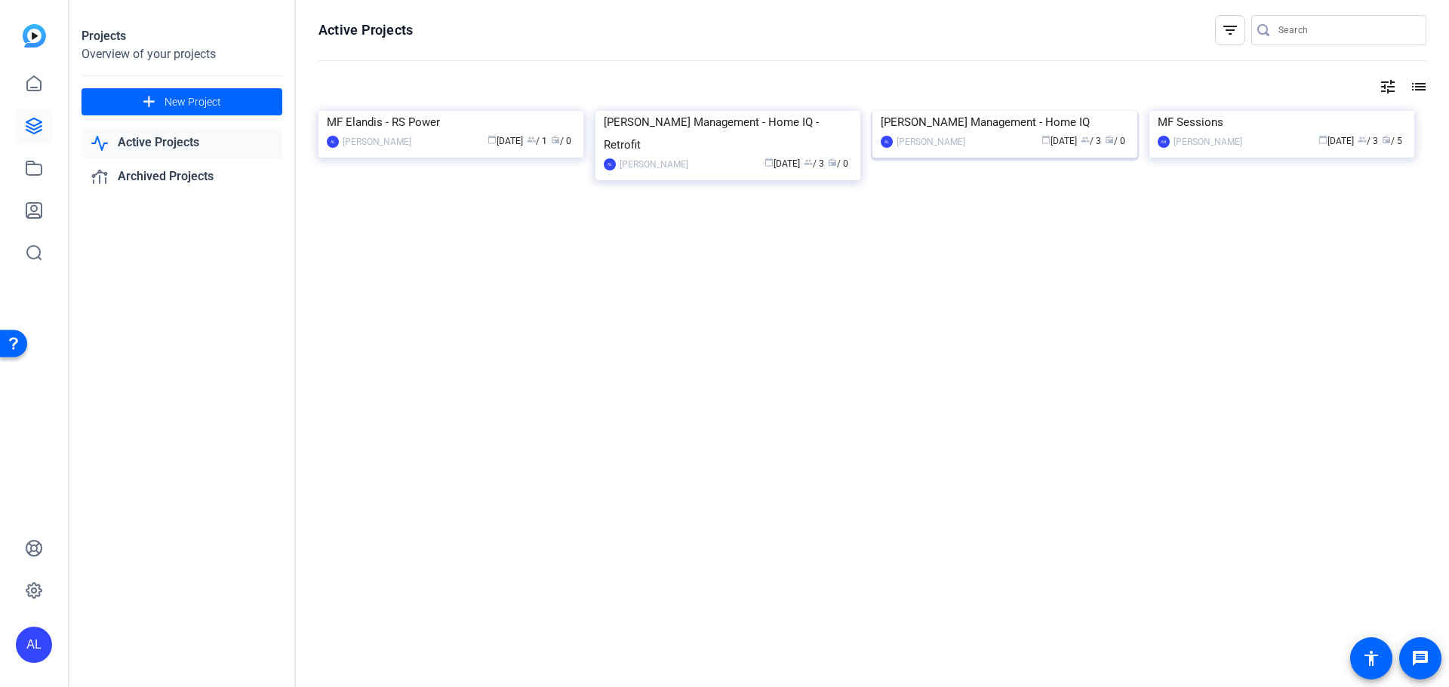
click at [981, 111] on img at bounding box center [1004, 111] width 265 height 0
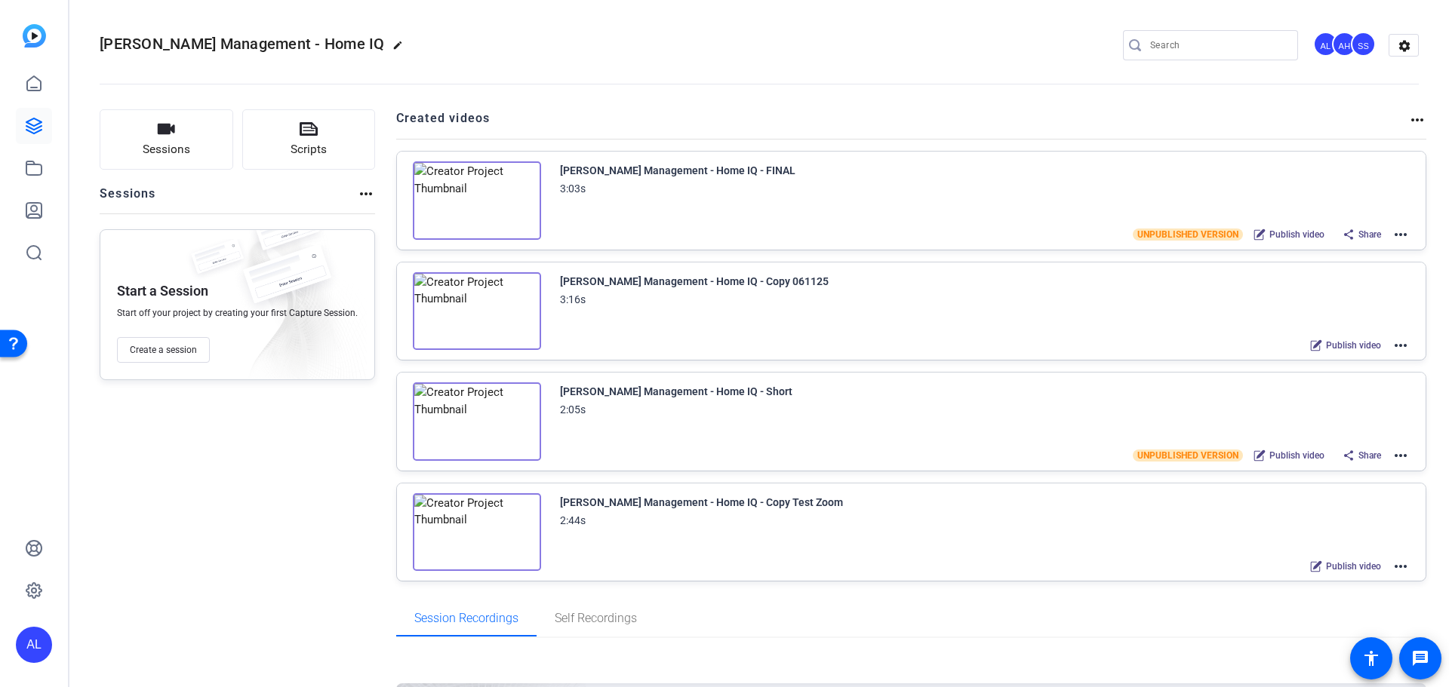
click at [1398, 340] on mat-icon "more_horiz" at bounding box center [1401, 346] width 18 height 18
click at [1329, 366] on span "Edit in Creator" at bounding box center [1337, 363] width 105 height 18
click at [48, 129] on link at bounding box center [34, 126] width 36 height 36
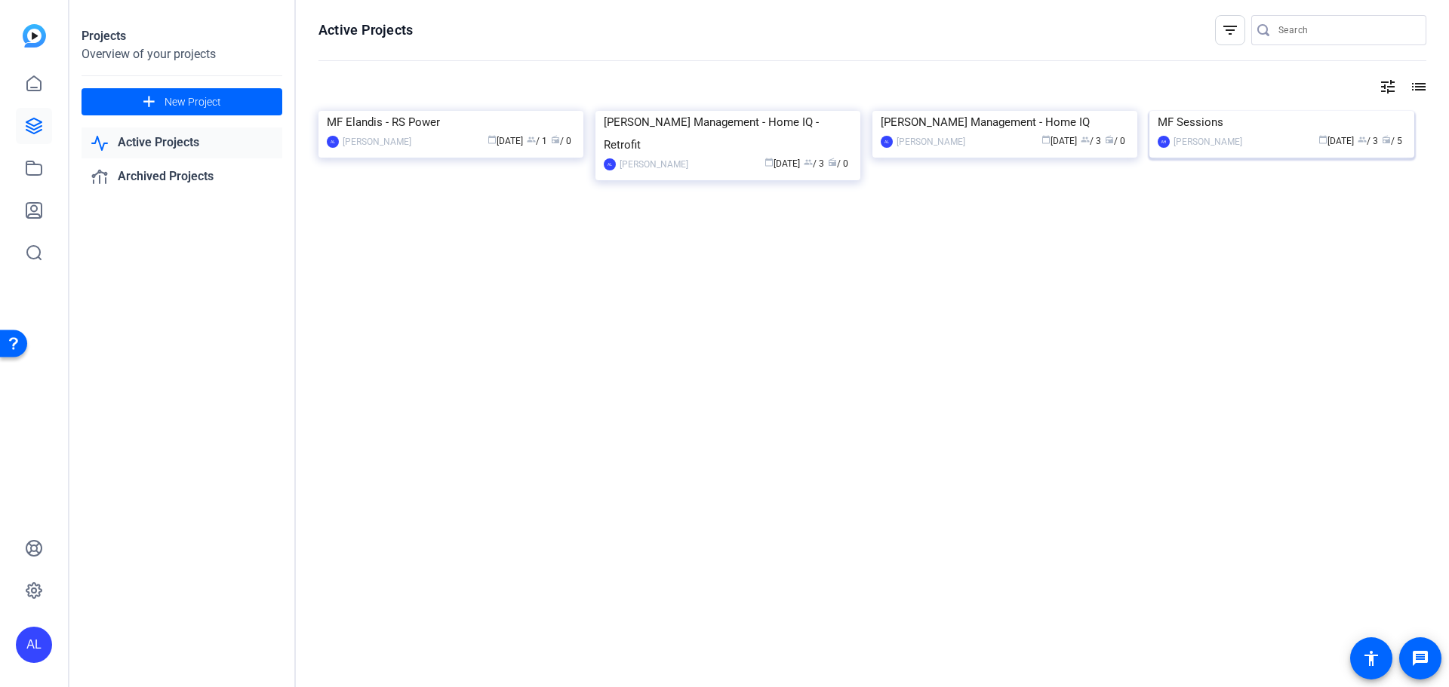
click at [1253, 111] on img at bounding box center [1281, 111] width 265 height 0
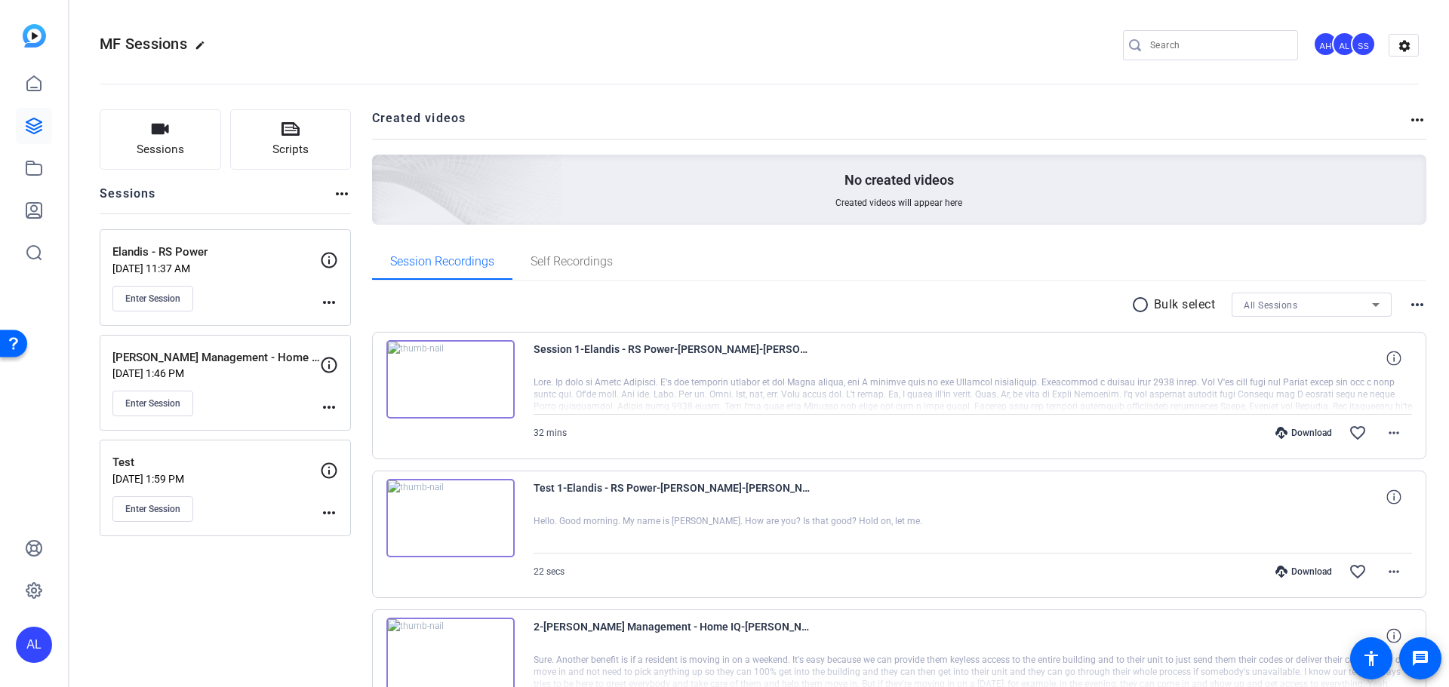
click at [504, 364] on img at bounding box center [450, 379] width 128 height 78
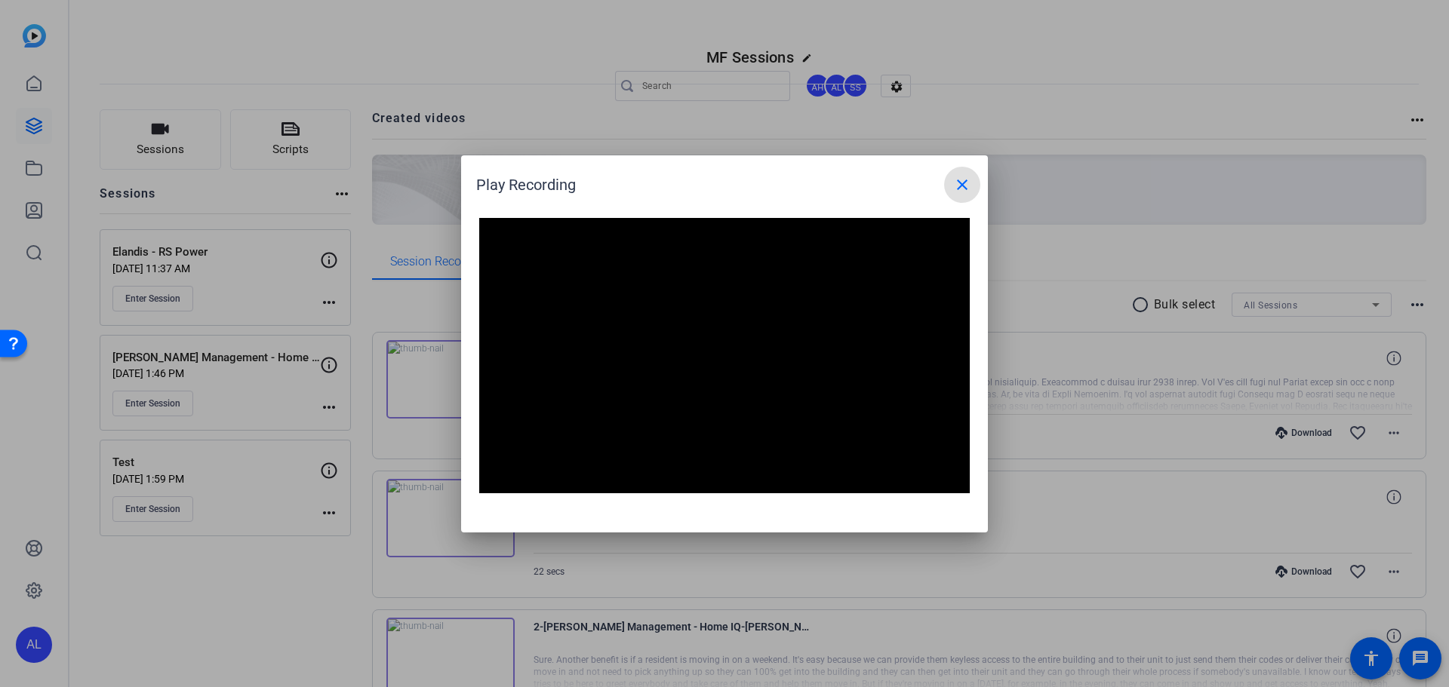
click at [954, 187] on mat-icon "close" at bounding box center [962, 185] width 18 height 18
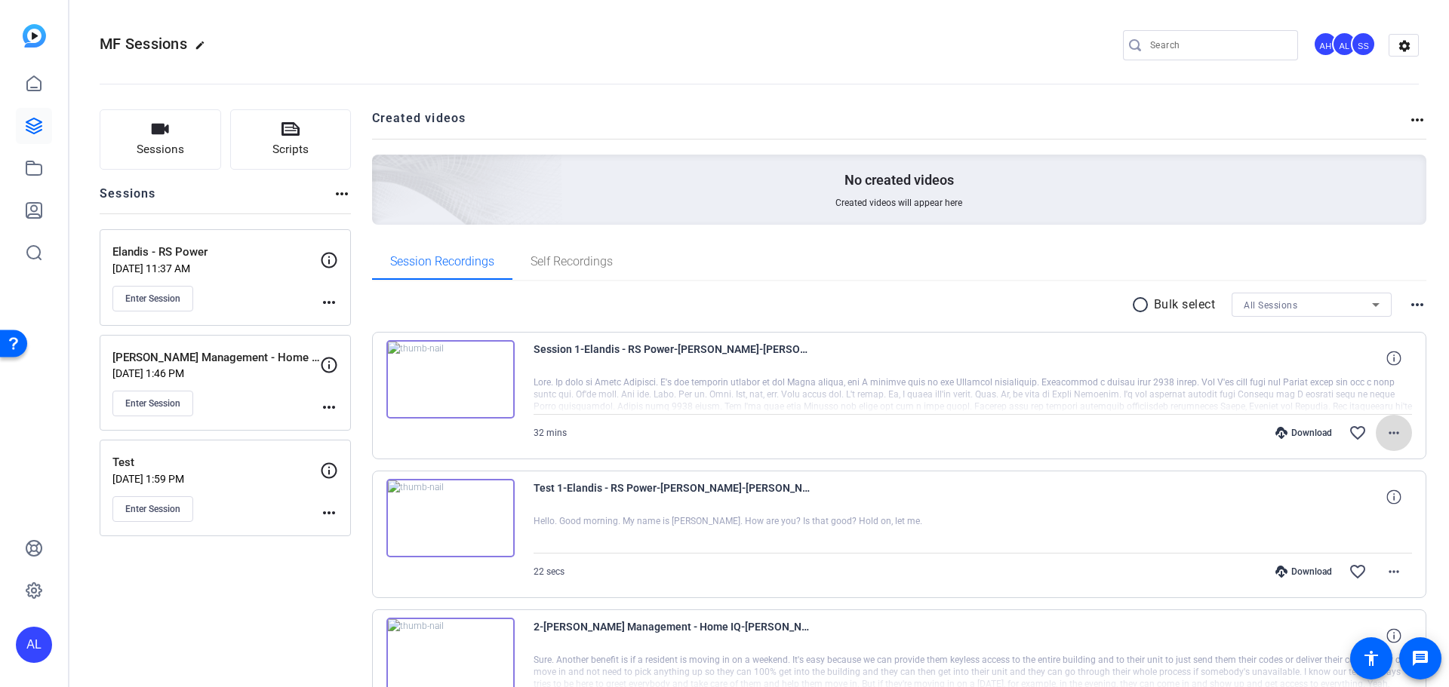
click at [1396, 430] on span at bounding box center [1394, 433] width 36 height 36
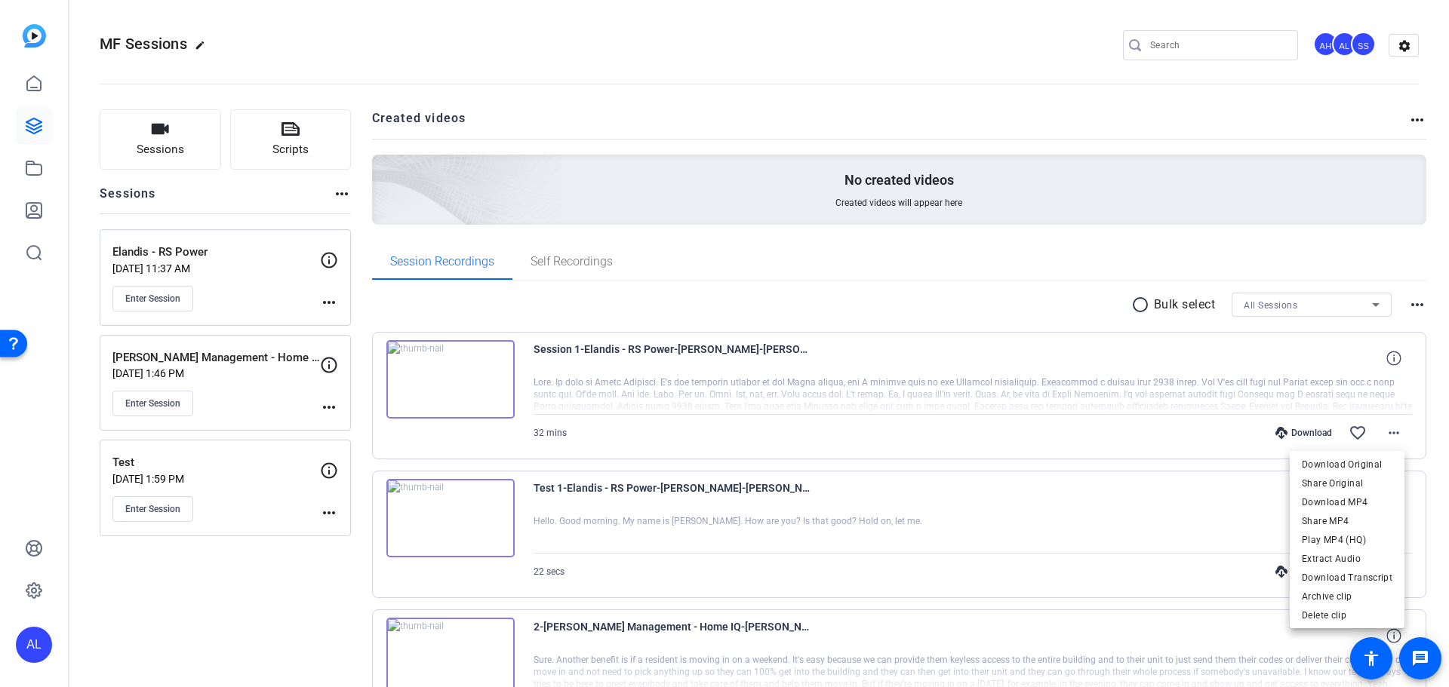
click at [728, 371] on div at bounding box center [724, 343] width 1449 height 687
click at [488, 368] on img at bounding box center [450, 379] width 128 height 78
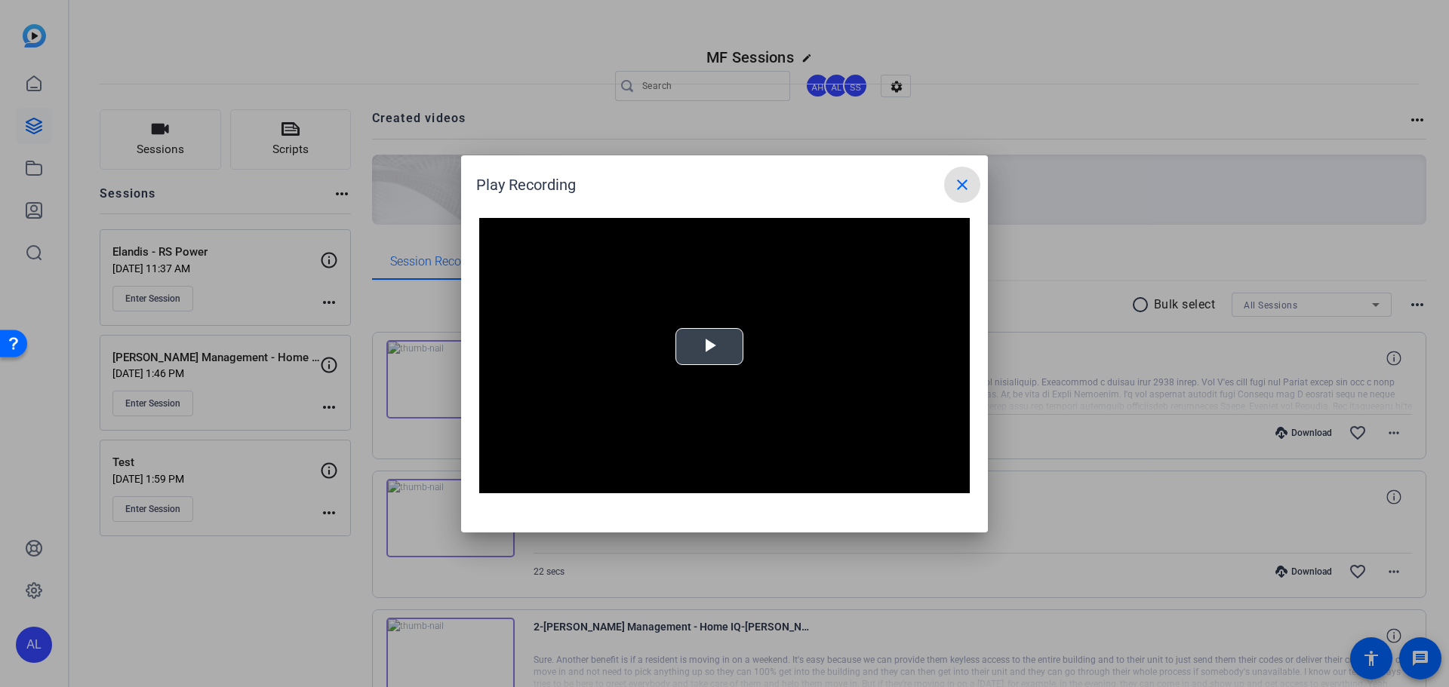
click at [683, 352] on video "Video Player" at bounding box center [724, 356] width 491 height 276
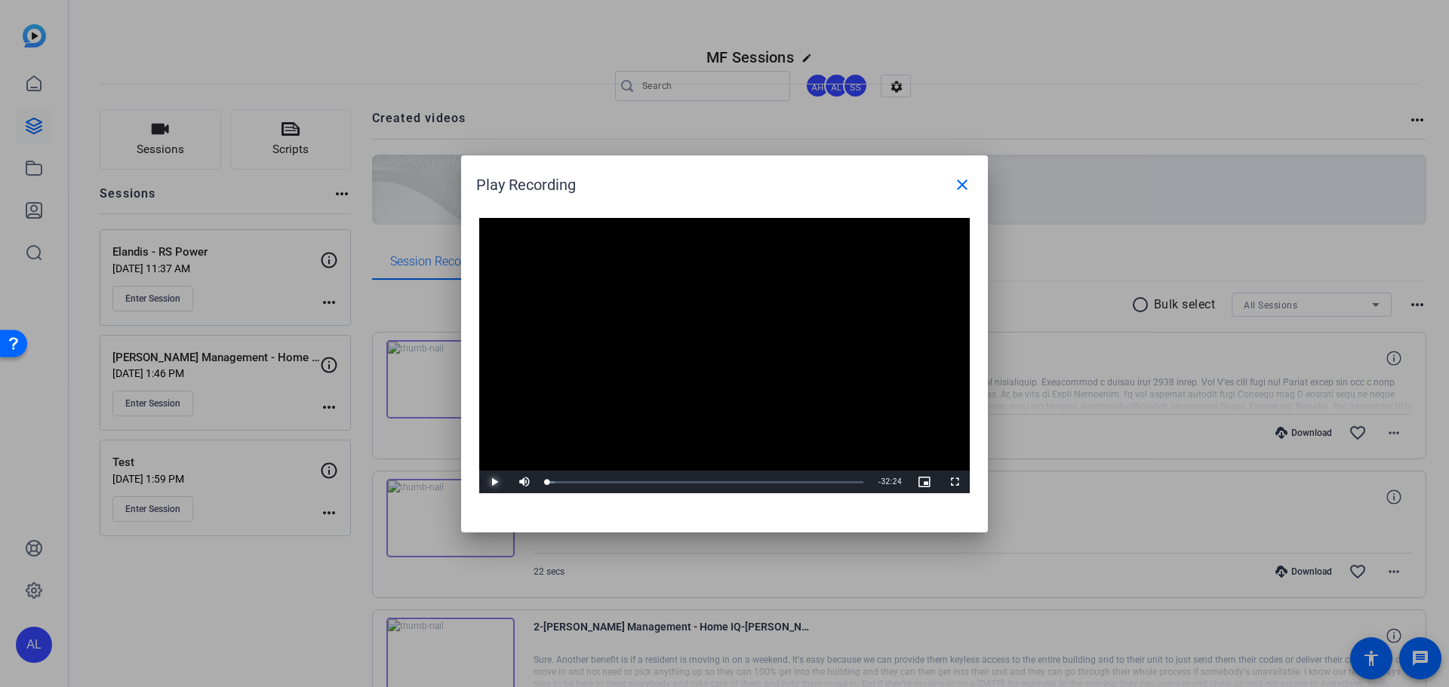
click at [492, 482] on span "Video Player" at bounding box center [494, 482] width 30 height 0
click at [777, 479] on div "Loaded : 2.50% 23:35 23:35" at bounding box center [708, 482] width 336 height 23
click at [789, 482] on div "Loaded : 78.76% 24:28 24:28" at bounding box center [707, 483] width 321 height 4
click at [799, 482] on div "Loaded : 81.25% 25:18 25:28" at bounding box center [707, 483] width 321 height 4
click at [807, 483] on div "Loaded : 83.61% 26:13 26:18" at bounding box center [707, 483] width 321 height 4
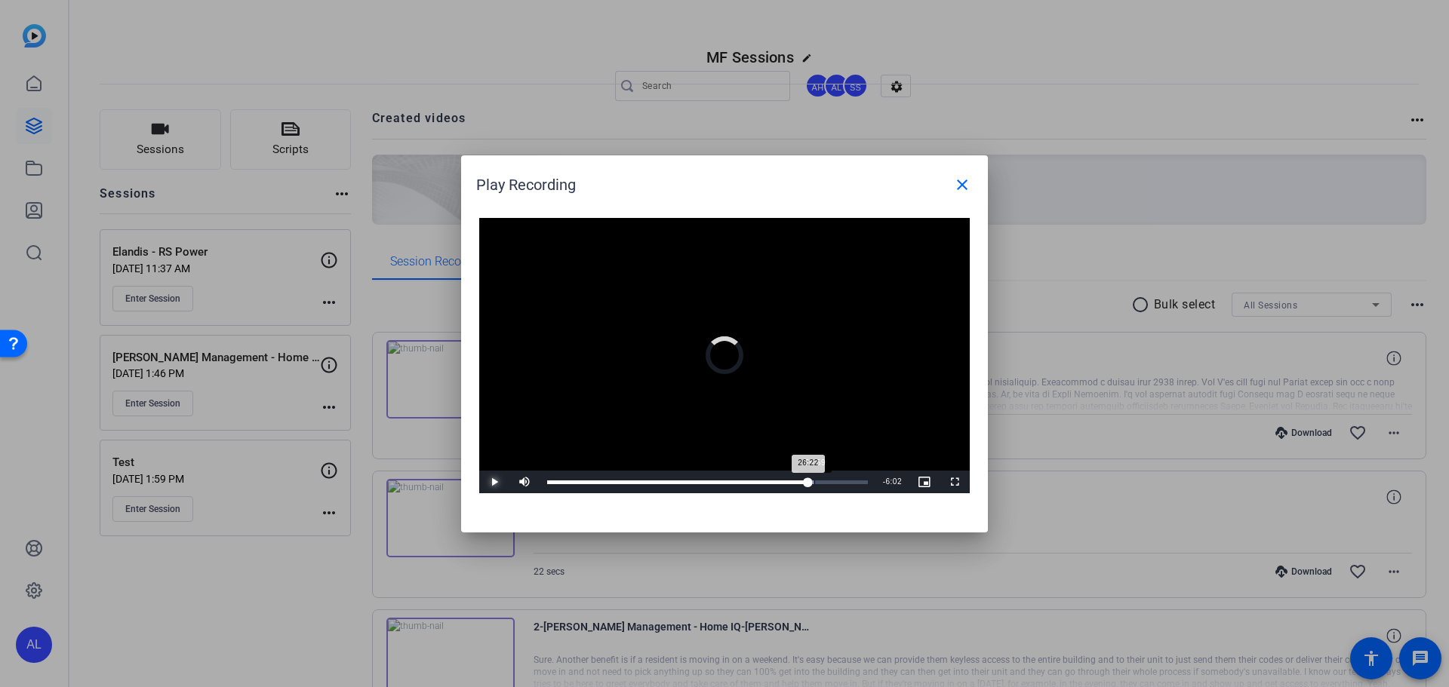
click at [814, 481] on div "Loaded : 83.61% 26:59 26:22" at bounding box center [707, 483] width 321 height 4
click at [837, 481] on div "Loaded : 85.77% 29:16 27:01" at bounding box center [707, 483] width 321 height 4
click at [845, 481] on div "Loaded : 92.62% 30:07 29:19" at bounding box center [707, 483] width 321 height 4
click at [859, 481] on div "31:29" at bounding box center [859, 483] width 1 height 4
click at [854, 484] on div "30:57" at bounding box center [703, 483] width 312 height 4
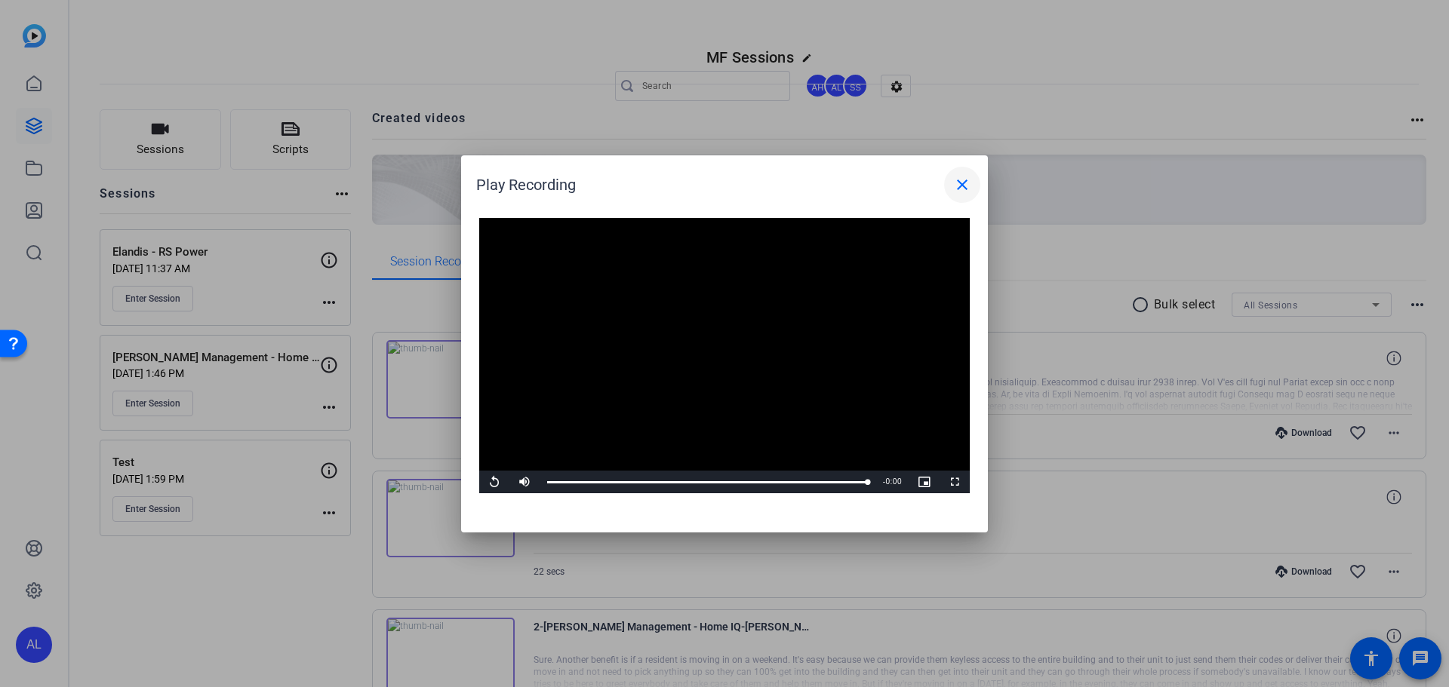
click at [960, 186] on mat-icon "close" at bounding box center [962, 185] width 18 height 18
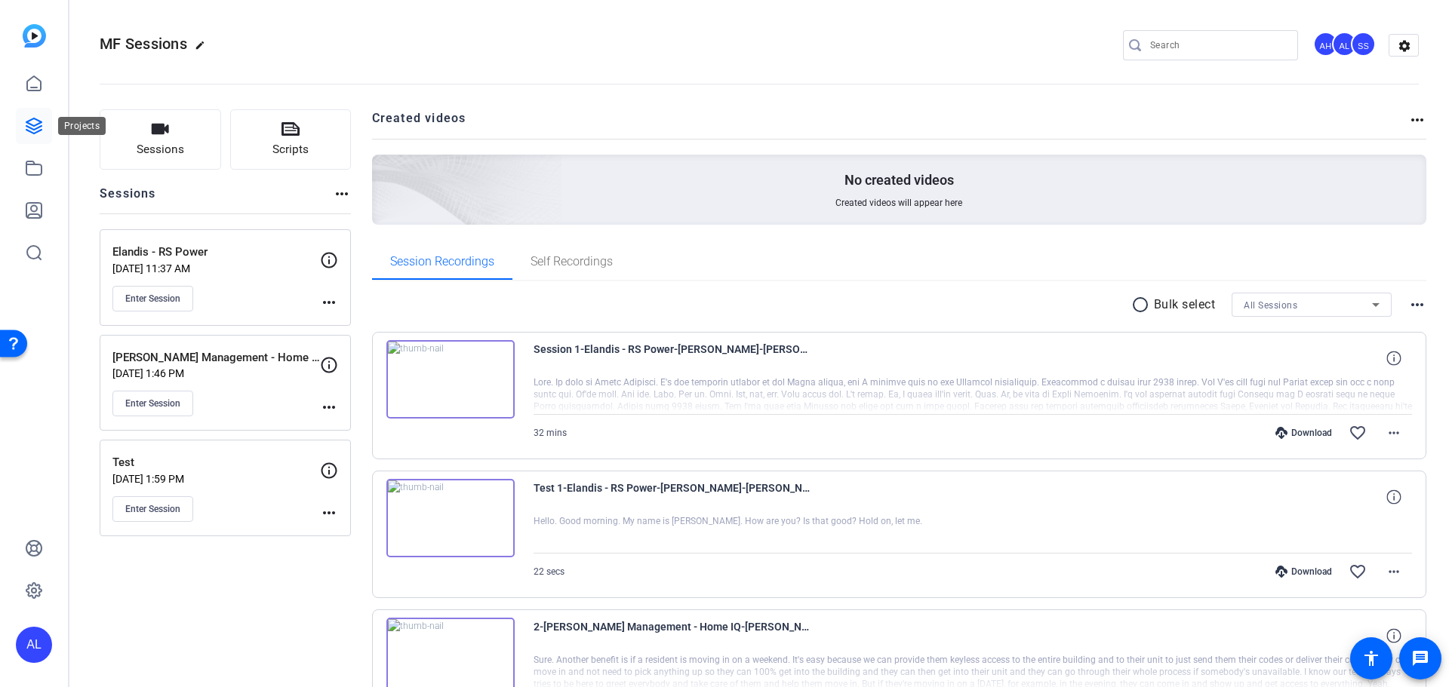
click at [29, 131] on icon at bounding box center [33, 125] width 15 height 15
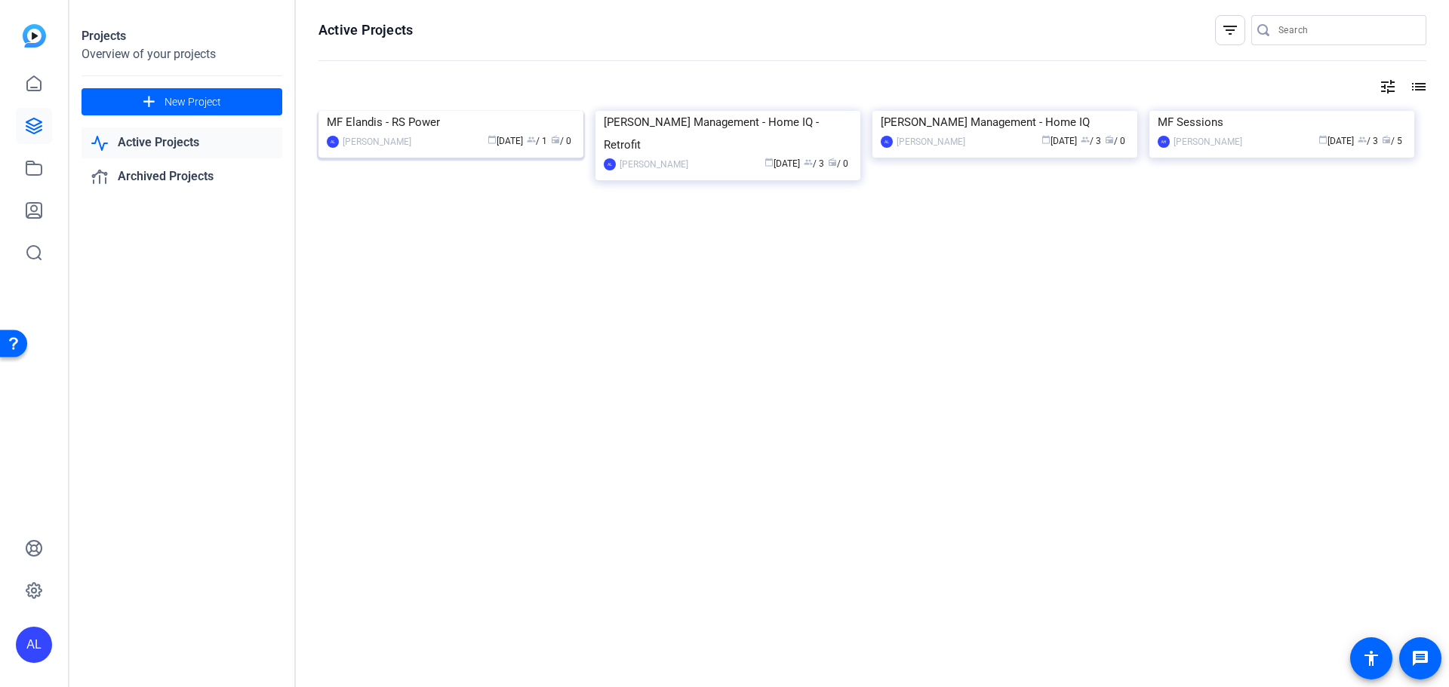
click at [461, 111] on img at bounding box center [450, 111] width 265 height 0
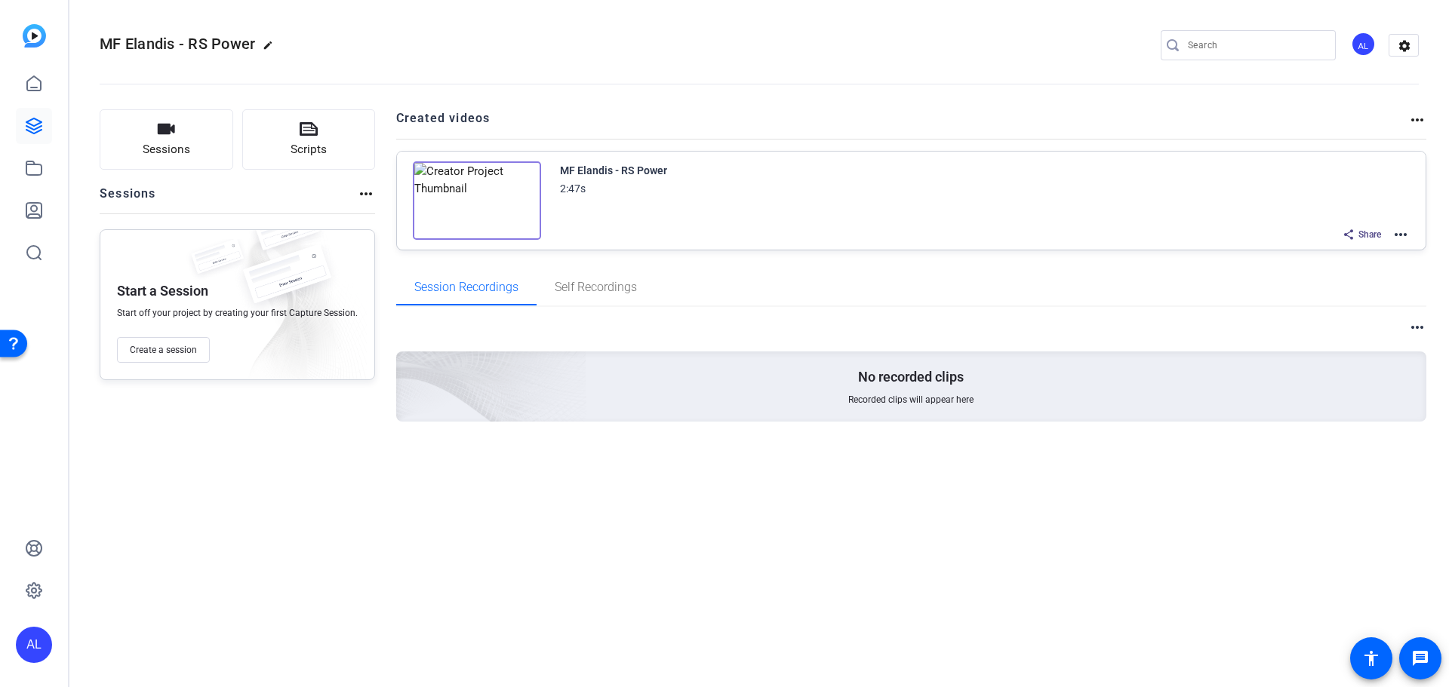
click at [1398, 232] on mat-icon "more_horiz" at bounding box center [1401, 235] width 18 height 18
click at [1346, 254] on span "Edit in Creator" at bounding box center [1345, 253] width 105 height 18
